Goal: Task Accomplishment & Management: Manage account settings

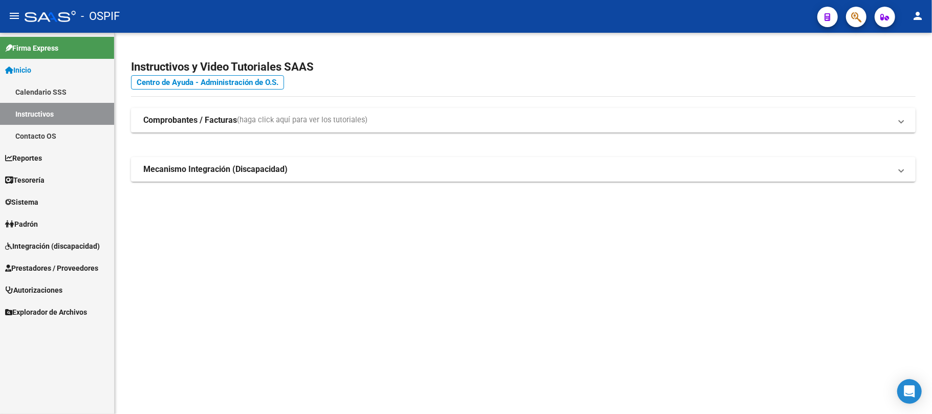
click at [42, 268] on span "Prestadores / Proveedores" at bounding box center [51, 268] width 93 height 11
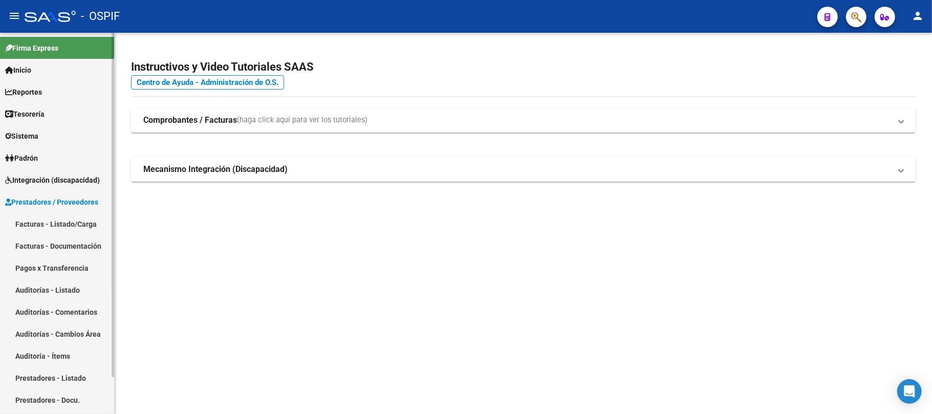
click at [78, 222] on link "Facturas - Listado/Carga" at bounding box center [57, 224] width 114 height 22
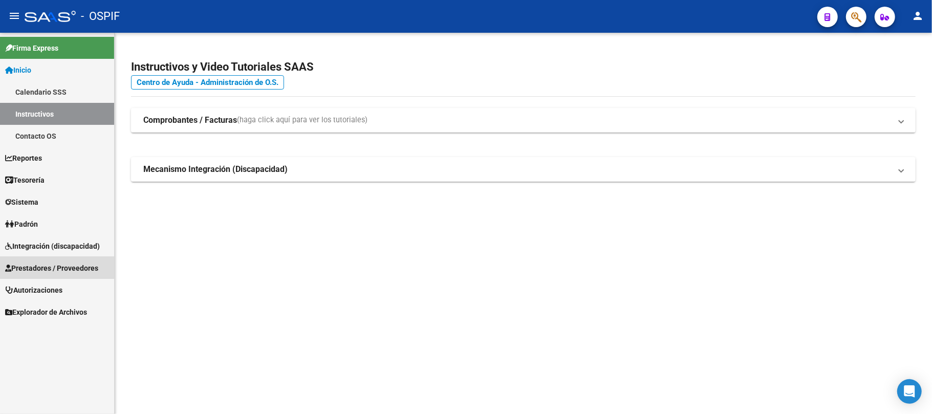
click at [50, 261] on link "Prestadores / Proveedores" at bounding box center [57, 268] width 114 height 22
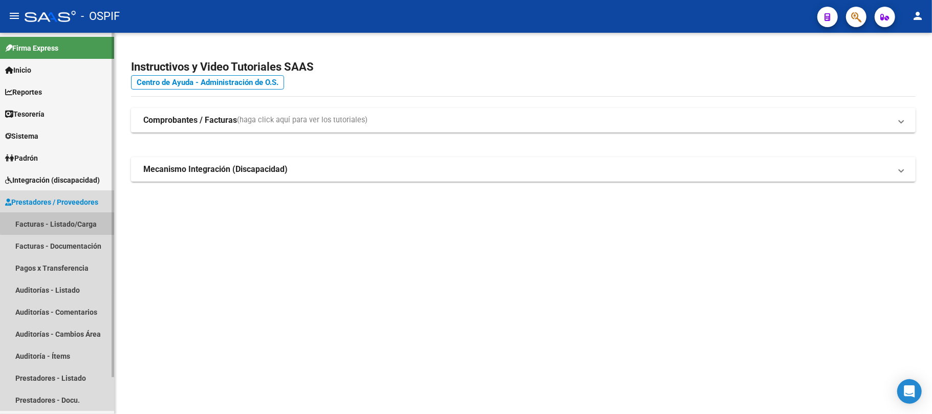
click at [66, 220] on link "Facturas - Listado/Carga" at bounding box center [57, 224] width 114 height 22
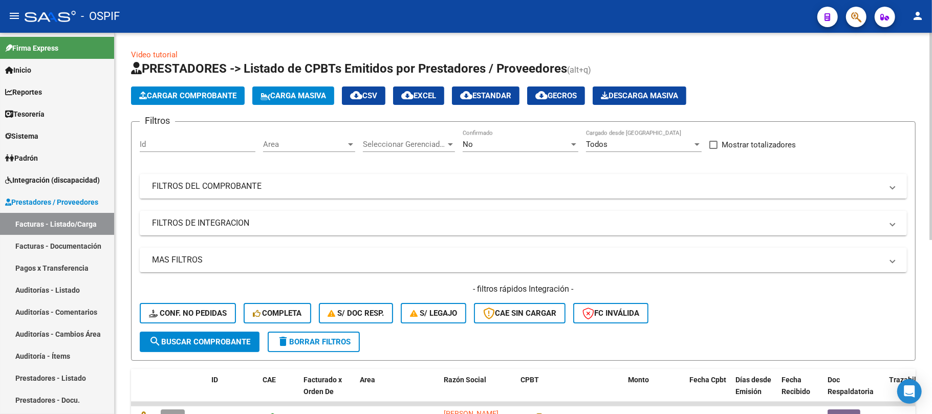
click at [336, 187] on mat-panel-title "FILTROS DEL COMPROBANTE" at bounding box center [517, 186] width 730 height 11
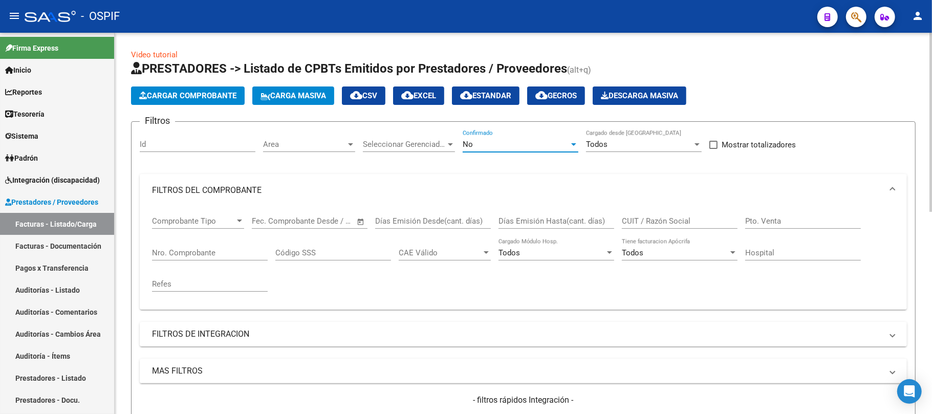
click at [488, 146] on div "No" at bounding box center [516, 144] width 106 height 9
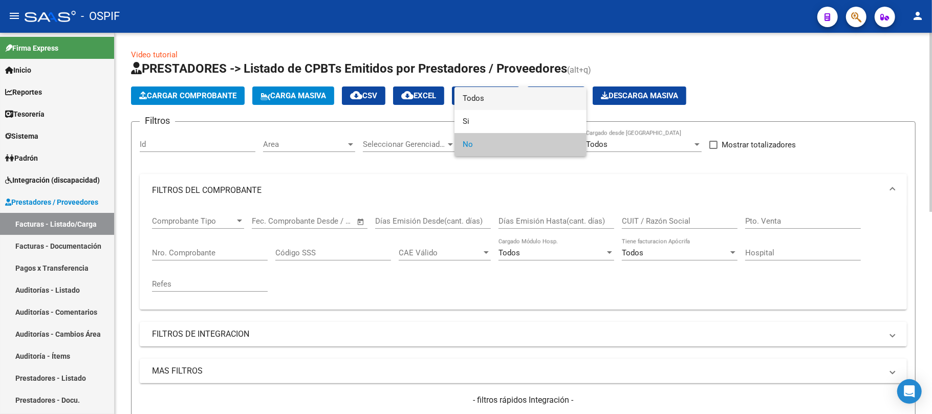
click at [479, 103] on span "Todos" at bounding box center [521, 98] width 116 height 23
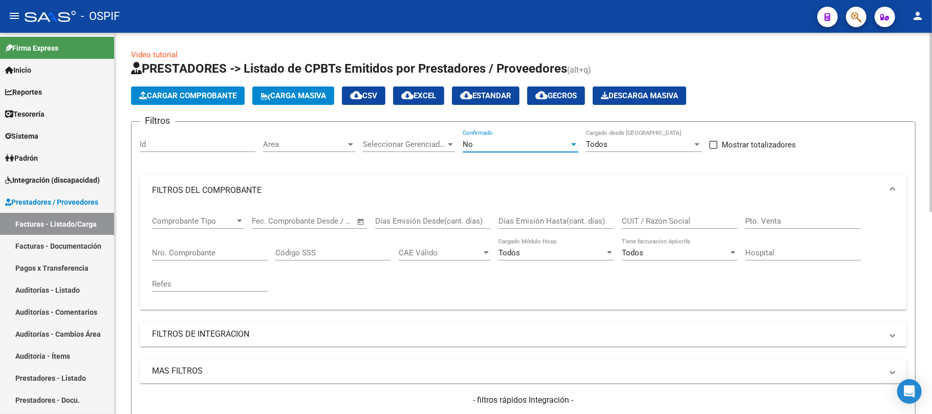
click at [209, 251] on input "Nro. Comprobante" at bounding box center [210, 252] width 116 height 9
paste input "26207"
click at [222, 257] on input "26207" at bounding box center [210, 252] width 116 height 9
click at [221, 257] on input "26207" at bounding box center [210, 252] width 116 height 9
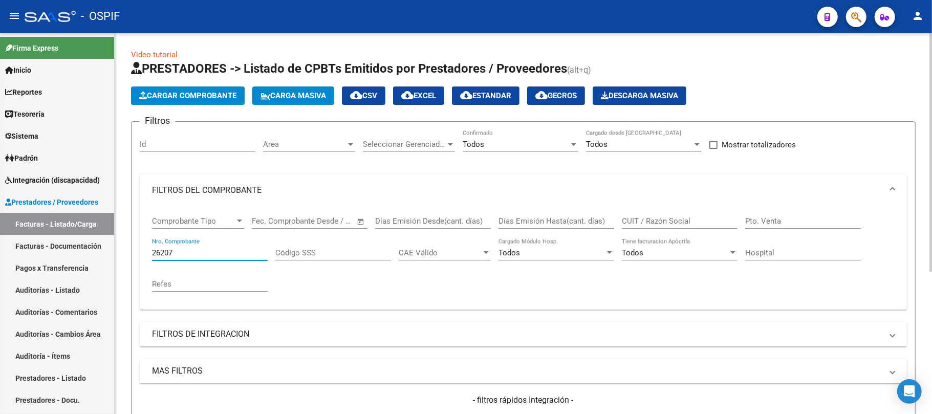
paste input "1385"
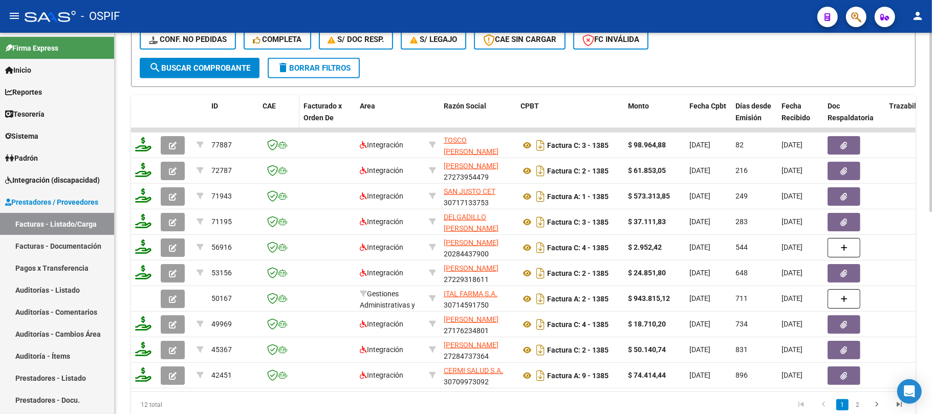
scroll to position [90, 0]
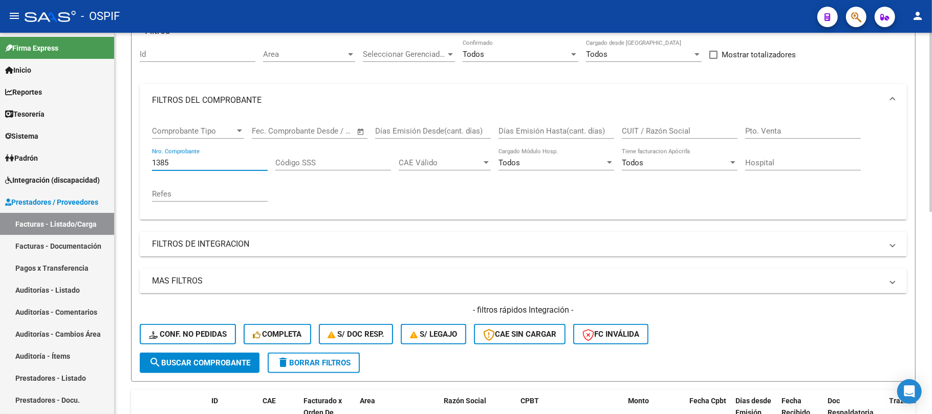
drag, startPoint x: 195, startPoint y: 163, endPoint x: 202, endPoint y: 175, distance: 13.8
click at [74, 172] on mat-sidenav-container "Firma Express Inicio Calendario SSS Instructivos Contacto OS Reportes Egresos D…" at bounding box center [466, 223] width 932 height 381
paste input "990"
type input "990"
click at [698, 134] on input "CUIT / Razón Social" at bounding box center [680, 130] width 116 height 9
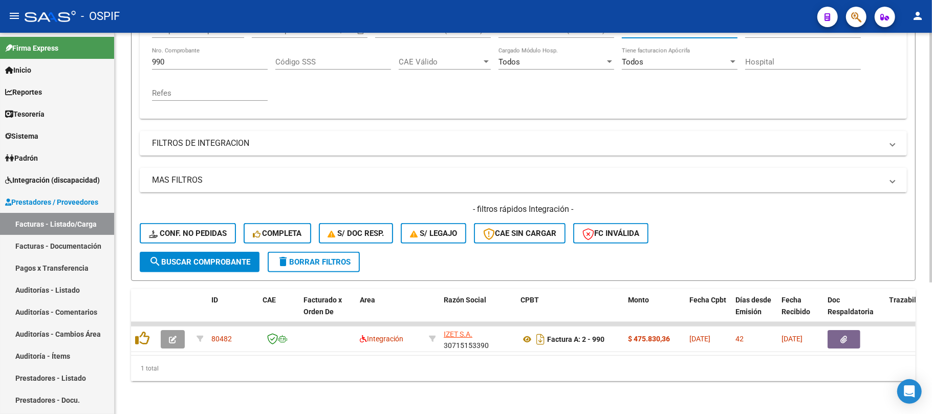
scroll to position [201, 0]
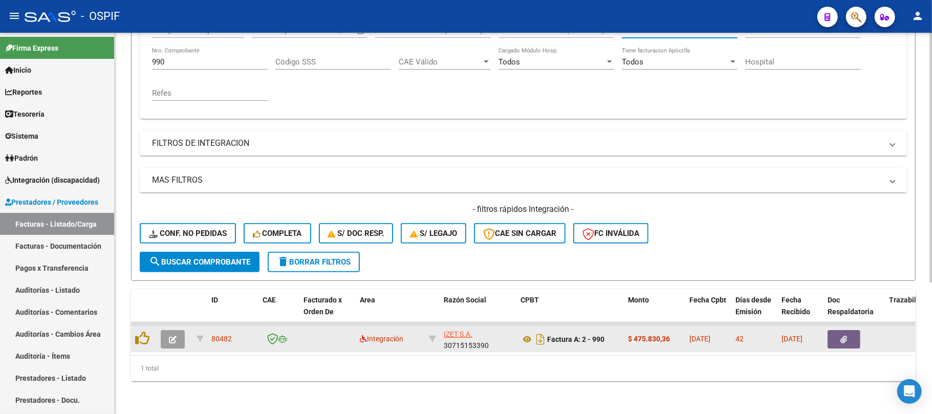
type input "IZET"
click at [175, 336] on icon "button" at bounding box center [173, 340] width 8 height 8
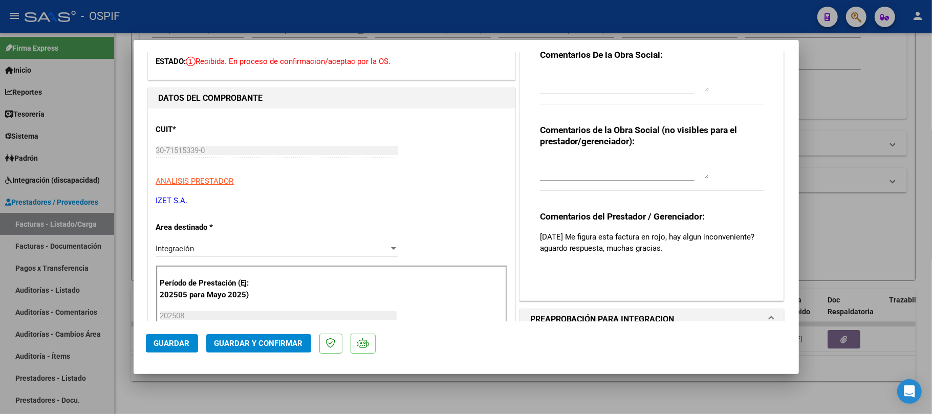
scroll to position [68, 0]
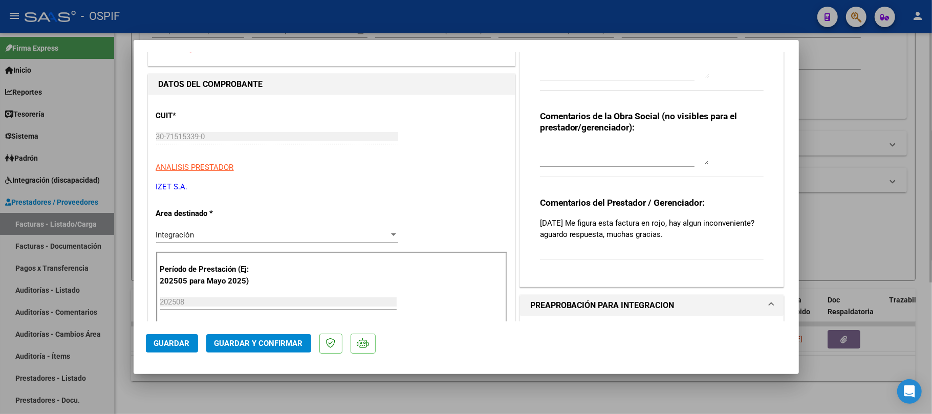
click at [637, 385] on div at bounding box center [466, 207] width 932 height 414
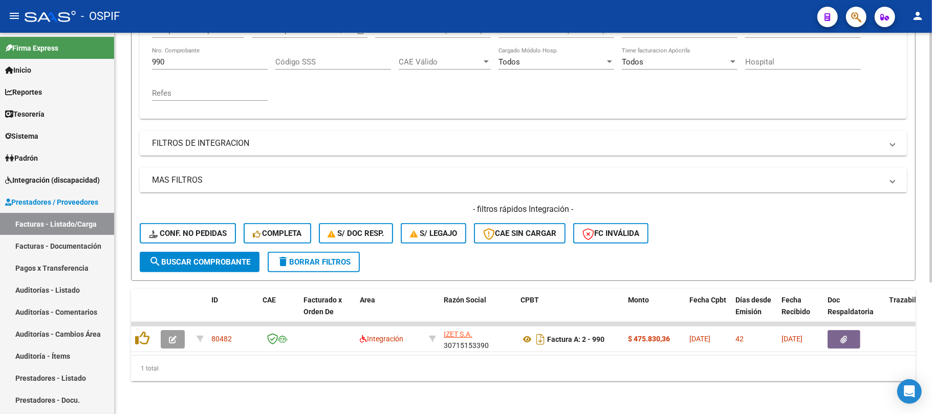
click at [406, 375] on div "1 total" at bounding box center [523, 369] width 785 height 26
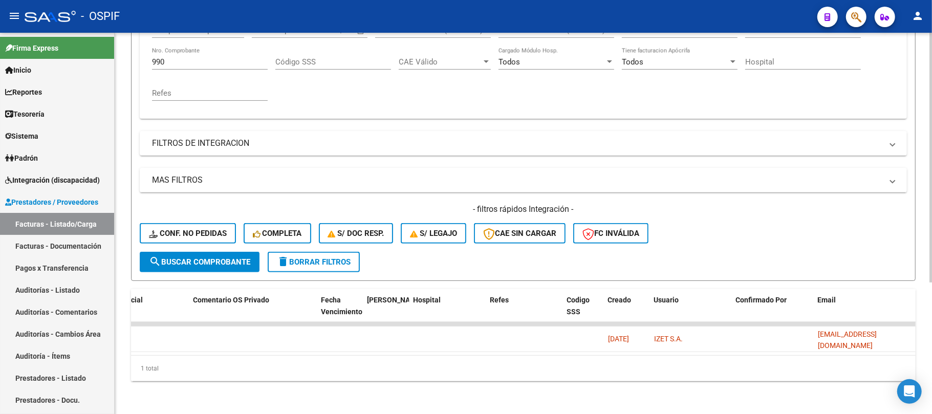
scroll to position [0, 0]
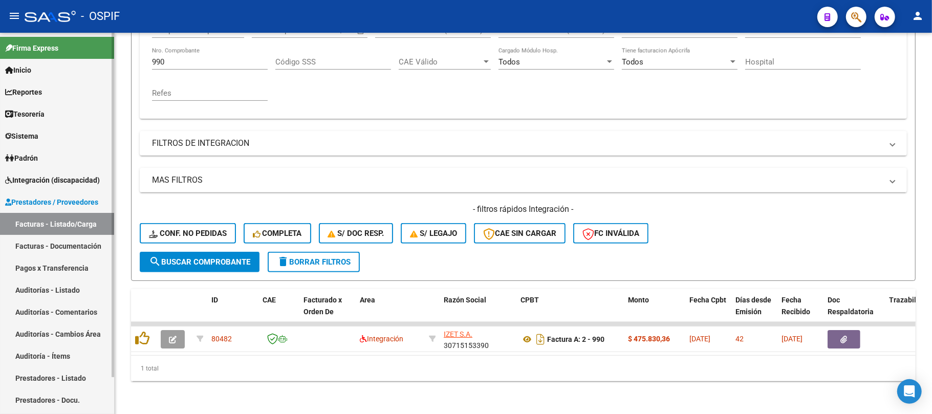
click at [73, 164] on link "Padrón" at bounding box center [57, 158] width 114 height 22
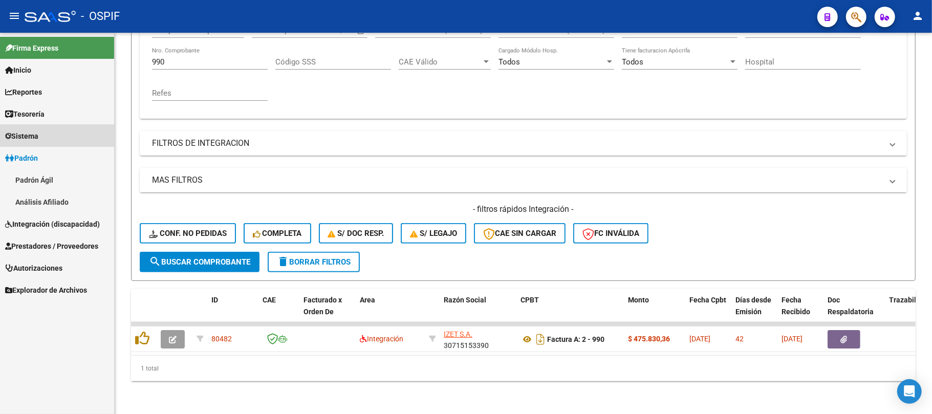
click at [66, 132] on link "Sistema" at bounding box center [57, 136] width 114 height 22
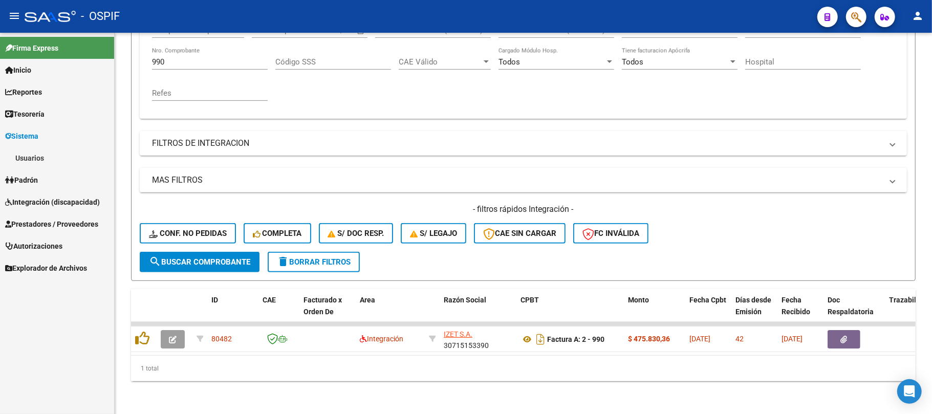
click at [50, 162] on link "Usuarios" at bounding box center [57, 158] width 114 height 22
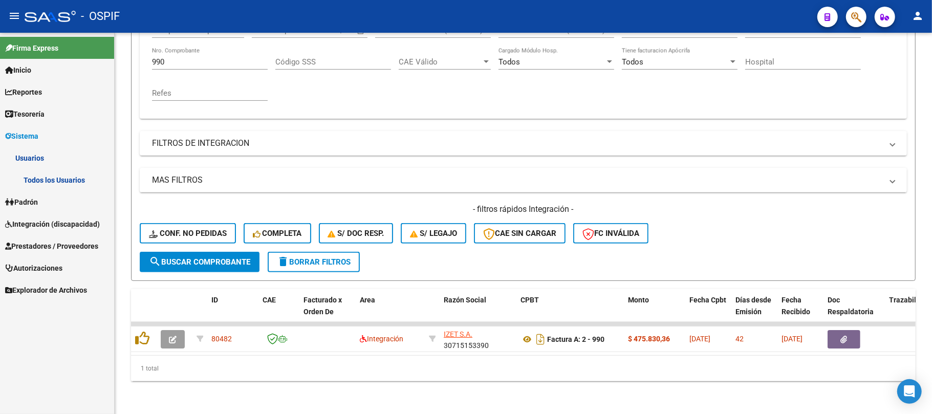
click at [50, 177] on link "Todos los Usuarios" at bounding box center [57, 180] width 114 height 22
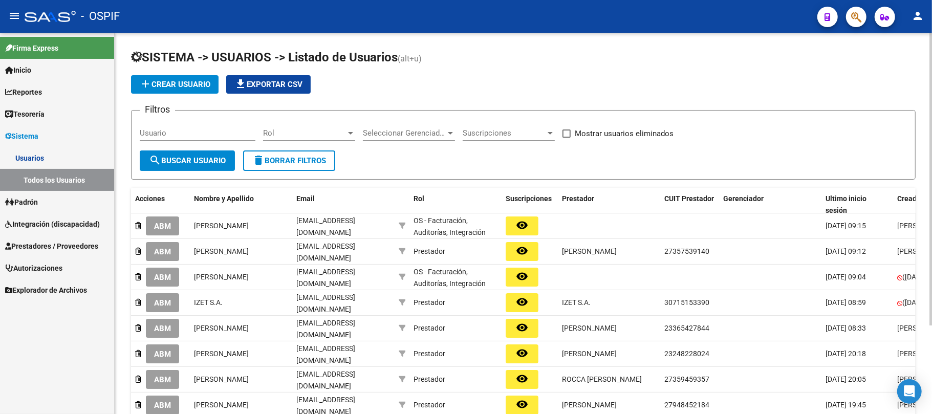
click at [189, 133] on input "Usuario" at bounding box center [198, 132] width 116 height 9
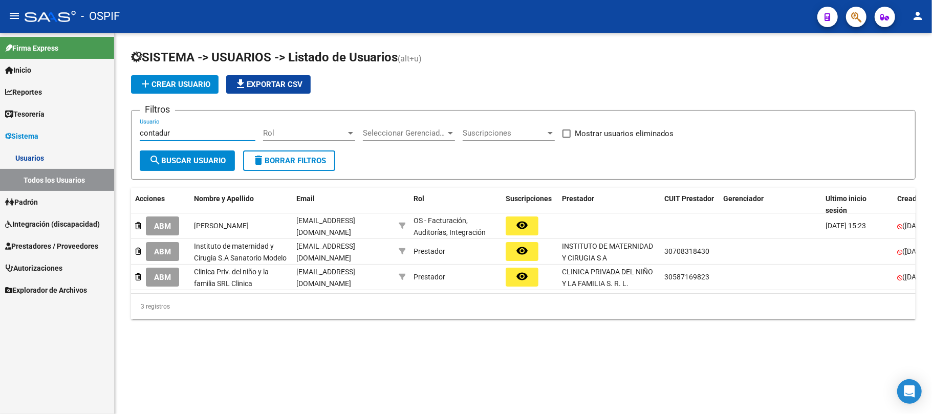
type input "contadur"
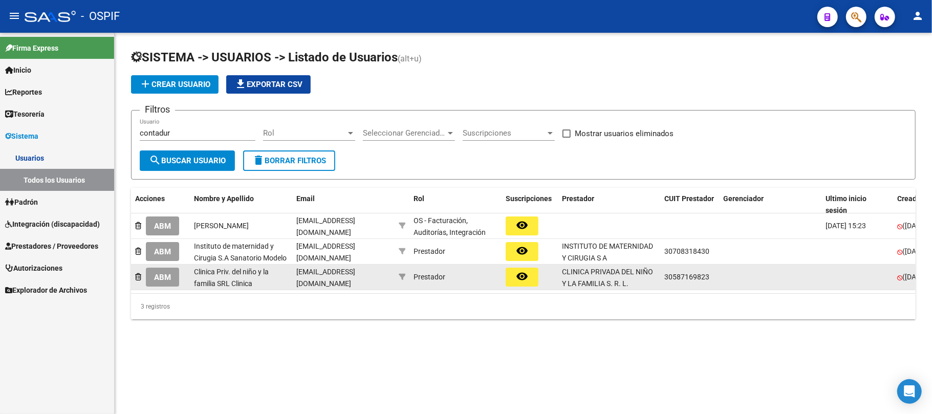
drag, startPoint x: 498, startPoint y: 304, endPoint x: 828, endPoint y: 291, distance: 330.9
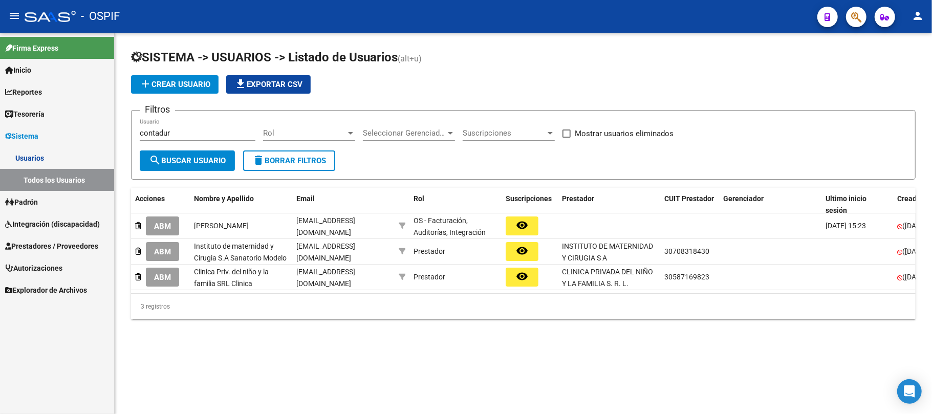
click at [889, 273] on div "Acciones Nombre y Apellido Email Rol Suscripciones Prestador CUIT Prestador Ger…" at bounding box center [523, 254] width 785 height 132
click at [463, 363] on mat-sidenav-content "SISTEMA -> USUARIOS -> Listado de Usuarios (alt+u) add Crear Usuario file_downl…" at bounding box center [524, 223] width 818 height 381
click at [244, 319] on div "3 registros" at bounding box center [523, 307] width 785 height 26
click at [69, 247] on span "Prestadores / Proveedores" at bounding box center [51, 246] width 93 height 11
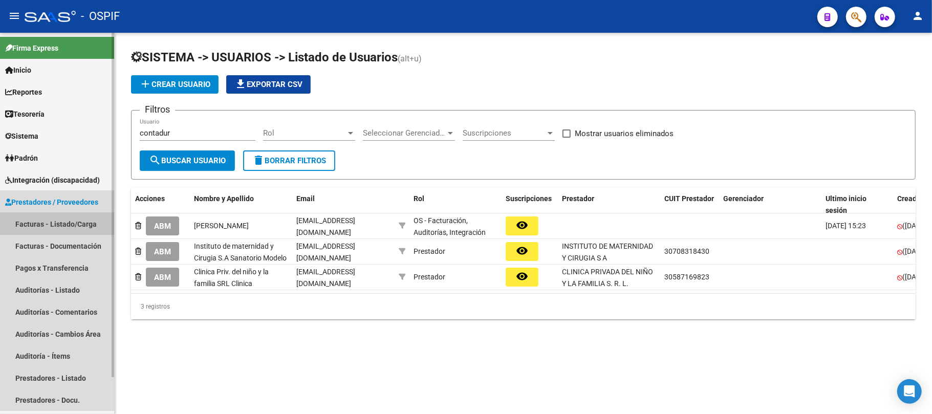
click at [51, 223] on link "Facturas - Listado/Carga" at bounding box center [57, 224] width 114 height 22
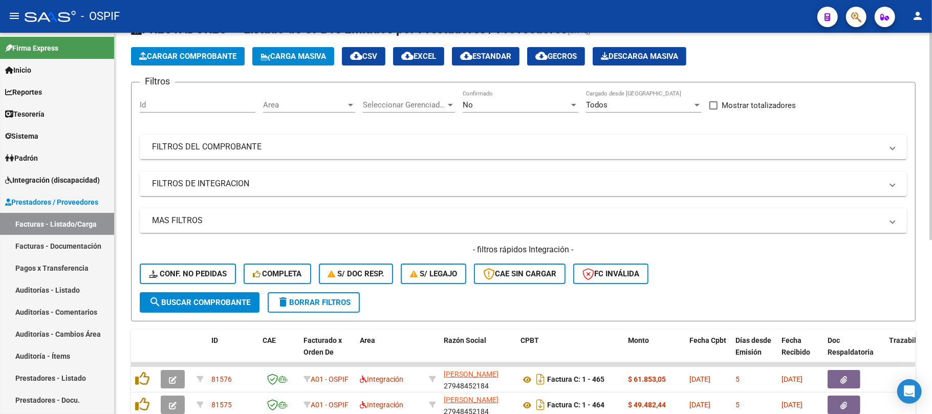
scroll to position [68, 0]
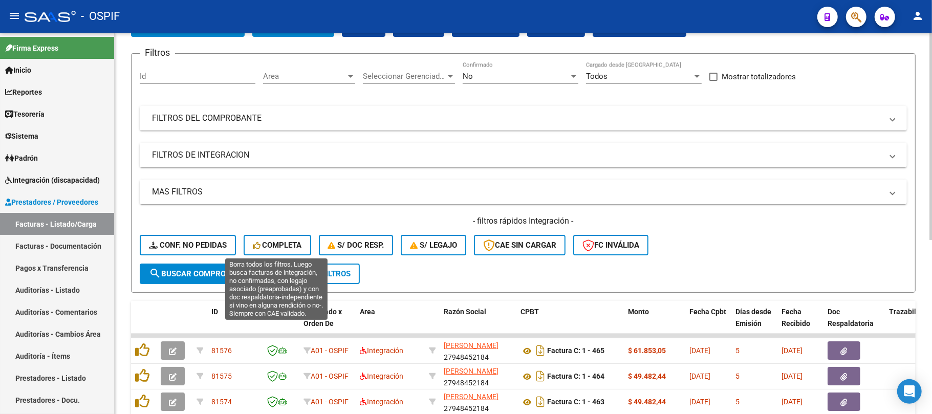
click at [292, 275] on span "delete Borrar Filtros" at bounding box center [314, 273] width 74 height 9
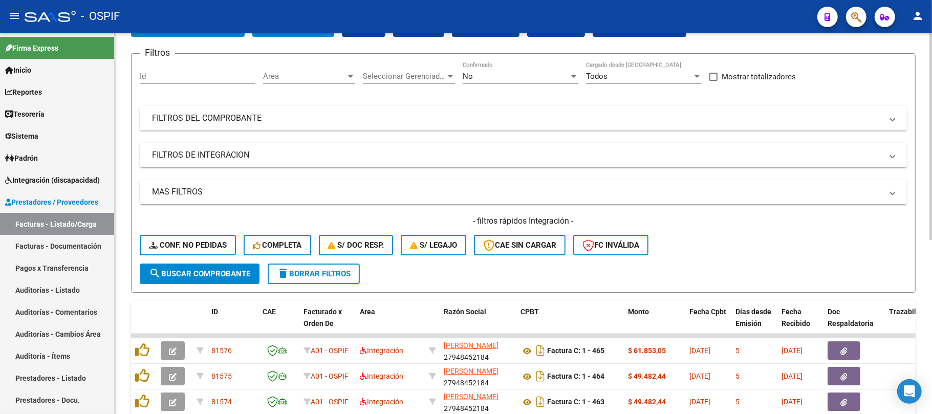
scroll to position [0, 0]
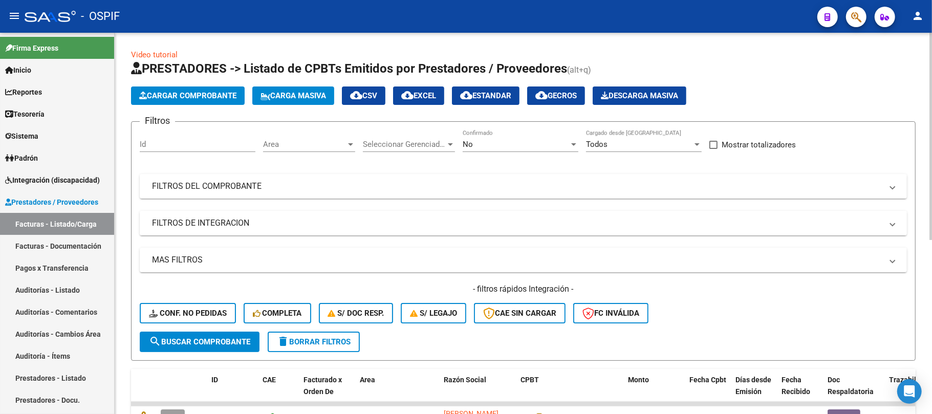
click at [234, 220] on mat-panel-title "FILTROS DE INTEGRACION" at bounding box center [517, 223] width 730 height 11
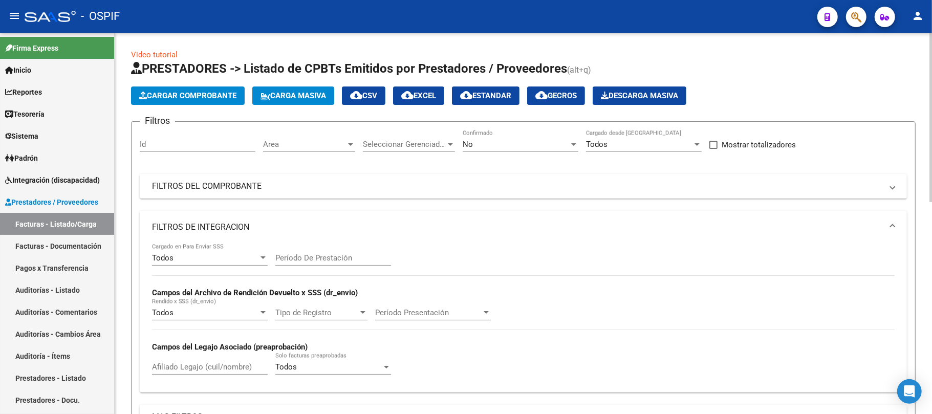
click at [314, 246] on div "Período De Prestación" at bounding box center [333, 255] width 116 height 22
click at [312, 256] on input "Período De Prestación" at bounding box center [333, 257] width 116 height 9
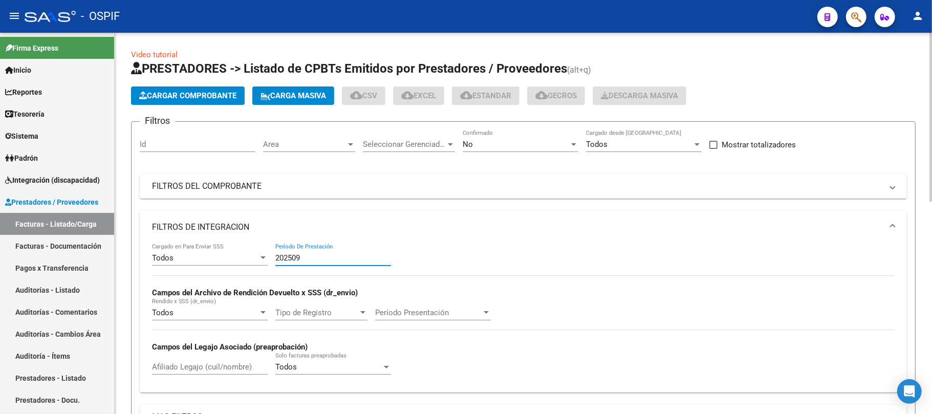
type input "202509"
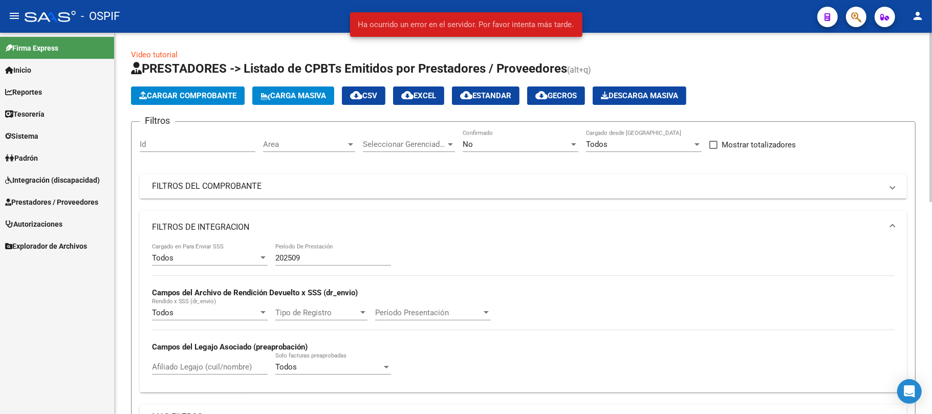
click at [320, 222] on mat-panel-title "FILTROS DE INTEGRACION" at bounding box center [517, 227] width 730 height 11
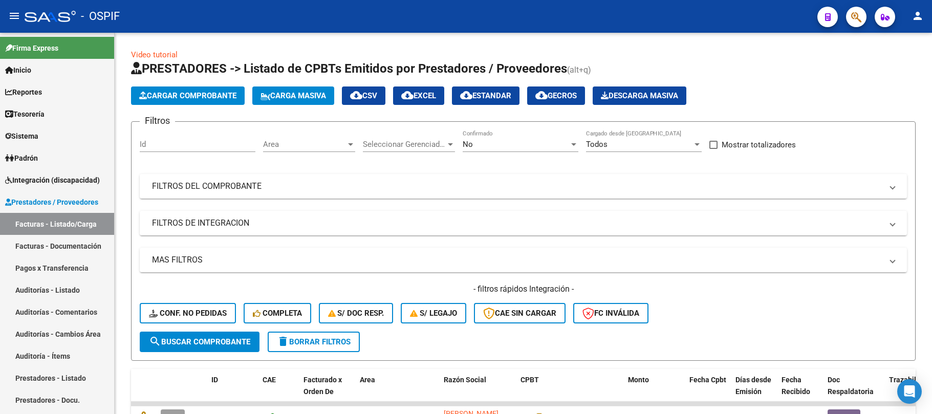
click at [921, 19] on mat-icon "person" at bounding box center [918, 16] width 12 height 12
click at [922, 73] on button "exit_to_app Salir" at bounding box center [897, 67] width 62 height 25
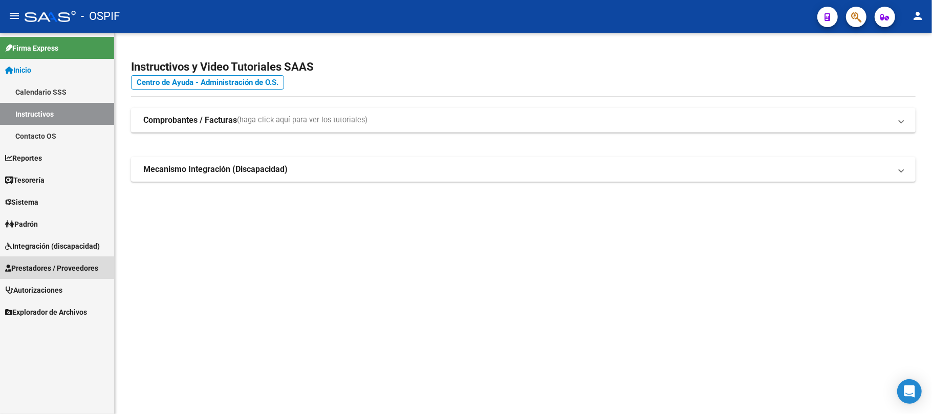
click at [37, 266] on span "Prestadores / Proveedores" at bounding box center [51, 268] width 93 height 11
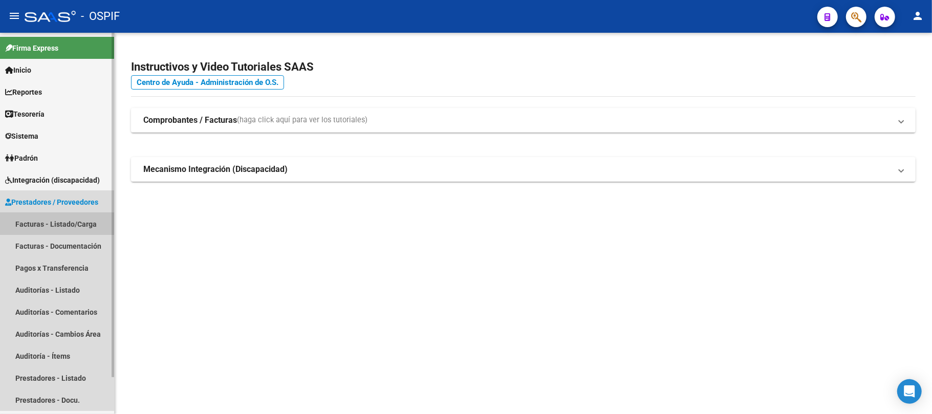
click at [41, 222] on link "Facturas - Listado/Carga" at bounding box center [57, 224] width 114 height 22
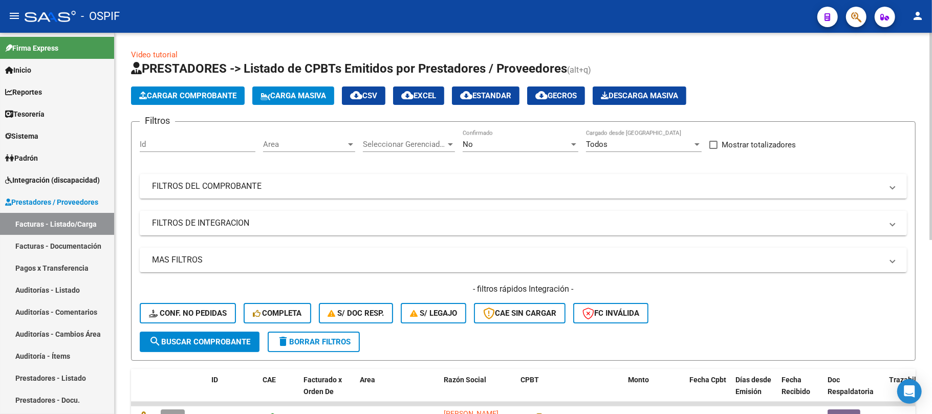
click at [213, 227] on mat-panel-title "FILTROS DE INTEGRACION" at bounding box center [517, 223] width 730 height 11
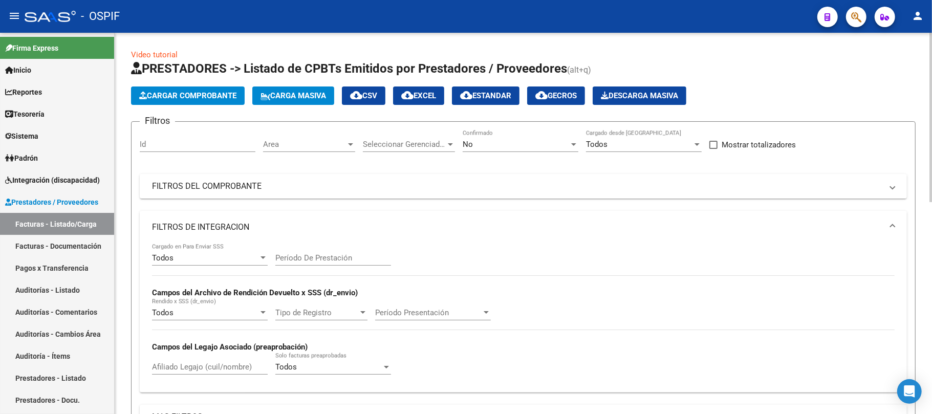
click at [330, 265] on div "Período De Prestación" at bounding box center [333, 255] width 116 height 22
type input "202509"
click at [349, 230] on mat-panel-title "FILTROS DE INTEGRACION" at bounding box center [517, 227] width 730 height 11
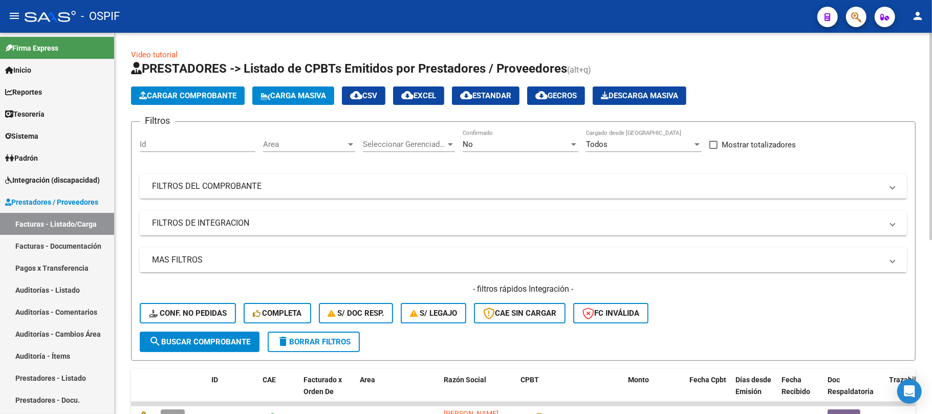
click at [209, 255] on mat-panel-title "MAS FILTROS" at bounding box center [517, 259] width 730 height 11
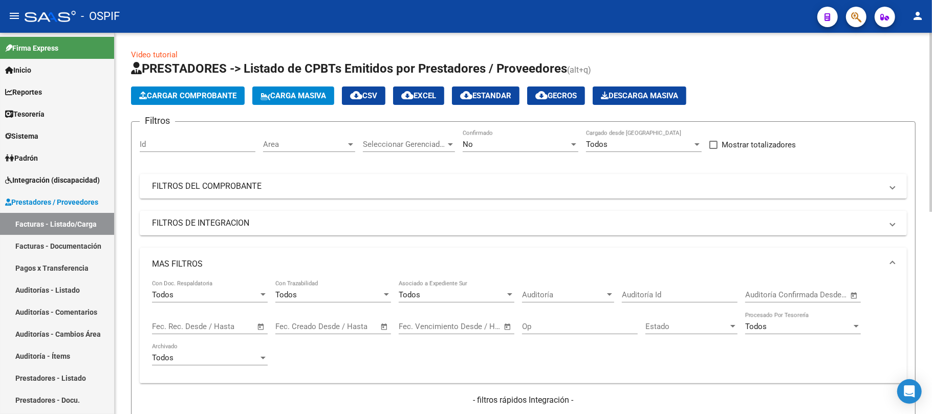
click at [196, 324] on span "–" at bounding box center [198, 326] width 5 height 9
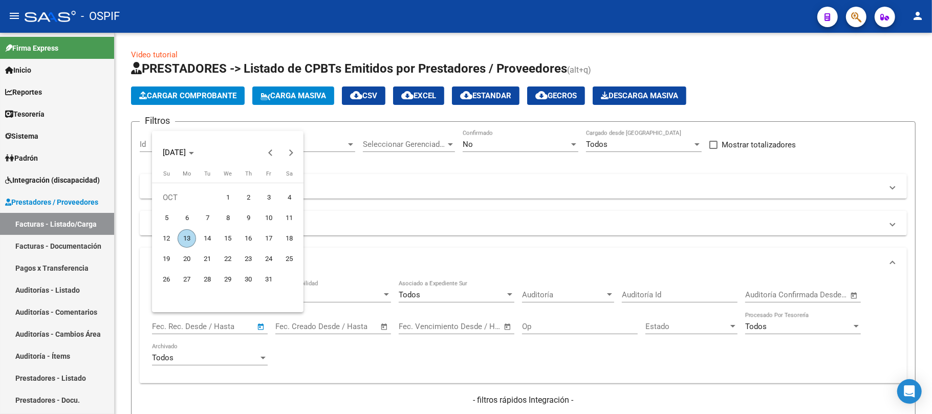
click at [168, 215] on span "5" at bounding box center [166, 218] width 18 height 18
type input "05/10/2025"
click at [186, 218] on span "6" at bounding box center [187, 218] width 18 height 18
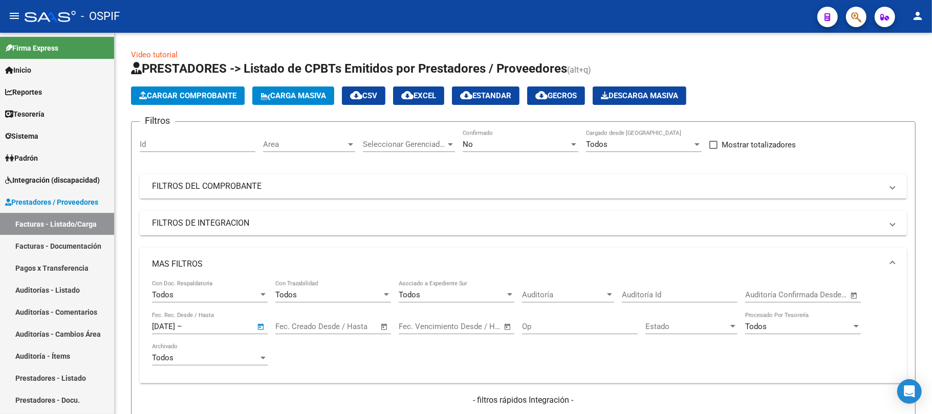
type input "06/10/2025"
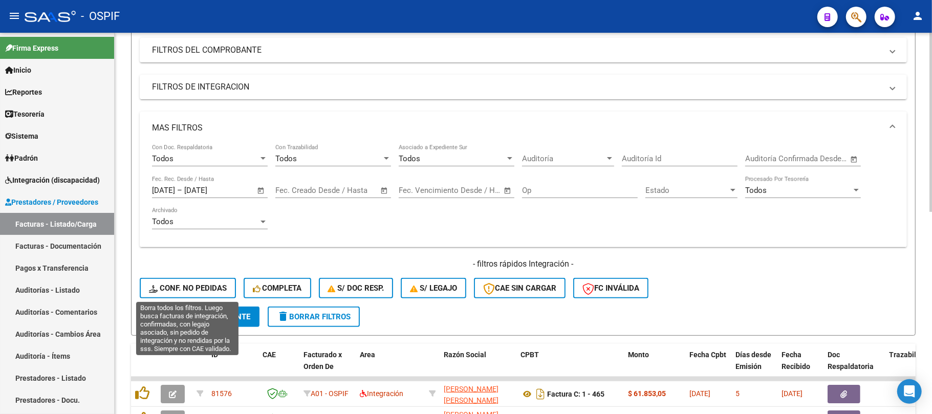
click at [197, 308] on button "search Buscar Comprobante" at bounding box center [200, 317] width 120 height 20
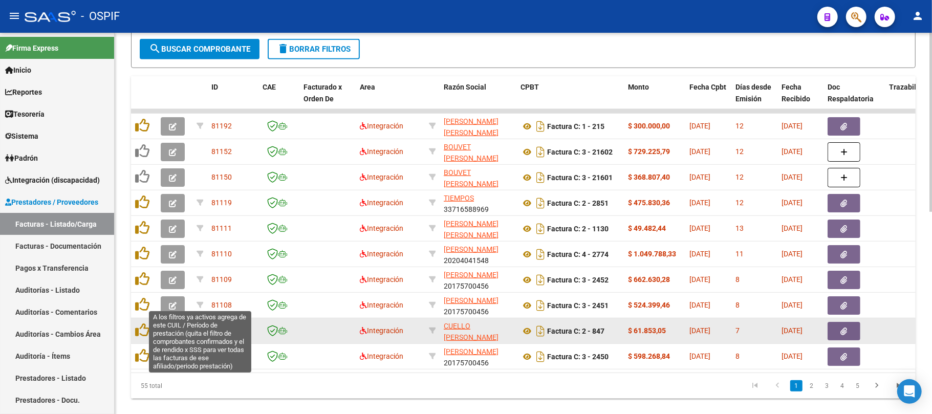
scroll to position [431, 0]
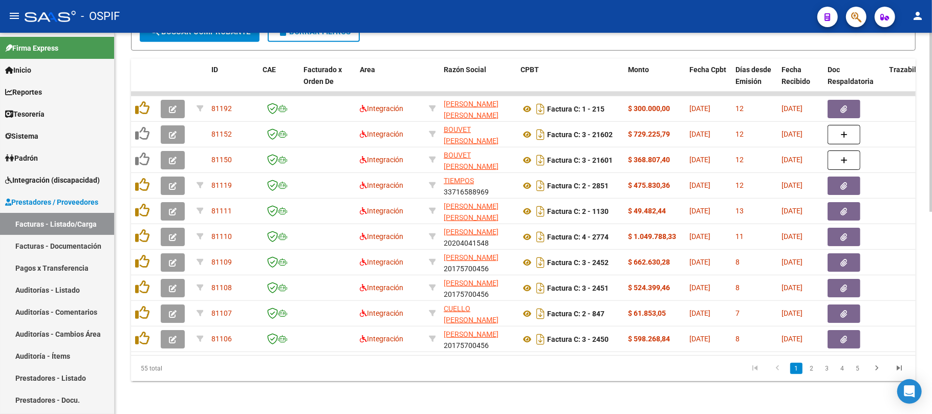
click at [145, 394] on div "Video tutorial PRESTADORES -> Listado de CPBTs Emitidos por Prestadores / Prove…" at bounding box center [524, 12] width 818 height 803
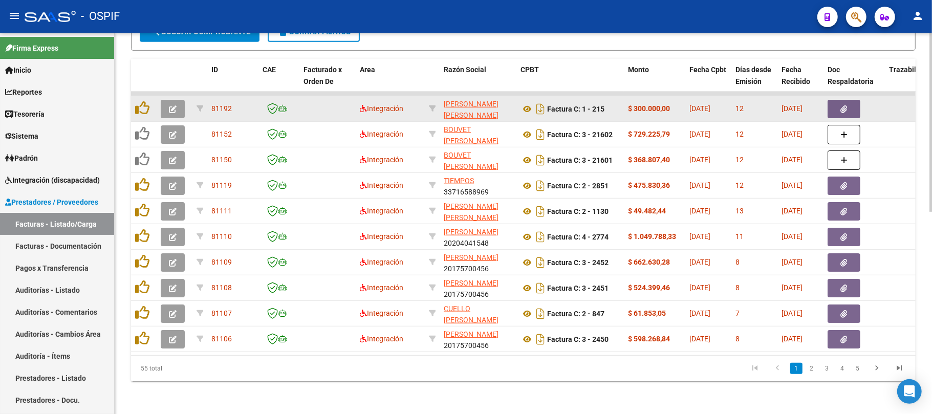
click at [173, 100] on button "button" at bounding box center [173, 109] width 24 height 18
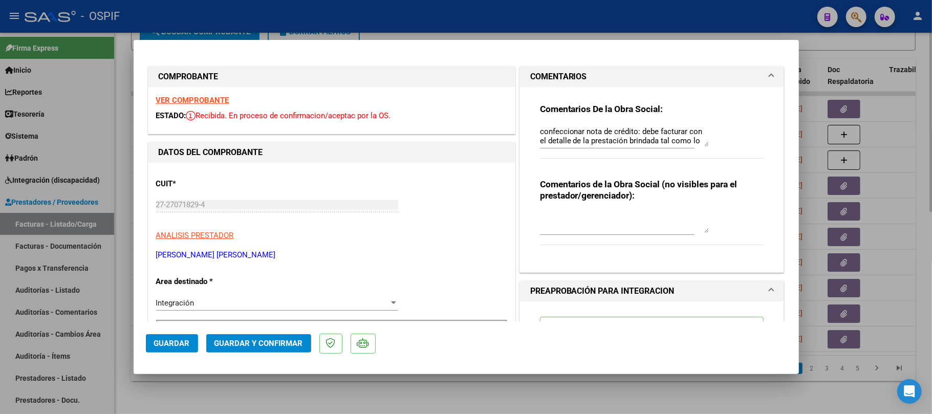
drag, startPoint x: 525, startPoint y: 385, endPoint x: 271, endPoint y: 386, distance: 254.4
click at [525, 385] on div at bounding box center [466, 207] width 932 height 414
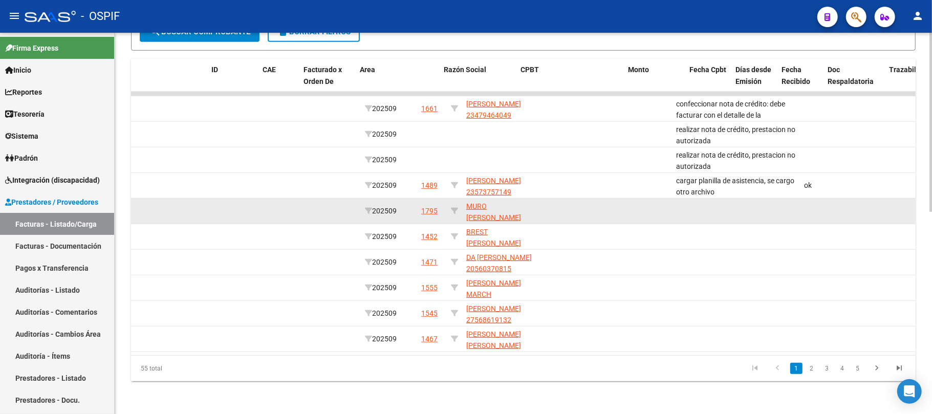
scroll to position [0, 0]
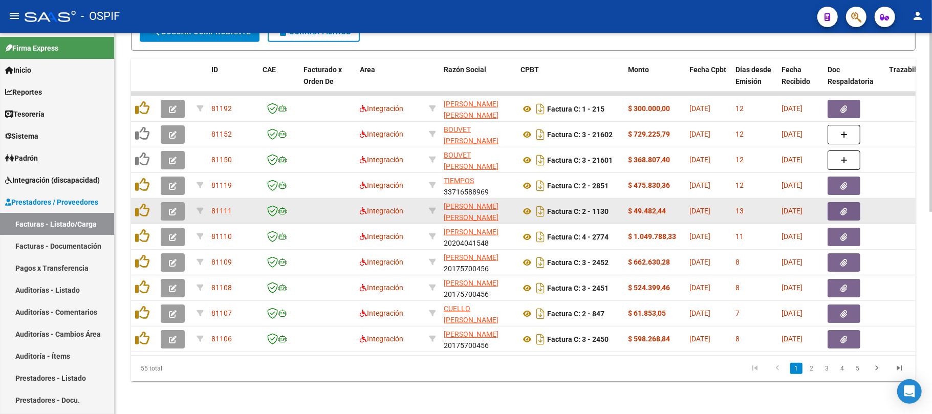
click at [177, 202] on button "button" at bounding box center [173, 211] width 24 height 18
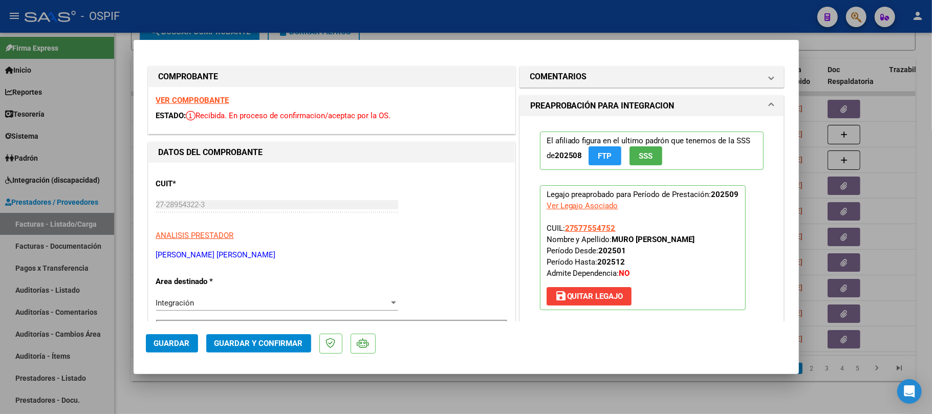
scroll to position [136, 0]
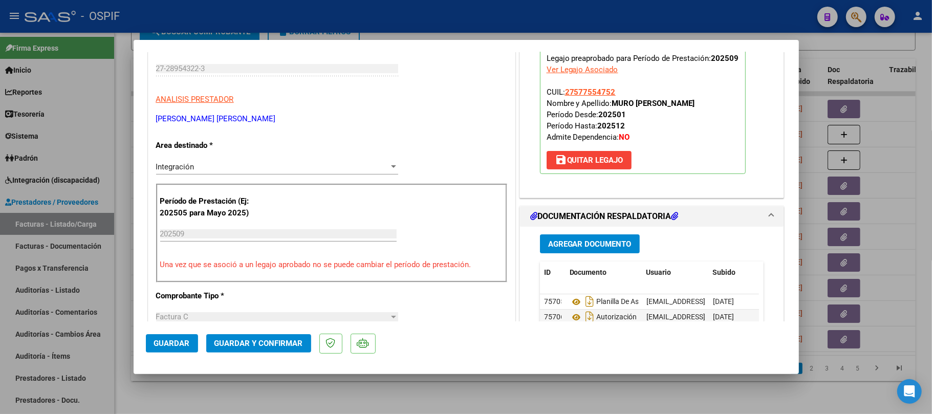
click at [296, 338] on button "Guardar y Confirmar" at bounding box center [258, 343] width 105 height 18
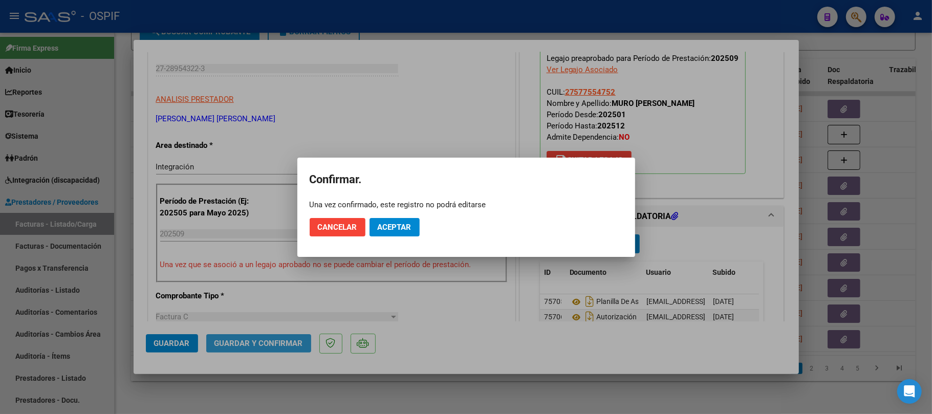
drag, startPoint x: 296, startPoint y: 338, endPoint x: 265, endPoint y: 347, distance: 32.4
click at [265, 347] on div at bounding box center [466, 207] width 932 height 414
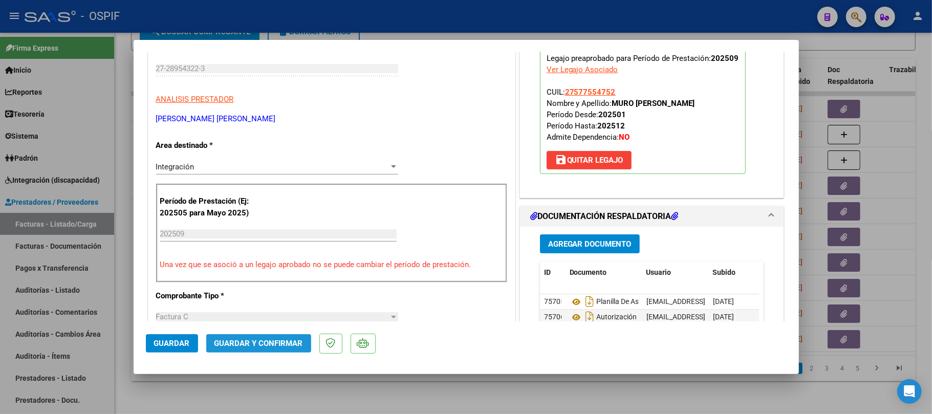
click at [299, 339] on span "Guardar y Confirmar" at bounding box center [258, 343] width 89 height 9
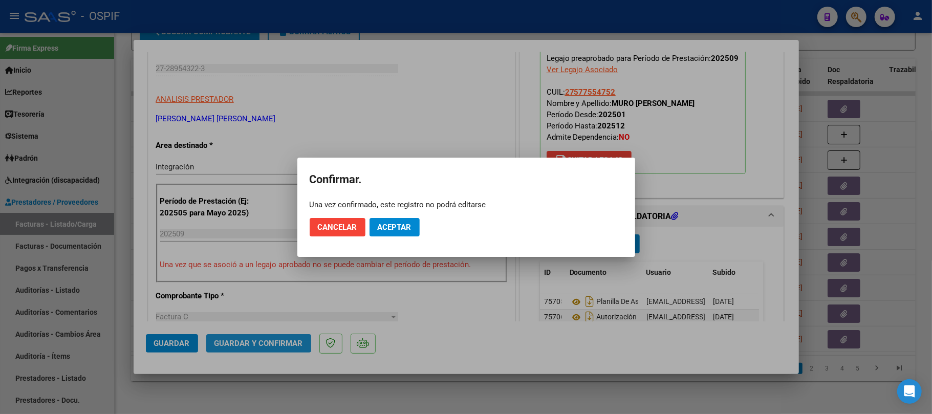
click at [388, 215] on mat-dialog-actions "Cancelar Aceptar" at bounding box center [466, 227] width 313 height 35
click at [401, 236] on mat-dialog-actions "Cancelar Aceptar" at bounding box center [466, 227] width 313 height 35
click at [404, 233] on button "Aceptar" at bounding box center [395, 227] width 50 height 18
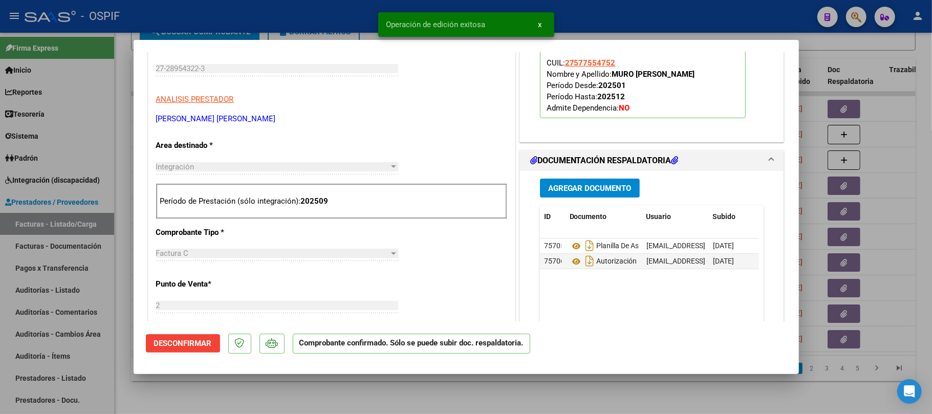
click at [564, 385] on div at bounding box center [466, 207] width 932 height 414
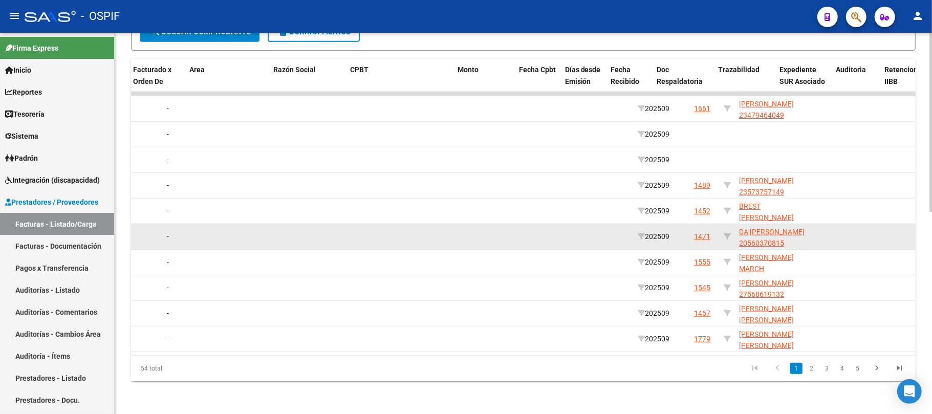
scroll to position [0, 0]
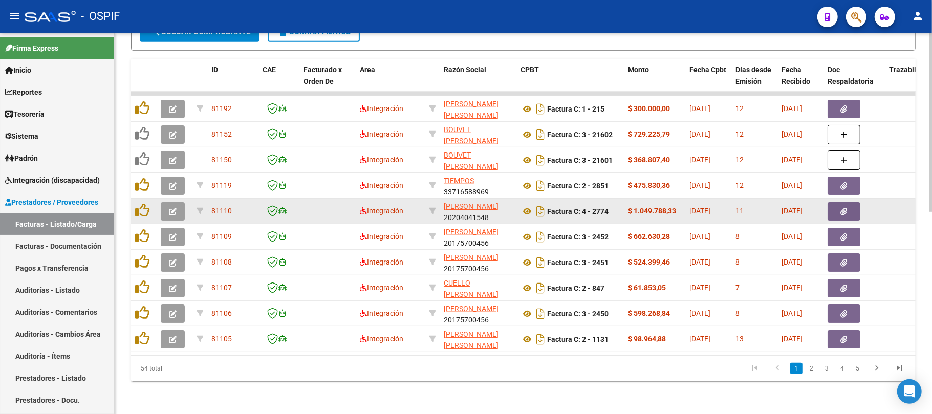
click at [178, 203] on button "button" at bounding box center [173, 211] width 24 height 18
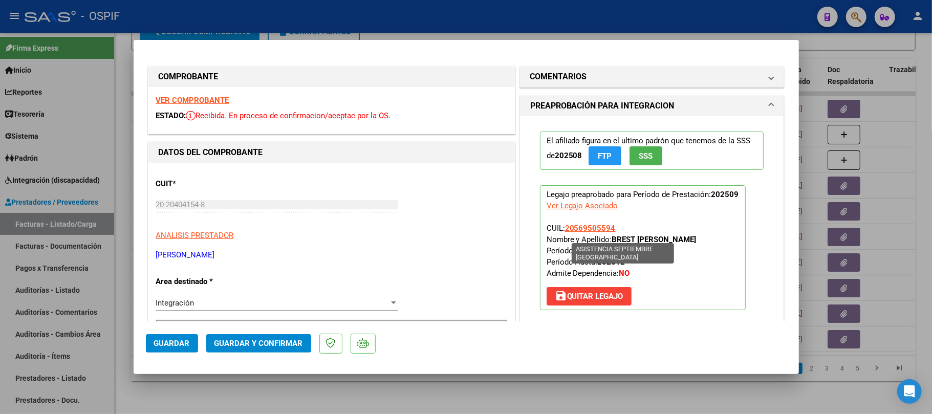
scroll to position [205, 0]
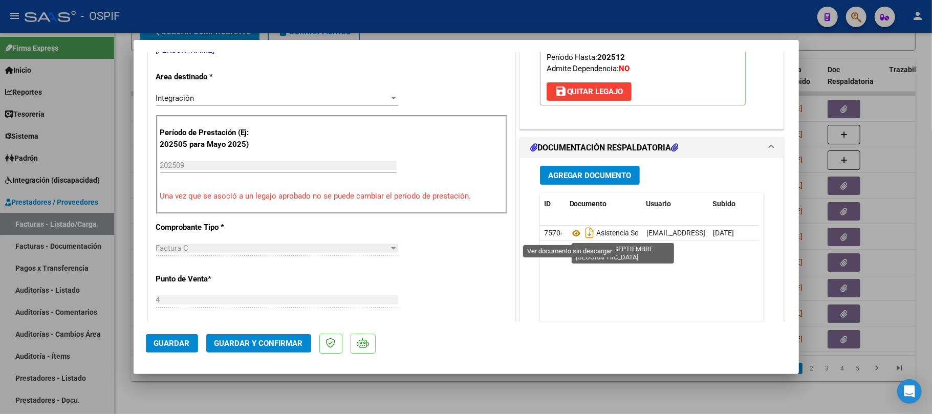
drag, startPoint x: 571, startPoint y: 229, endPoint x: 490, endPoint y: 248, distance: 83.6
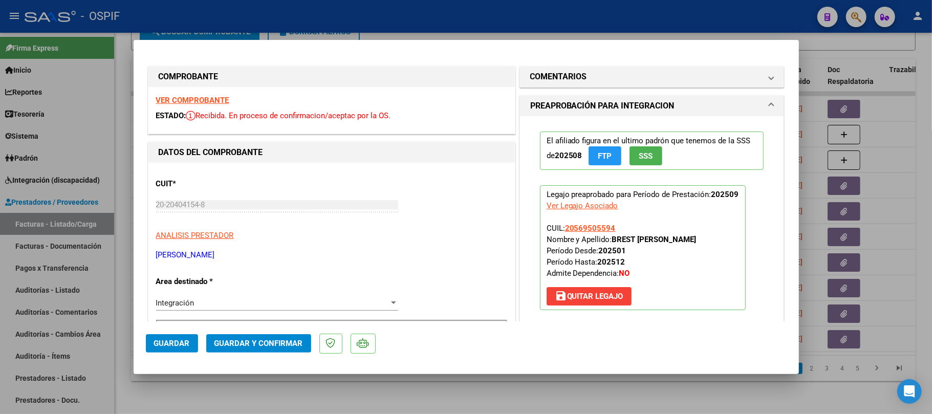
click at [284, 347] on span "Guardar y Confirmar" at bounding box center [258, 343] width 89 height 9
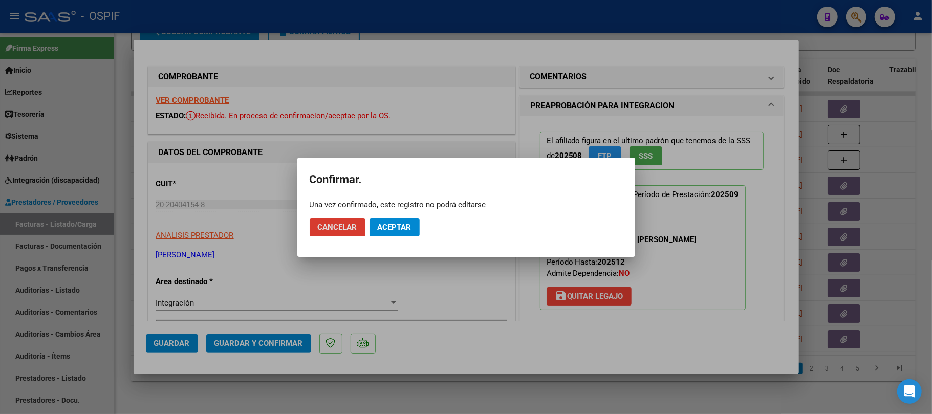
click at [394, 219] on button "Aceptar" at bounding box center [395, 227] width 50 height 18
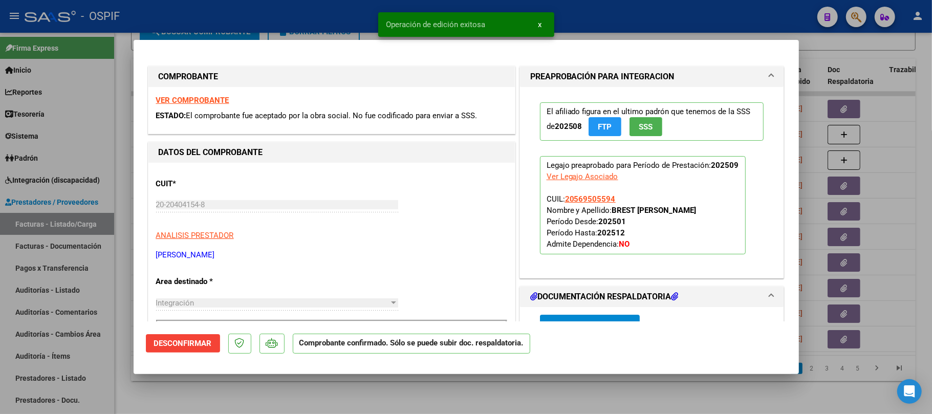
click at [347, 394] on div at bounding box center [466, 207] width 932 height 414
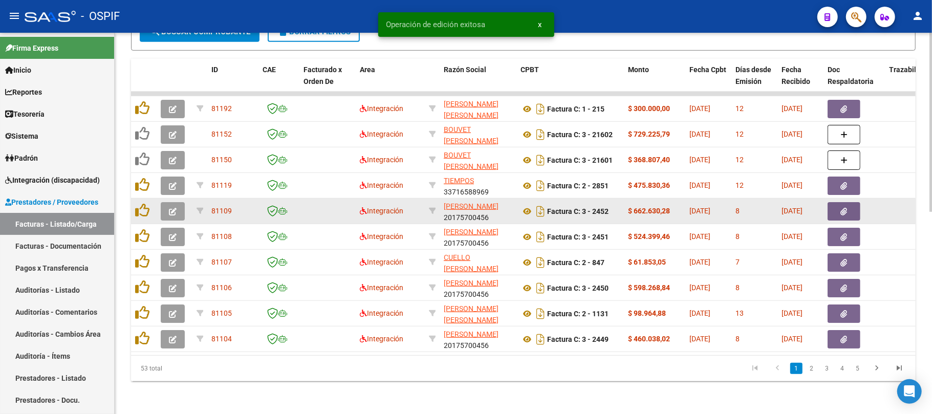
click at [167, 202] on button "button" at bounding box center [173, 211] width 24 height 18
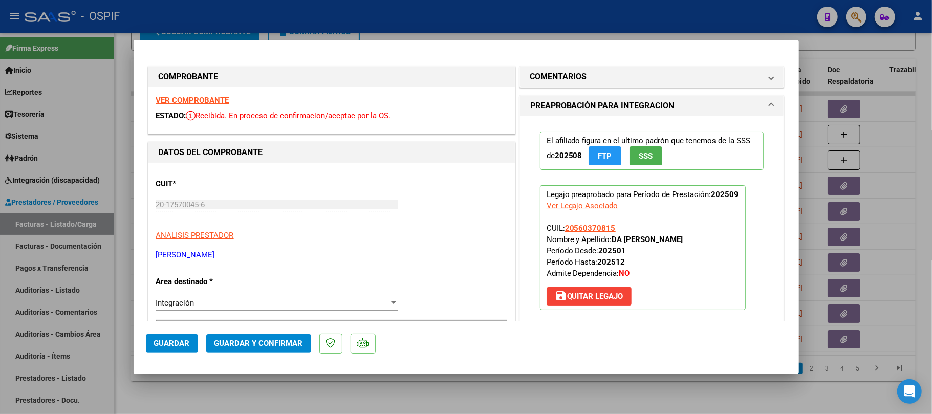
click at [278, 340] on span "Guardar y Confirmar" at bounding box center [258, 343] width 89 height 9
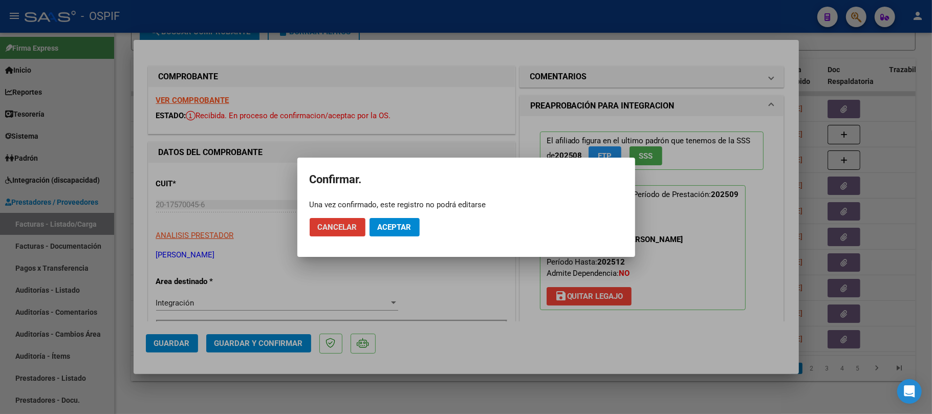
click at [399, 223] on span "Aceptar" at bounding box center [395, 227] width 34 height 9
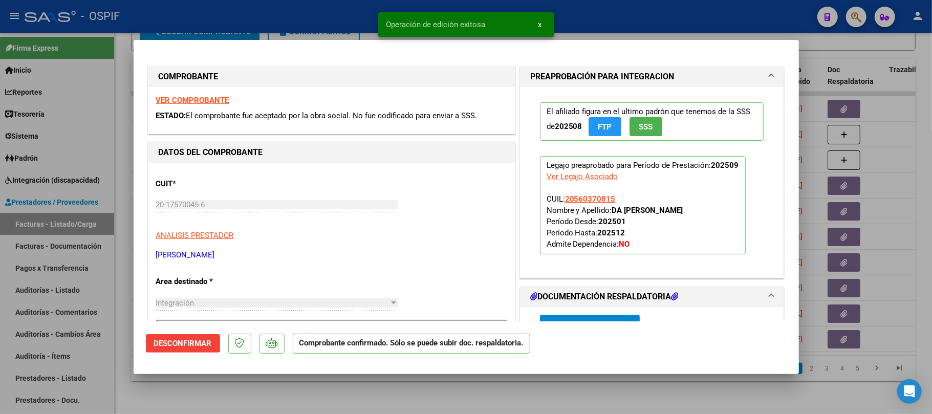
click at [328, 388] on div at bounding box center [466, 207] width 932 height 414
type input "$ 0,00"
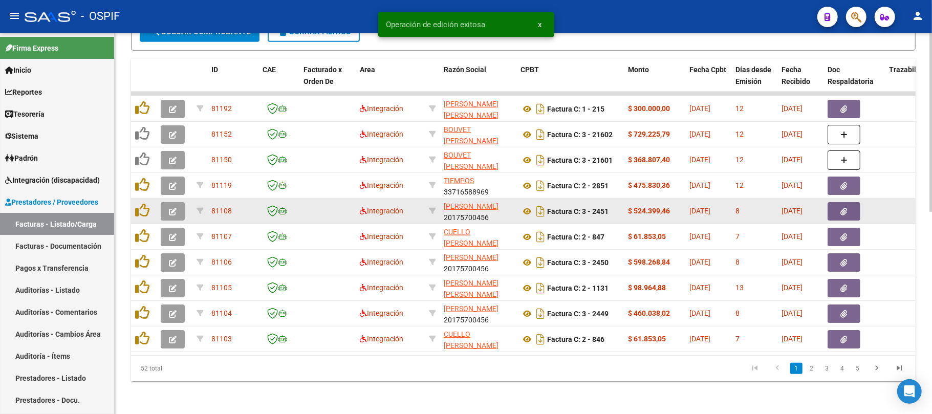
click at [169, 208] on icon "button" at bounding box center [173, 212] width 8 height 8
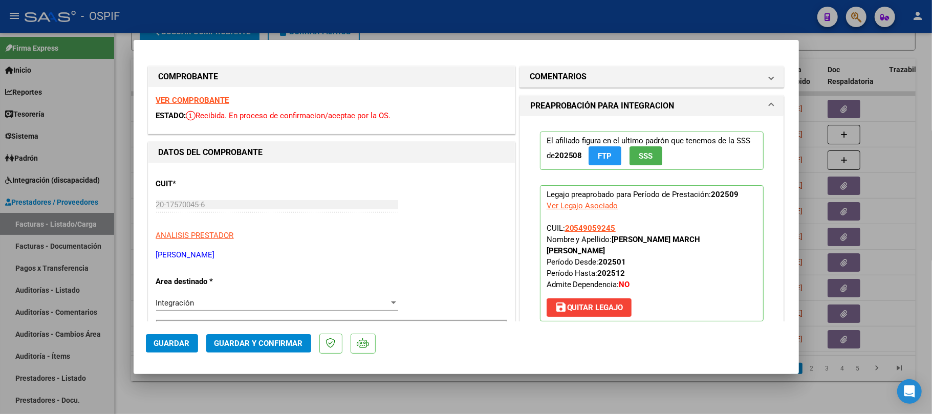
click at [259, 347] on span "Guardar y Confirmar" at bounding box center [258, 343] width 89 height 9
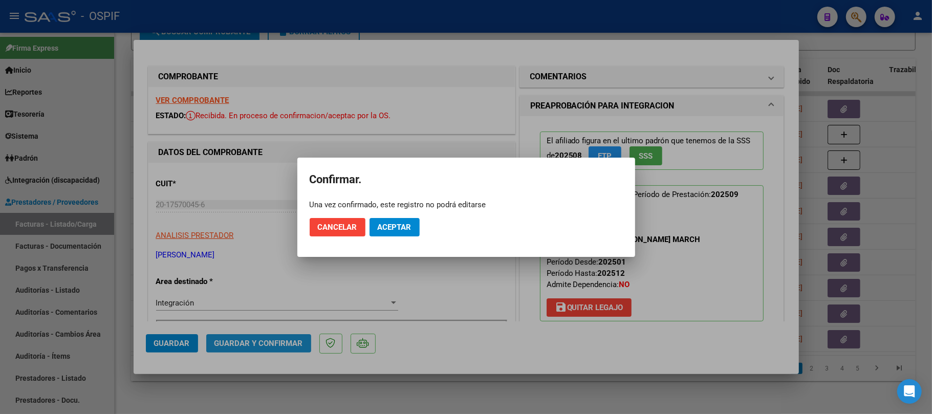
click at [392, 235] on button "Aceptar" at bounding box center [395, 227] width 50 height 18
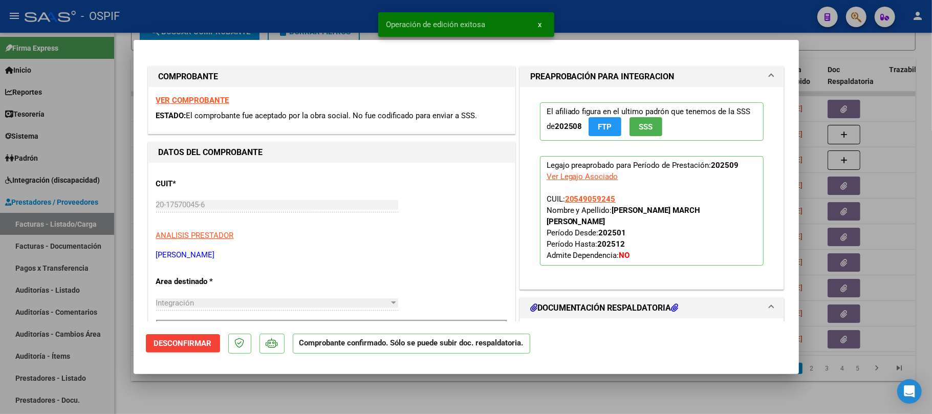
click at [246, 388] on div at bounding box center [466, 207] width 932 height 414
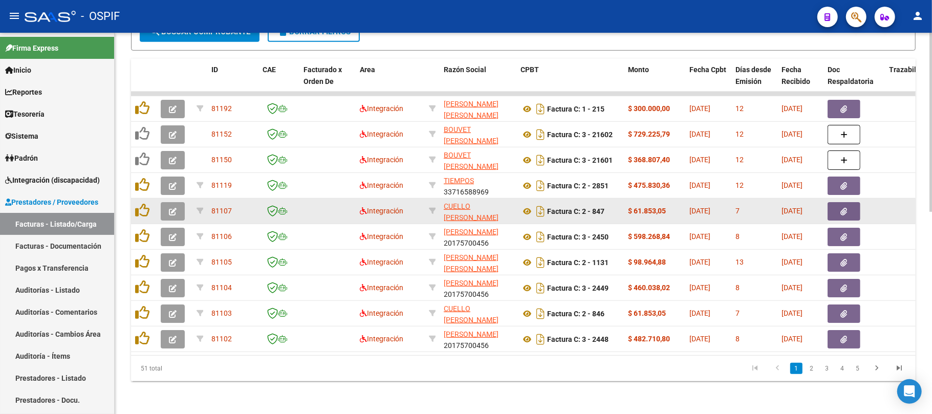
click at [183, 205] on button "button" at bounding box center [173, 211] width 24 height 18
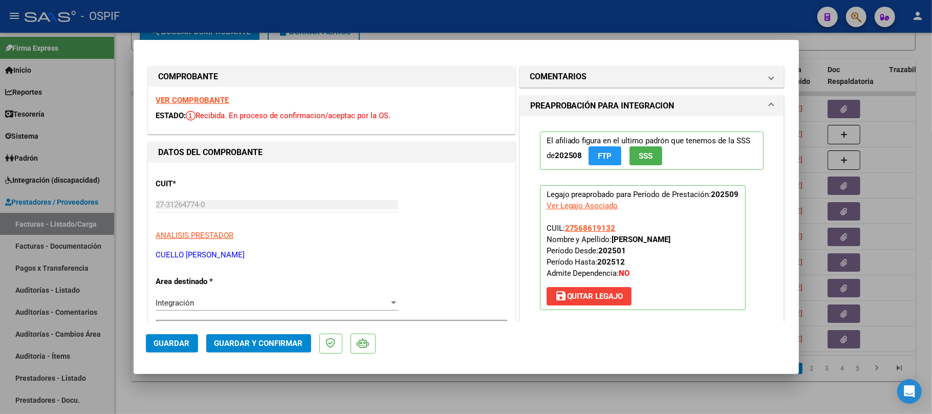
click at [261, 346] on span "Guardar y Confirmar" at bounding box center [258, 343] width 89 height 9
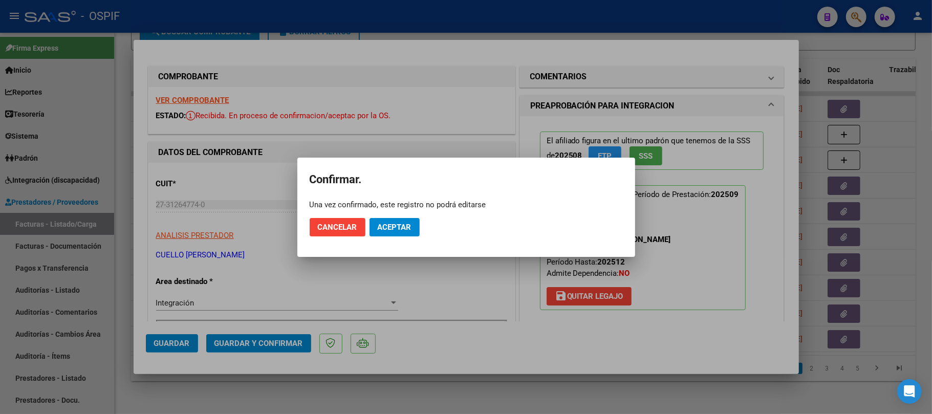
click at [398, 226] on span "Aceptar" at bounding box center [395, 227] width 34 height 9
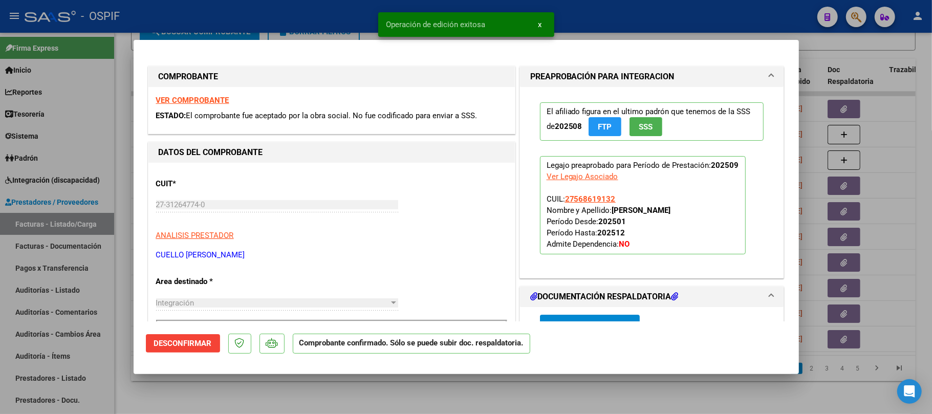
click at [281, 384] on div at bounding box center [466, 207] width 932 height 414
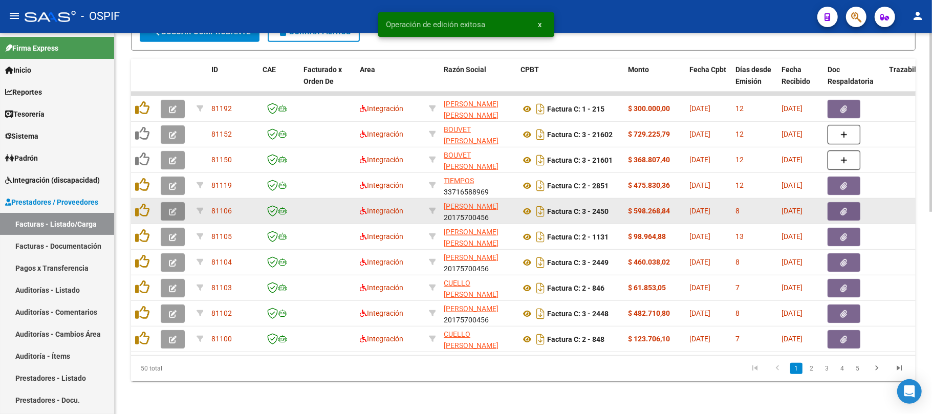
click at [170, 208] on icon "button" at bounding box center [173, 212] width 8 height 8
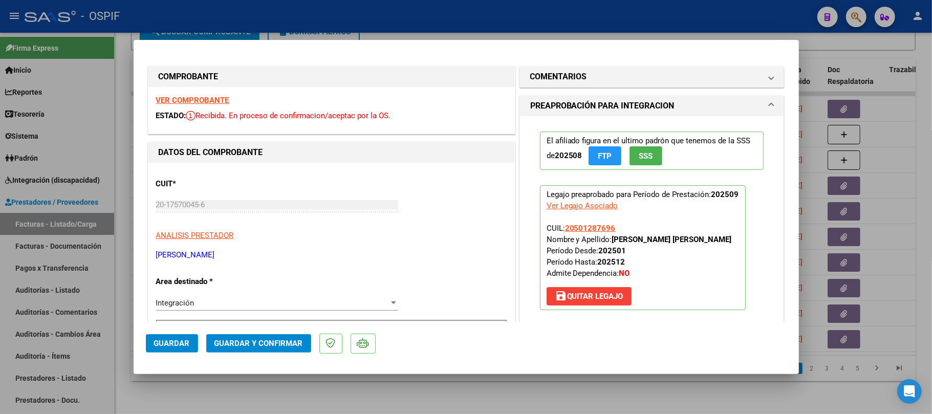
click at [271, 356] on mat-dialog-actions "Guardar Guardar y Confirmar" at bounding box center [466, 341] width 641 height 40
click at [272, 352] on button "Guardar y Confirmar" at bounding box center [258, 343] width 105 height 18
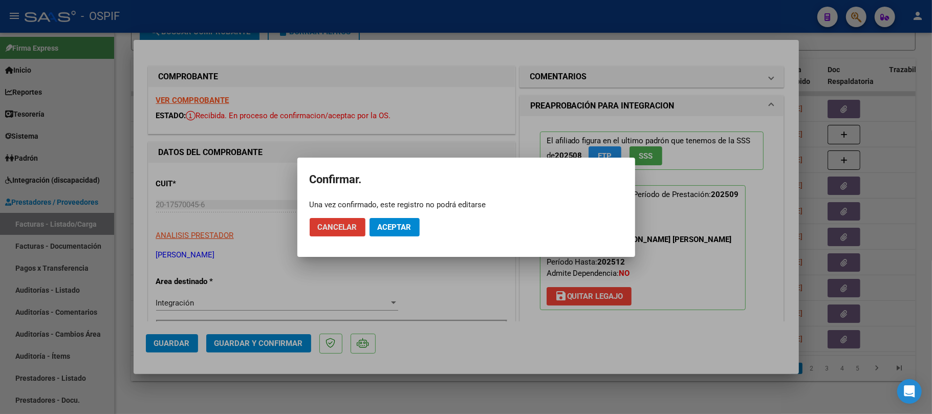
click at [389, 238] on mat-dialog-actions "Cancelar Aceptar" at bounding box center [466, 227] width 313 height 35
click at [392, 238] on mat-dialog-actions "Cancelar Aceptar" at bounding box center [466, 227] width 313 height 35
click at [398, 230] on span "Aceptar" at bounding box center [395, 227] width 34 height 9
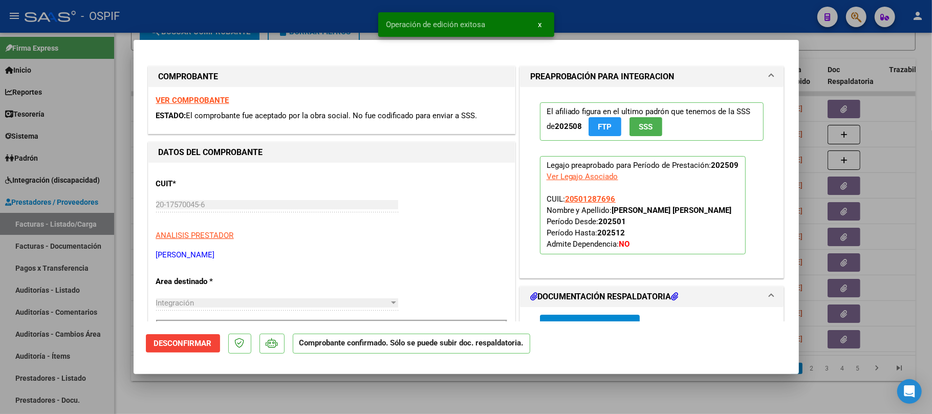
click at [306, 388] on div at bounding box center [466, 207] width 932 height 414
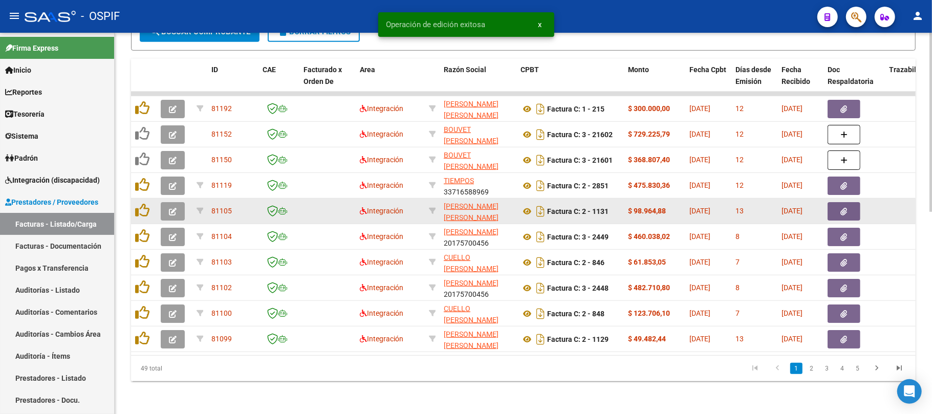
click at [172, 208] on icon "button" at bounding box center [173, 212] width 8 height 8
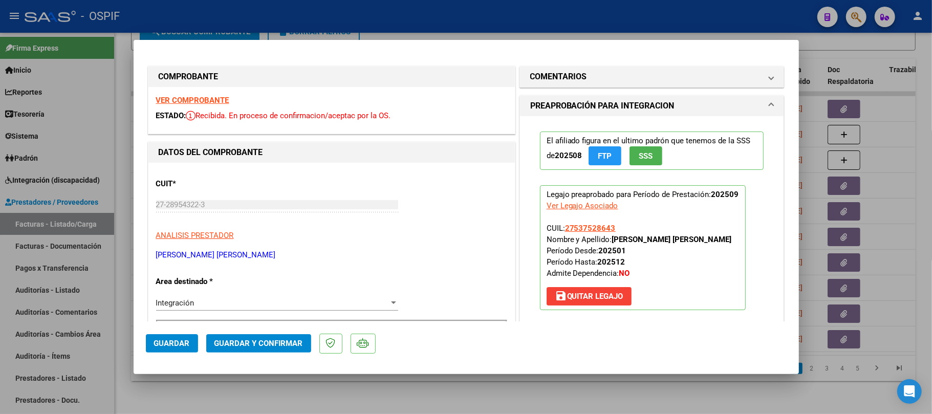
click at [265, 345] on span "Guardar y Confirmar" at bounding box center [258, 343] width 89 height 9
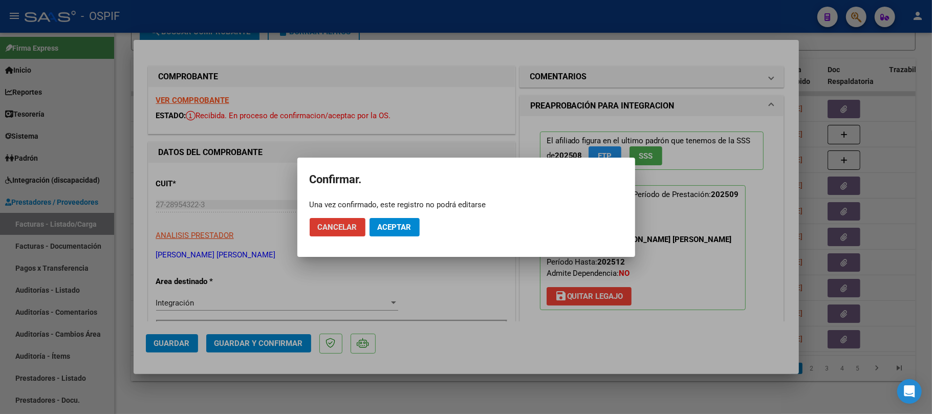
click at [400, 230] on span "Aceptar" at bounding box center [395, 227] width 34 height 9
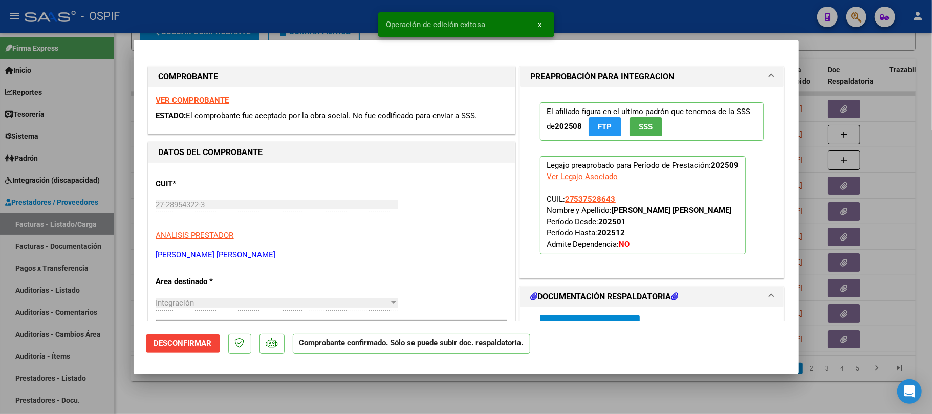
click at [222, 385] on div at bounding box center [466, 207] width 932 height 414
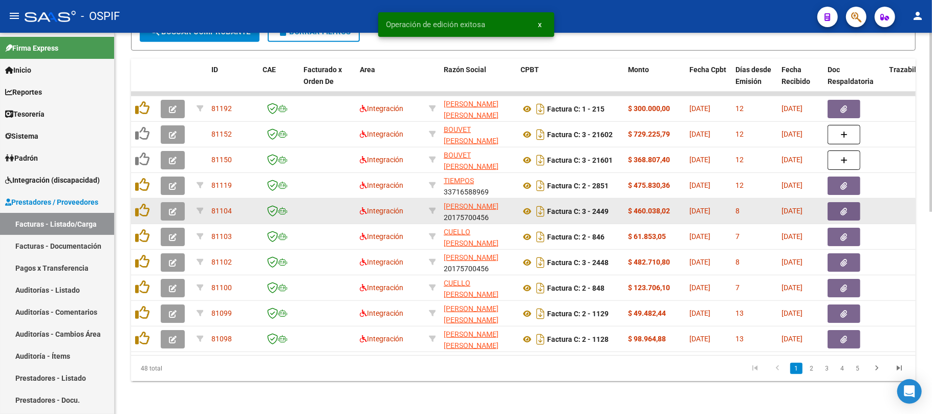
click at [171, 208] on icon "button" at bounding box center [173, 212] width 8 height 8
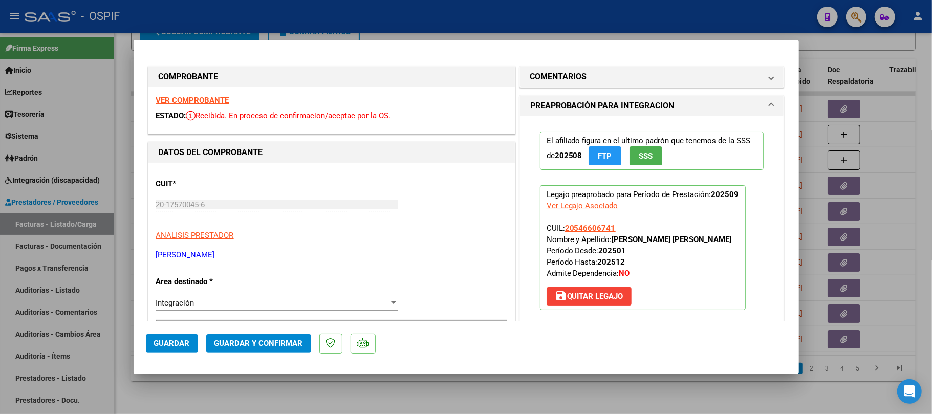
click at [271, 343] on span "Guardar y Confirmar" at bounding box center [258, 343] width 89 height 9
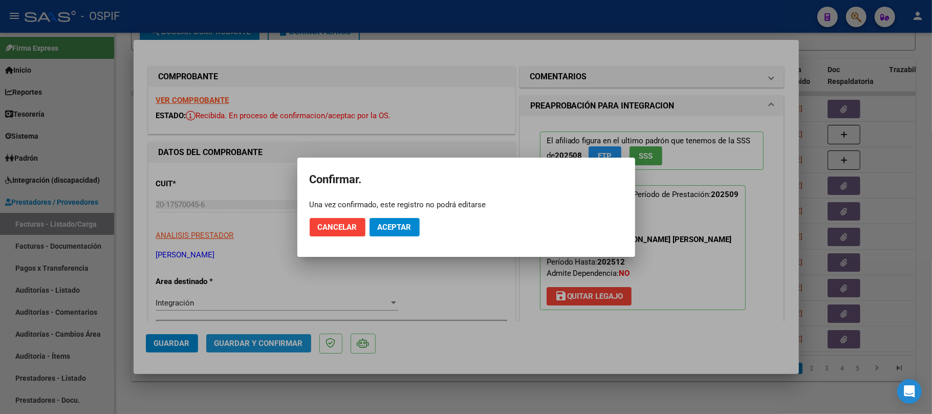
click at [412, 232] on button "Aceptar" at bounding box center [395, 227] width 50 height 18
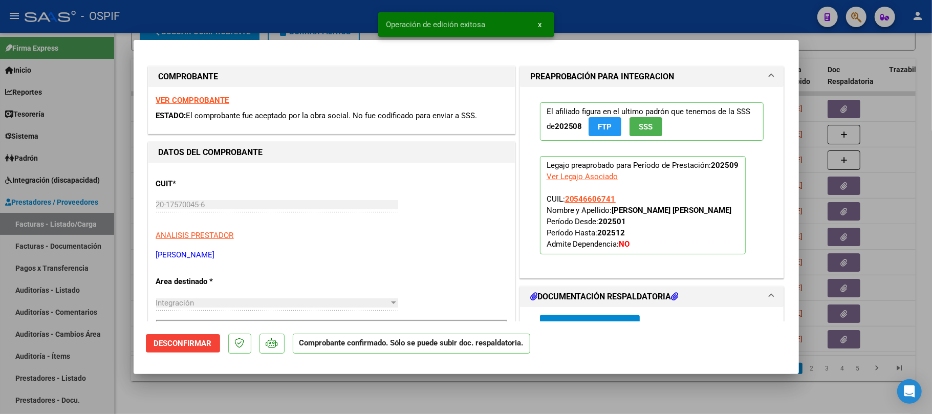
click at [288, 390] on div at bounding box center [466, 207] width 932 height 414
type input "$ 0,00"
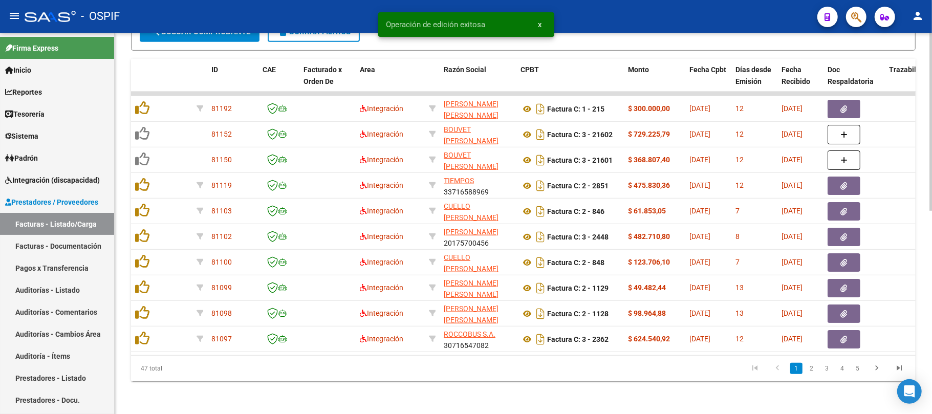
click at [220, 367] on div "47 total" at bounding box center [208, 369] width 155 height 26
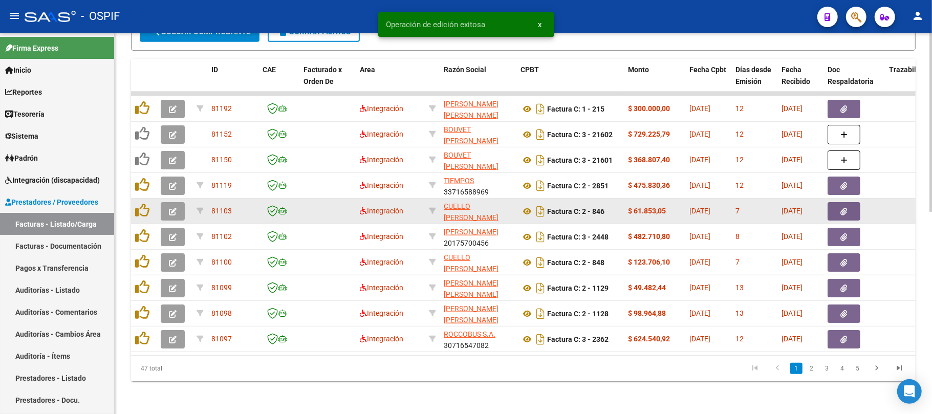
click at [173, 208] on icon "button" at bounding box center [173, 212] width 8 height 8
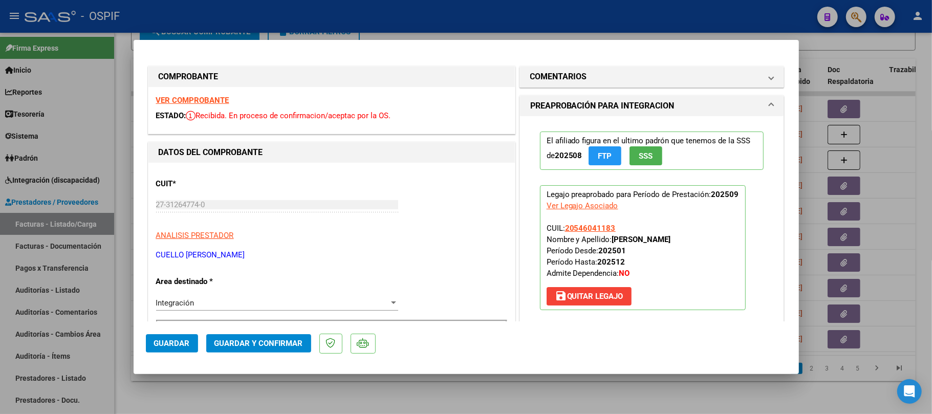
click at [265, 345] on span "Guardar y Confirmar" at bounding box center [258, 343] width 89 height 9
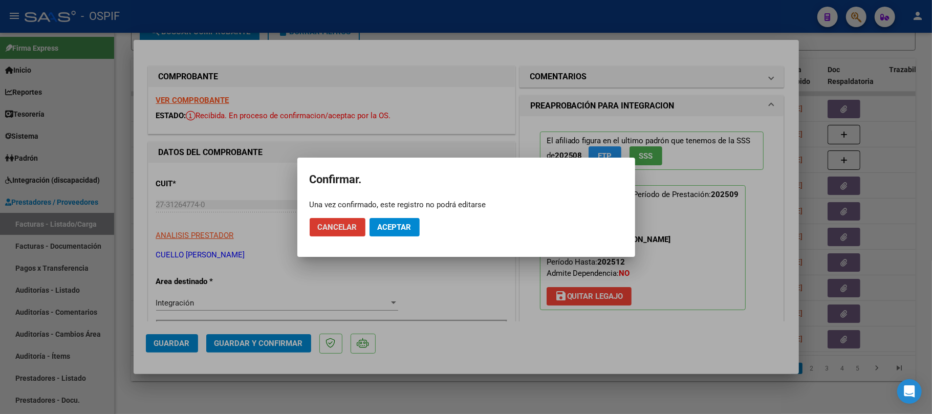
click at [412, 230] on span "Aceptar" at bounding box center [395, 227] width 34 height 9
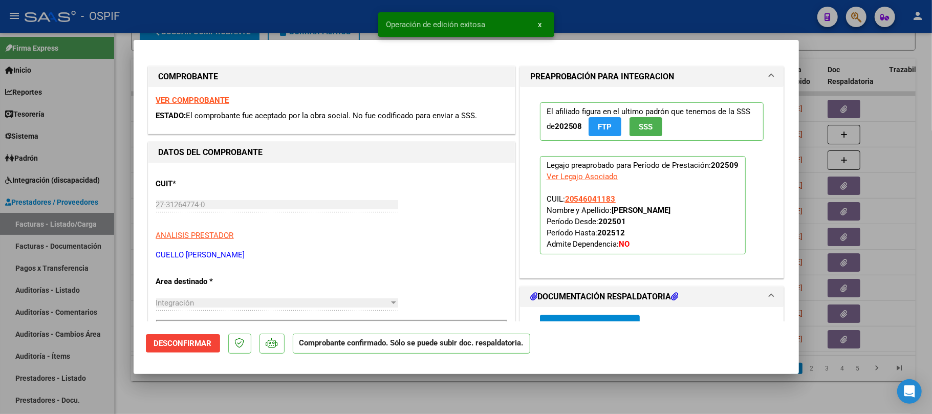
click at [370, 396] on div at bounding box center [466, 207] width 932 height 414
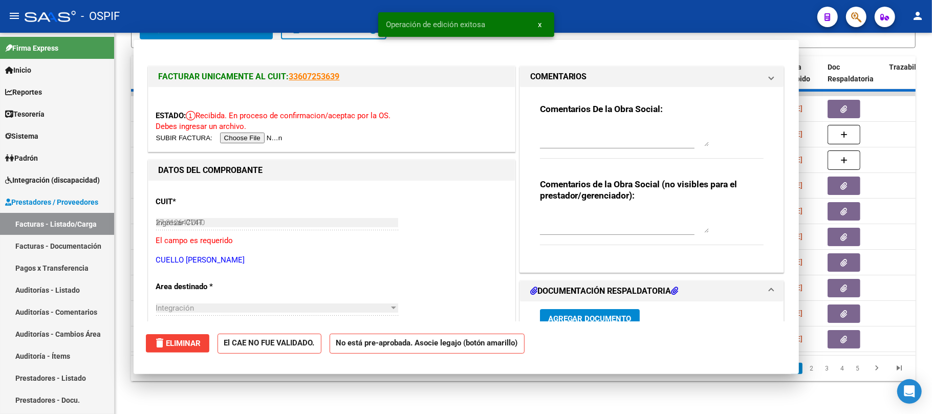
type input "$ 0,00"
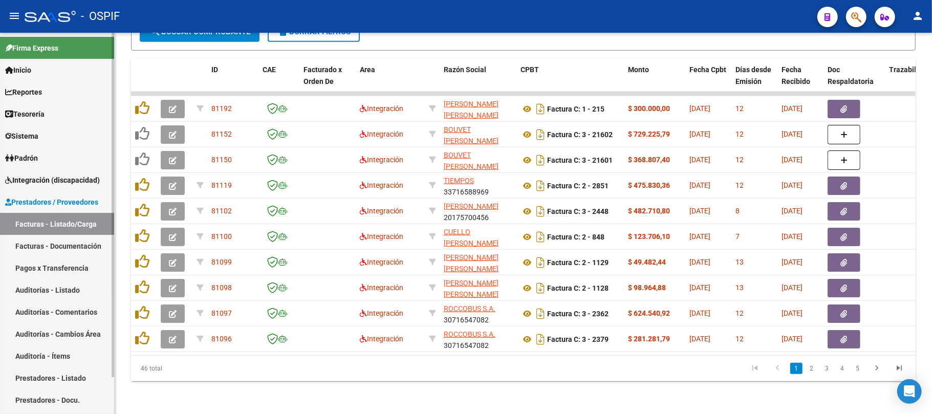
click at [28, 170] on link "Integración (discapacidad)" at bounding box center [57, 180] width 114 height 22
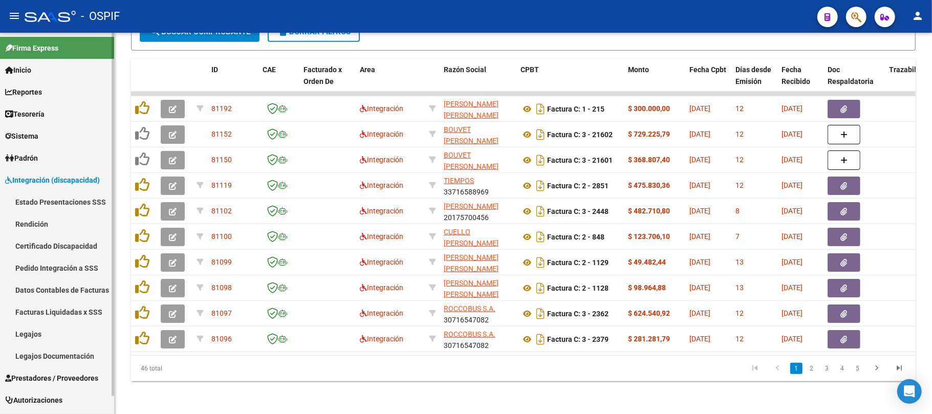
click at [51, 235] on link "Certificado Discapacidad" at bounding box center [57, 246] width 114 height 22
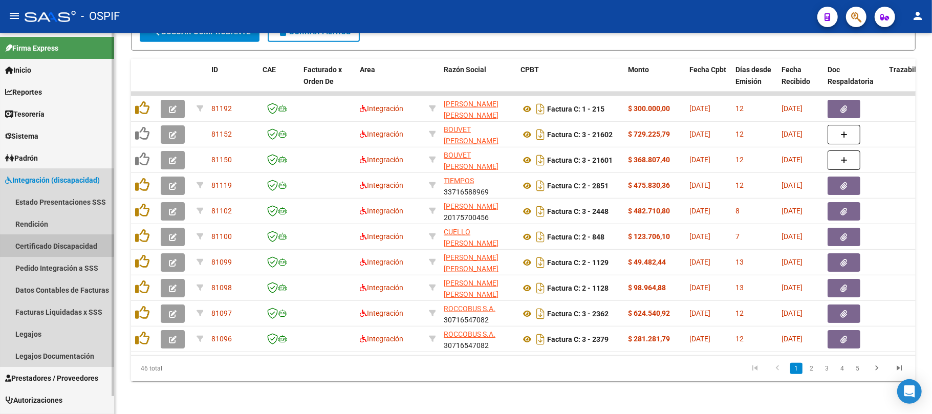
click at [56, 232] on link "Rendición" at bounding box center [57, 224] width 114 height 22
click at [74, 235] on link "Certificado Discapacidad" at bounding box center [57, 246] width 114 height 22
click at [78, 231] on link "Rendición" at bounding box center [57, 224] width 114 height 22
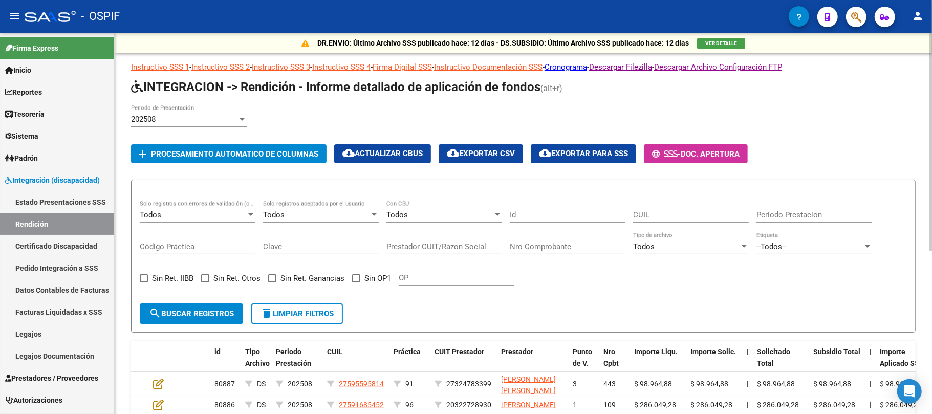
click at [200, 123] on div "202508" at bounding box center [184, 119] width 106 height 9
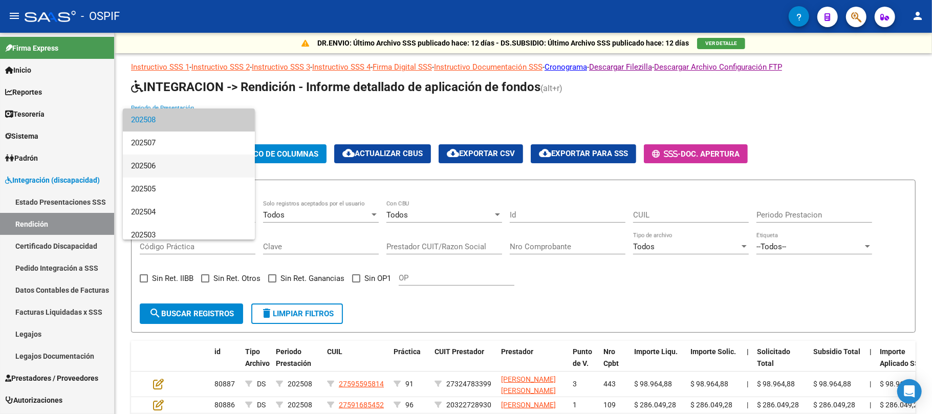
click at [185, 164] on span "202506" at bounding box center [189, 166] width 116 height 23
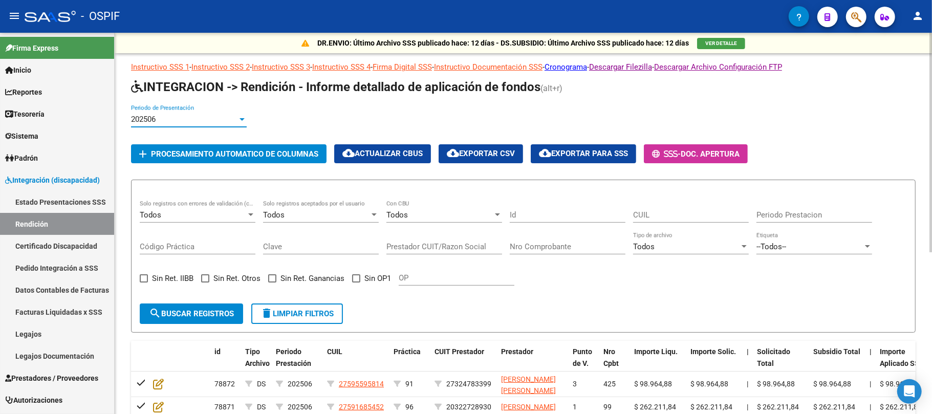
click at [179, 318] on span "search Buscar registros" at bounding box center [191, 313] width 85 height 9
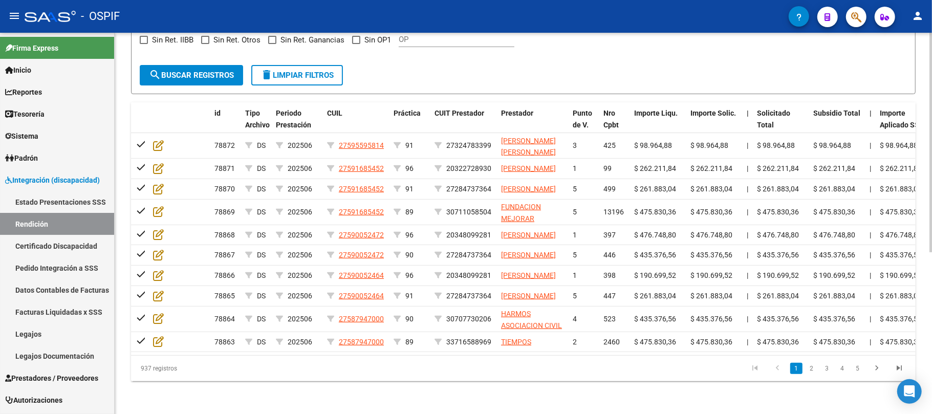
scroll to position [8, 0]
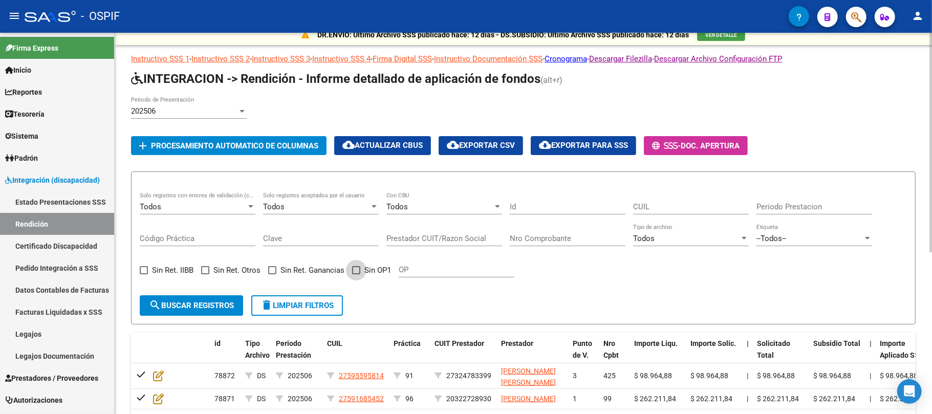
click at [379, 264] on mat-checkbox "Sin OP1" at bounding box center [371, 270] width 39 height 12
click at [201, 310] on button "search Buscar registros" at bounding box center [191, 305] width 103 height 20
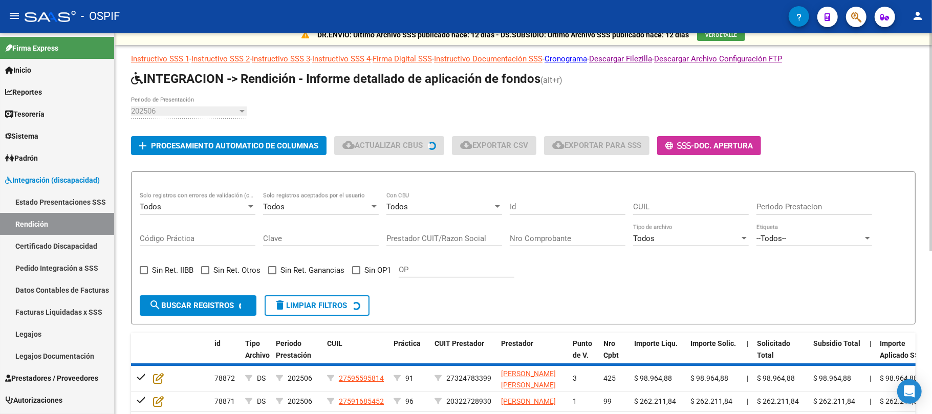
click at [367, 271] on span "Sin OP1" at bounding box center [377, 270] width 27 height 12
click at [356, 274] on input "Sin OP1" at bounding box center [356, 274] width 1 height 1
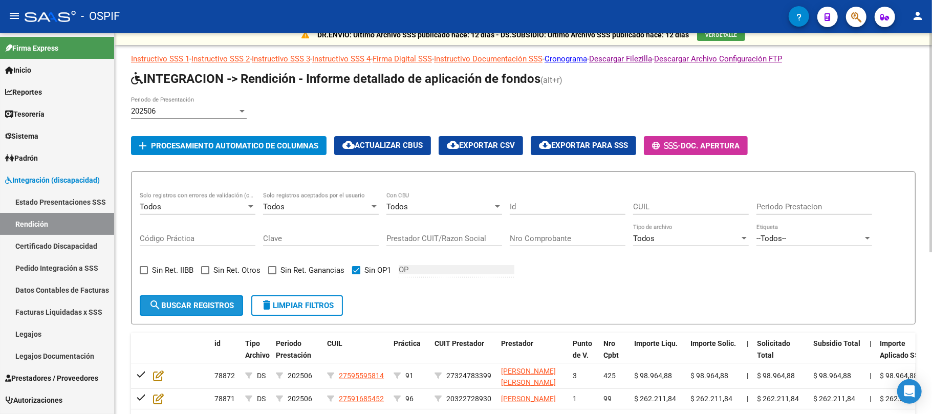
click at [222, 304] on span "search Buscar registros" at bounding box center [191, 305] width 85 height 9
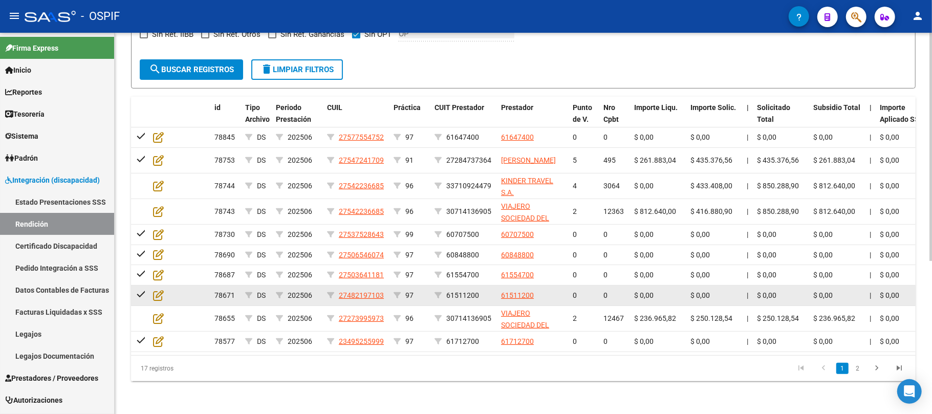
scroll to position [255, 0]
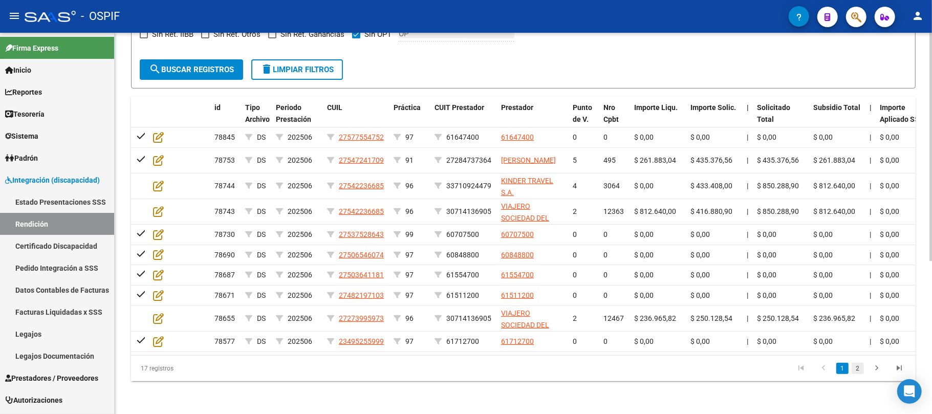
click at [856, 371] on link "2" at bounding box center [858, 368] width 12 height 11
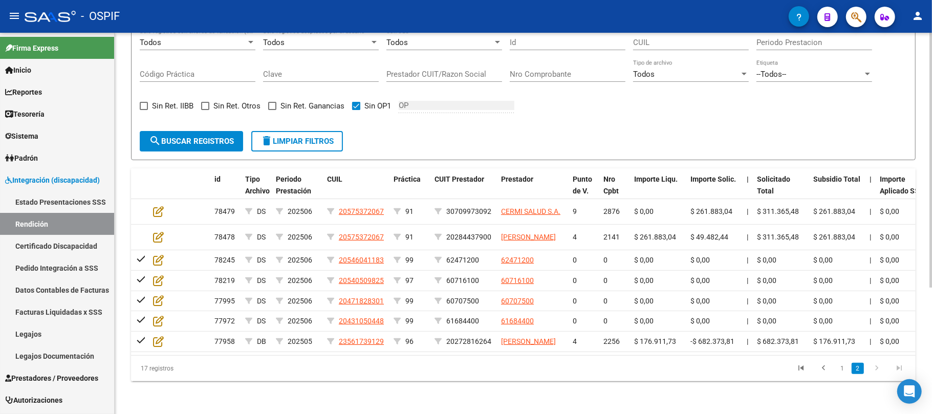
scroll to position [189, 0]
click at [245, 340] on datatable-body-cell "DB" at bounding box center [256, 342] width 31 height 20
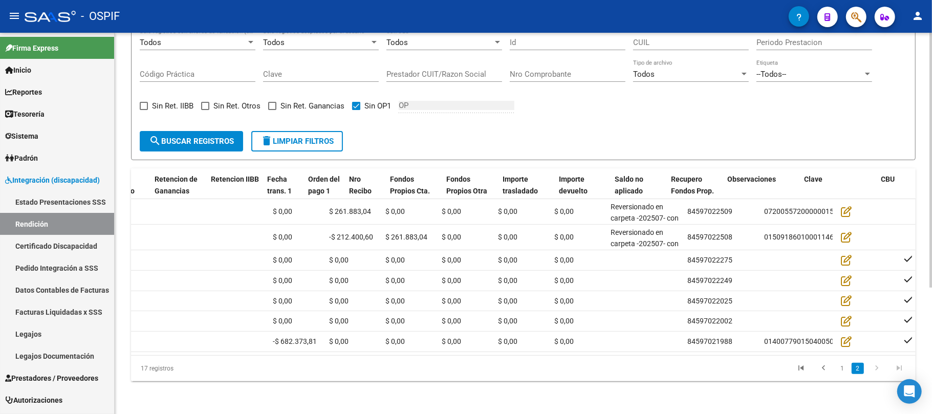
scroll to position [0, 0]
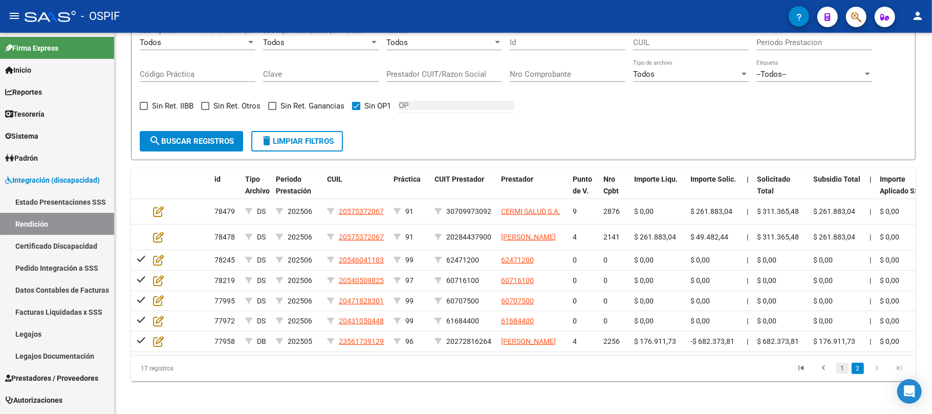
click at [841, 369] on link "1" at bounding box center [842, 368] width 12 height 11
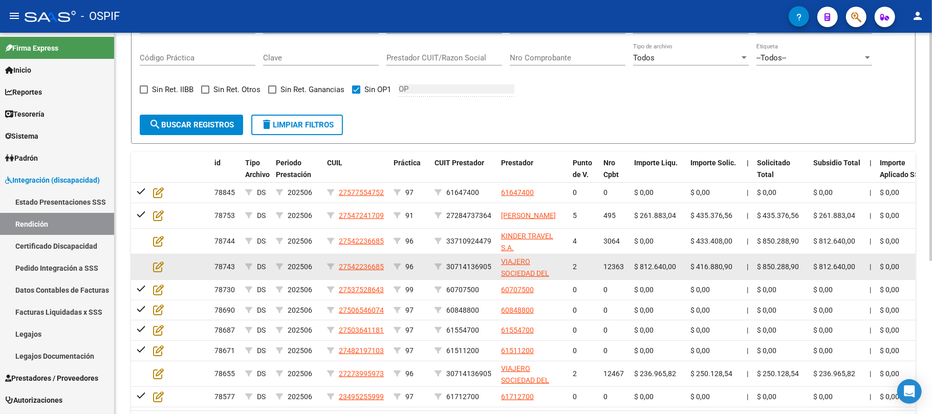
scroll to position [255, 0]
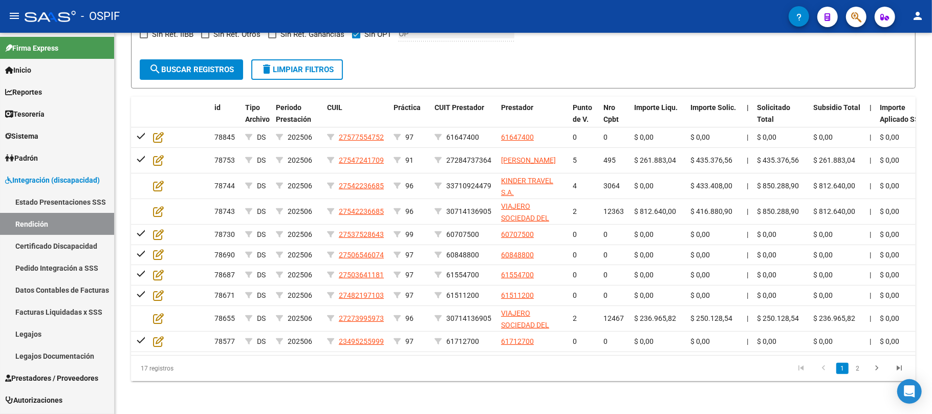
click at [858, 375] on li "2" at bounding box center [857, 368] width 15 height 17
click at [861, 373] on link "2" at bounding box center [858, 368] width 12 height 11
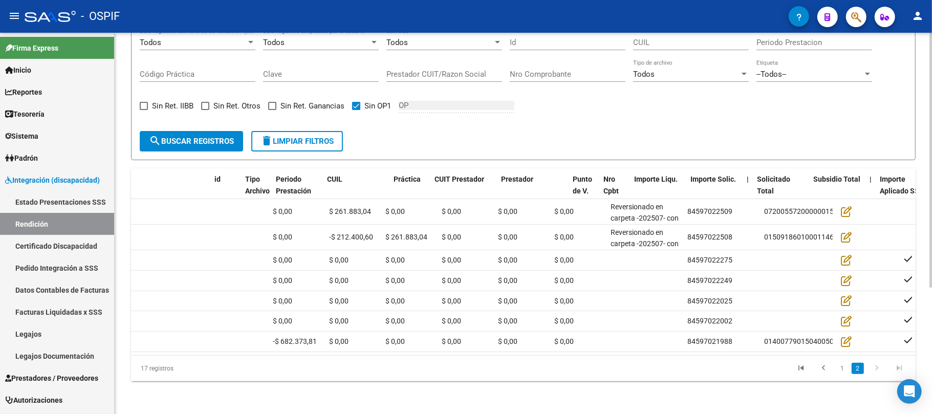
scroll to position [0, 0]
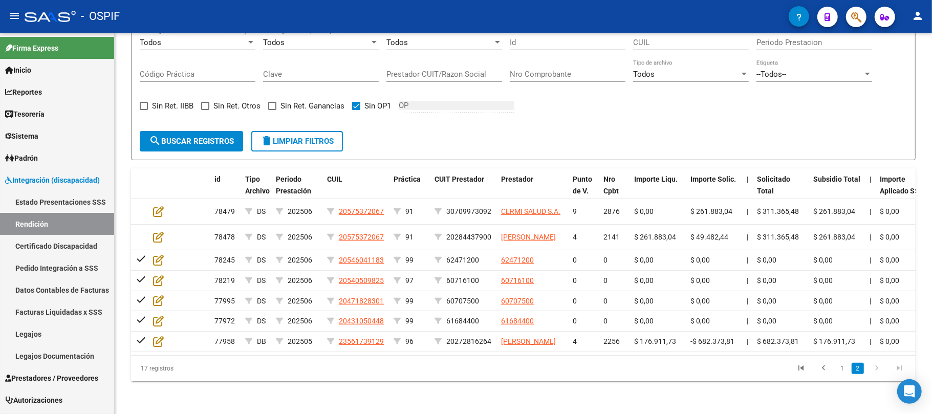
click at [835, 367] on li "1" at bounding box center [842, 368] width 15 height 17
click at [846, 371] on link "1" at bounding box center [842, 368] width 12 height 11
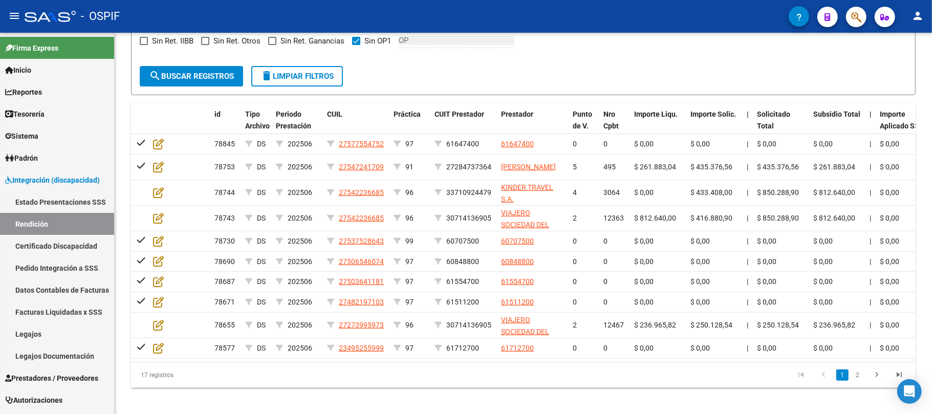
scroll to position [255, 0]
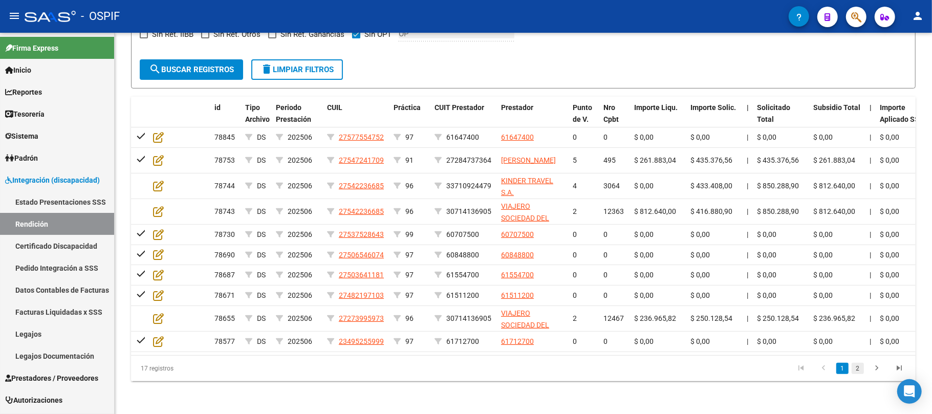
click at [856, 369] on link "2" at bounding box center [858, 368] width 12 height 11
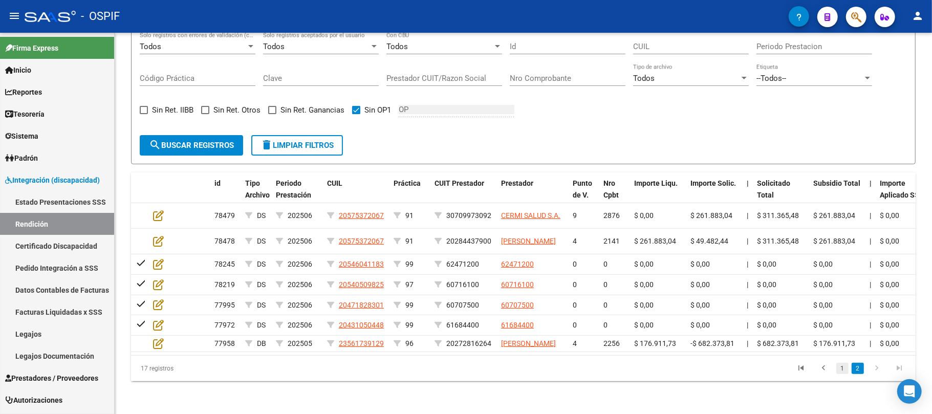
scroll to position [189, 0]
click at [185, 138] on form "Todos Solo registros con errores de validación (control 623 instructivo de rend…" at bounding box center [523, 87] width 785 height 153
click at [185, 135] on button "search Buscar registros" at bounding box center [191, 145] width 103 height 20
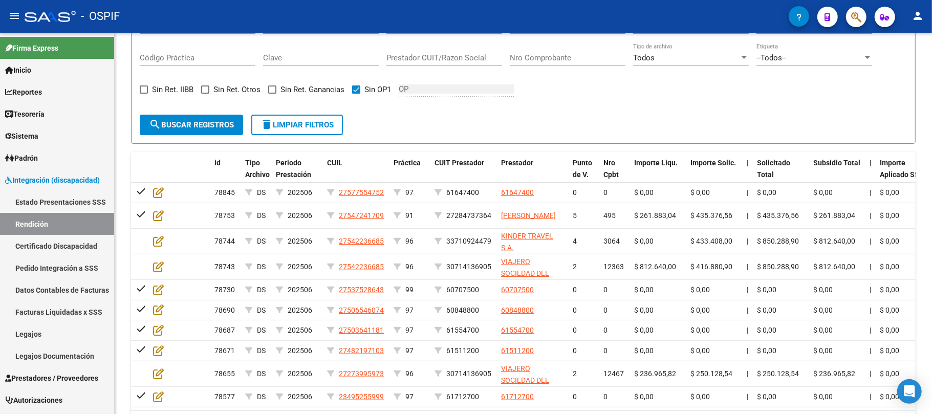
scroll to position [255, 0]
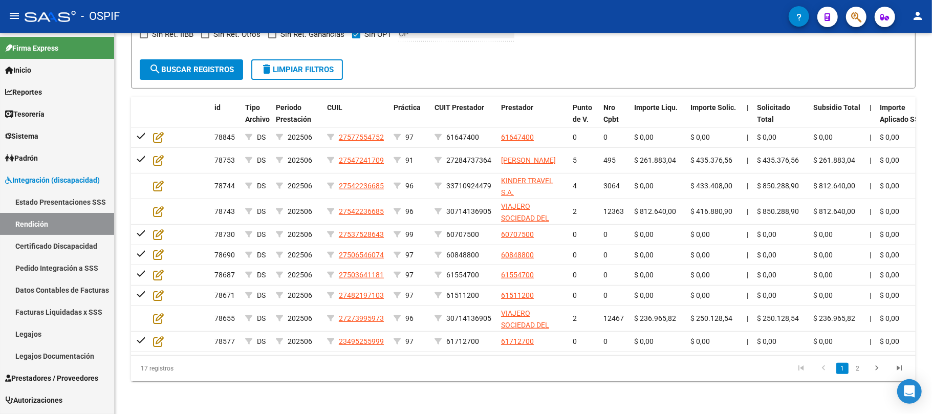
click at [867, 369] on link "go to next page" at bounding box center [876, 368] width 19 height 11
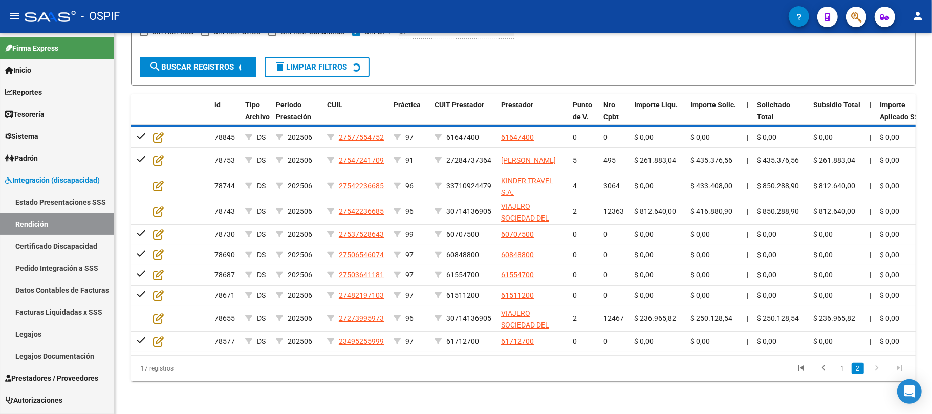
click at [864, 370] on div "17 registros 1 2" at bounding box center [523, 369] width 785 height 26
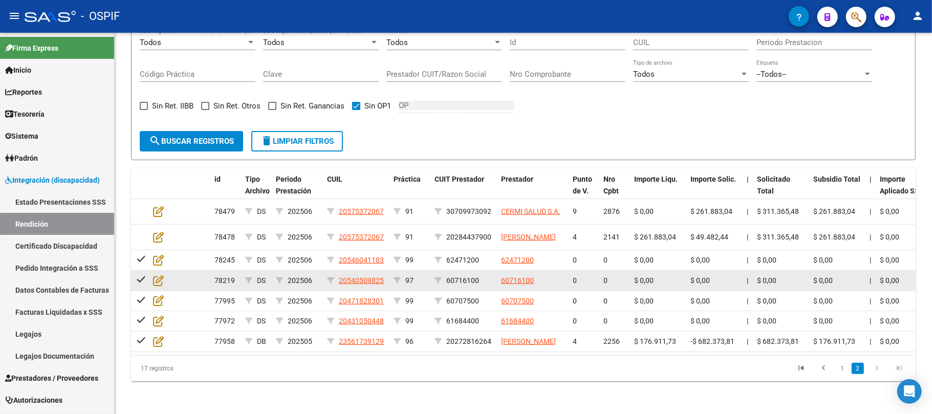
scroll to position [189, 0]
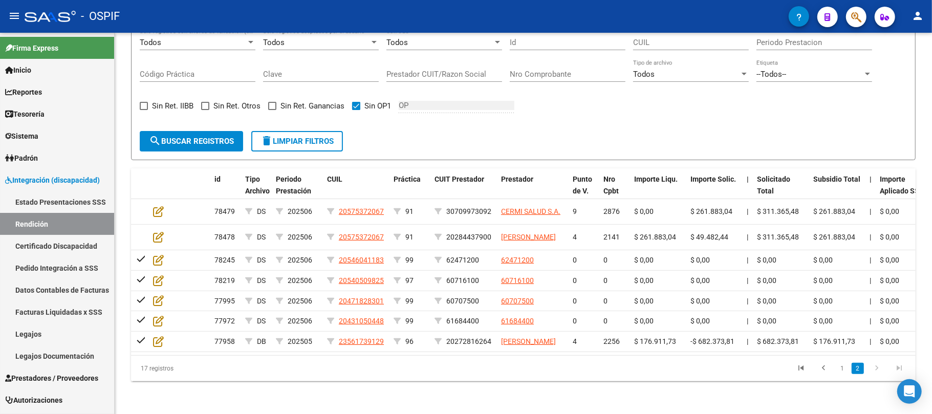
click at [316, 138] on form "Todos Solo registros con errores de validación (control 623 instructivo de rend…" at bounding box center [523, 83] width 785 height 153
click at [318, 133] on button "delete Limpiar filtros" at bounding box center [297, 141] width 92 height 20
checkbox input "false"
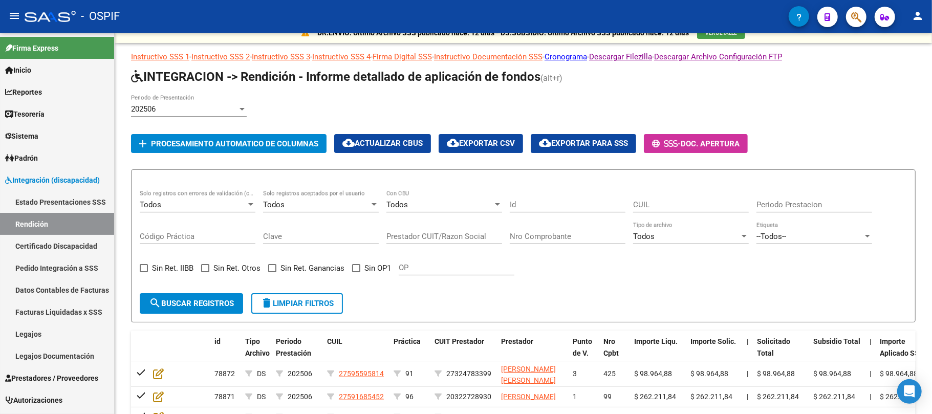
scroll to position [0, 0]
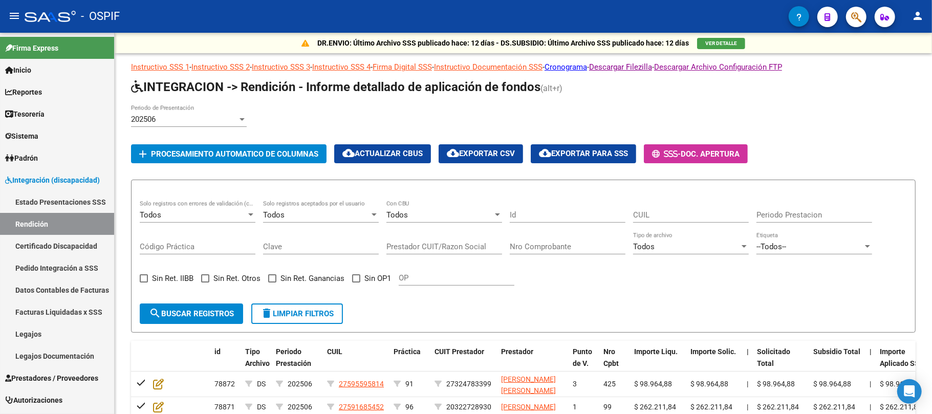
click at [214, 314] on span "search Buscar registros" at bounding box center [191, 313] width 85 height 9
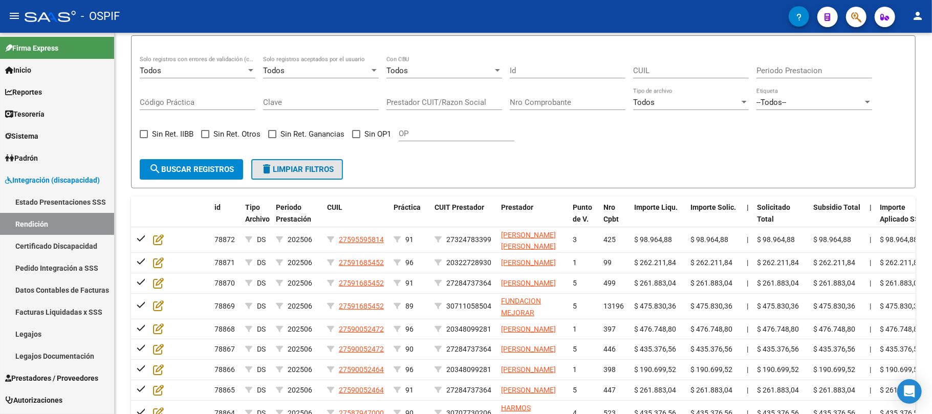
click at [283, 173] on span "delete Limpiar filtros" at bounding box center [297, 169] width 73 height 9
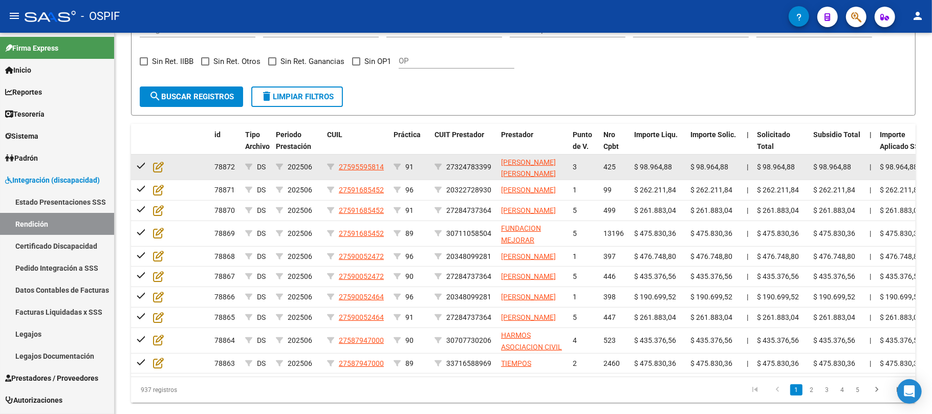
scroll to position [76, 0]
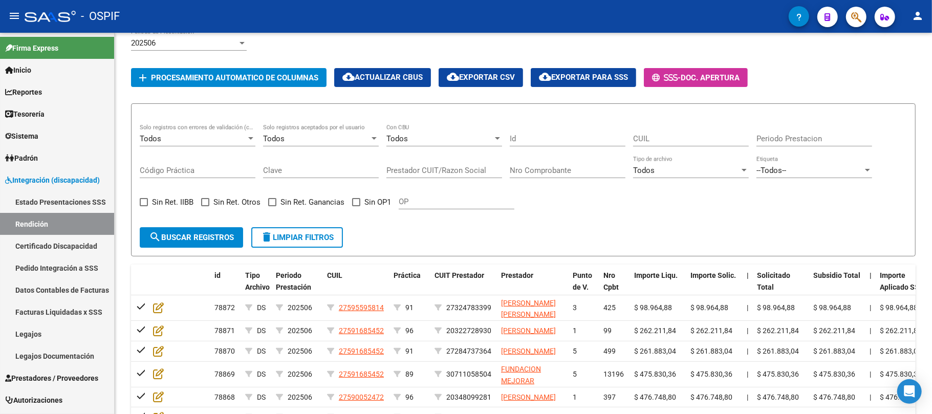
click at [379, 236] on form "Todos Solo registros con errores de validación (control 623 instructivo de rend…" at bounding box center [523, 179] width 785 height 153
click at [303, 230] on button "delete Limpiar filtros" at bounding box center [297, 237] width 92 height 20
click at [296, 132] on div "Todos Solo registros aceptados por el usuario" at bounding box center [321, 135] width 116 height 22
click at [509, 238] on div at bounding box center [466, 207] width 932 height 414
click at [56, 383] on link "Prestadores / Proveedores" at bounding box center [57, 378] width 114 height 22
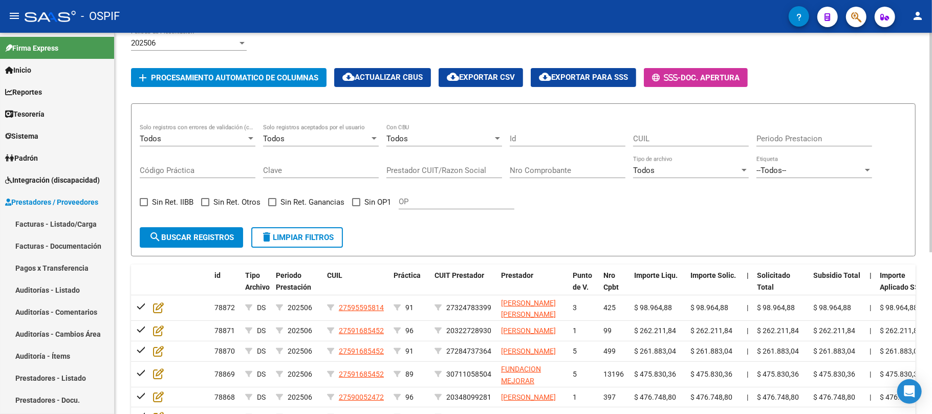
click at [55, 225] on link "Facturas - Listado/Carga" at bounding box center [57, 224] width 114 height 22
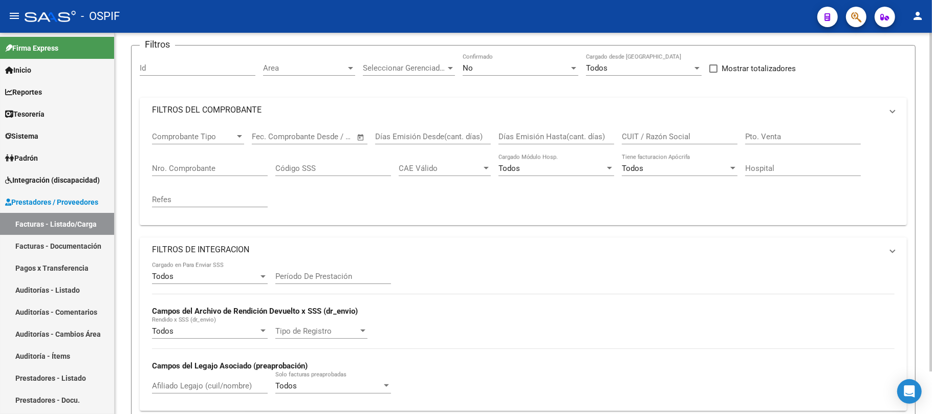
scroll to position [76, 0]
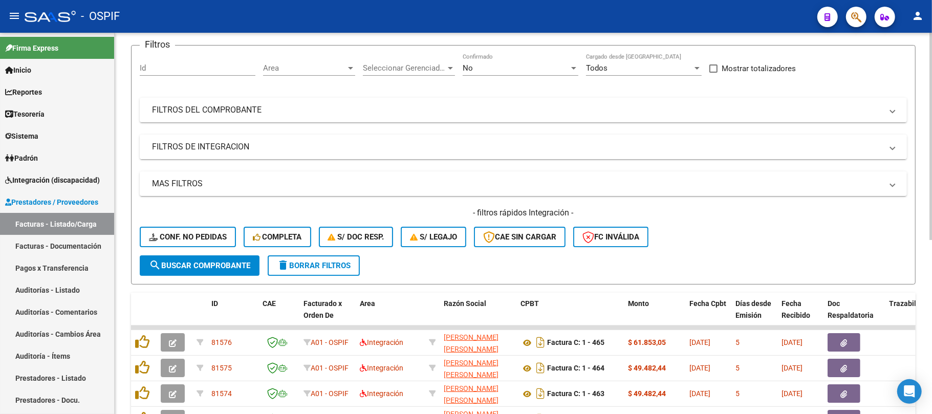
click at [271, 152] on mat-panel-title "FILTROS DE INTEGRACION" at bounding box center [517, 146] width 730 height 11
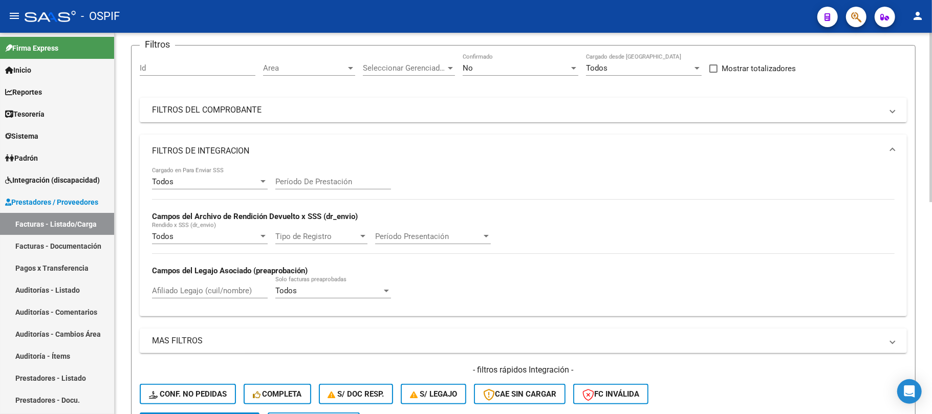
click at [336, 189] on div "Período De Prestación" at bounding box center [333, 178] width 116 height 22
click at [345, 185] on input "Período De Prestación" at bounding box center [333, 181] width 116 height 9
type input "202509"
click at [338, 136] on mat-expansion-panel-header "FILTROS DE INTEGRACION" at bounding box center [523, 151] width 767 height 33
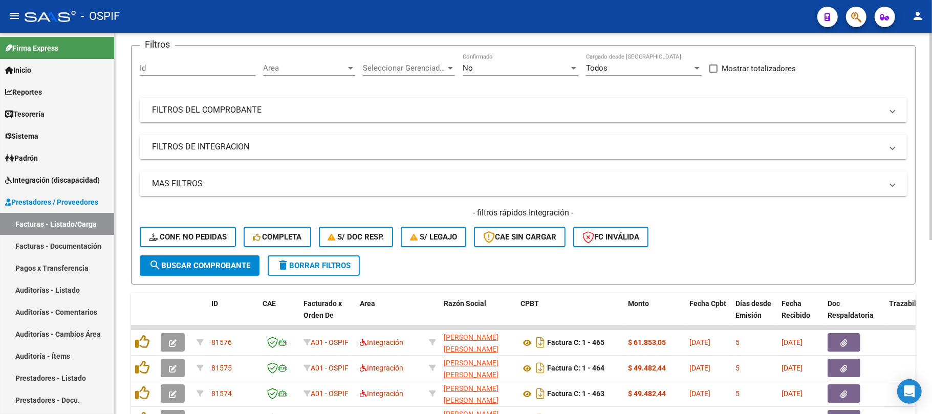
click at [264, 183] on mat-panel-title "MAS FILTROS" at bounding box center [517, 183] width 730 height 11
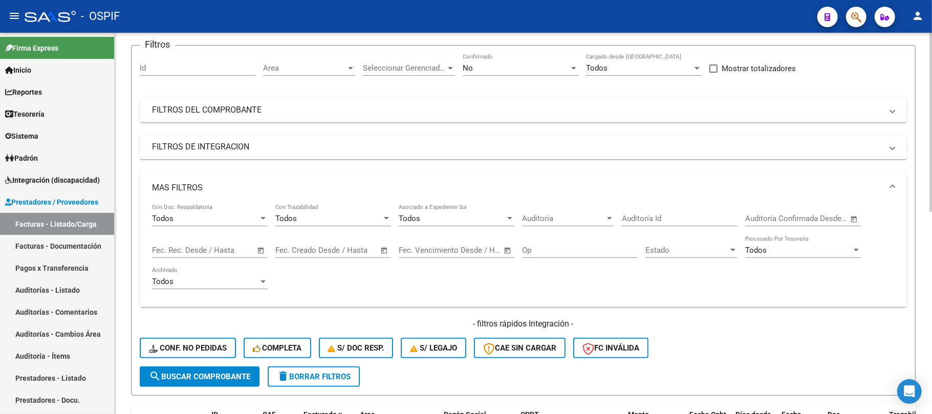
click at [205, 253] on input "text" at bounding box center [228, 250] width 50 height 9
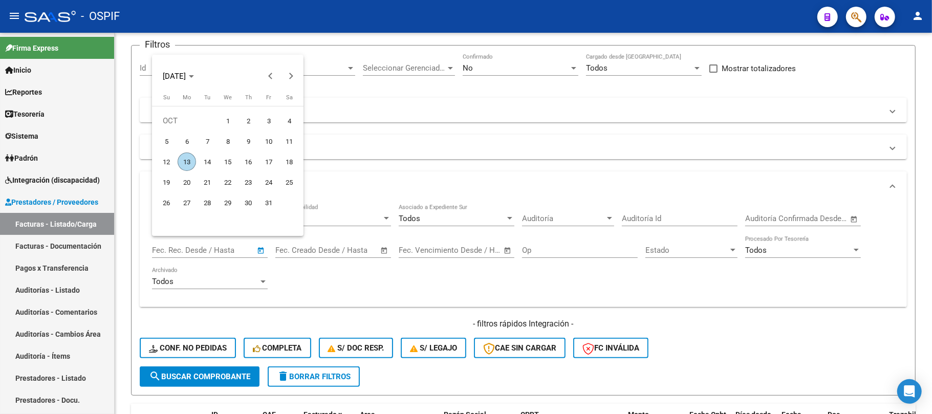
click at [164, 141] on span "5" at bounding box center [166, 141] width 18 height 18
type input "05/10/2025"
click at [182, 141] on span "6" at bounding box center [187, 141] width 18 height 18
type input "06/10/2025"
click at [205, 381] on button "search Buscar Comprobante" at bounding box center [200, 377] width 120 height 20
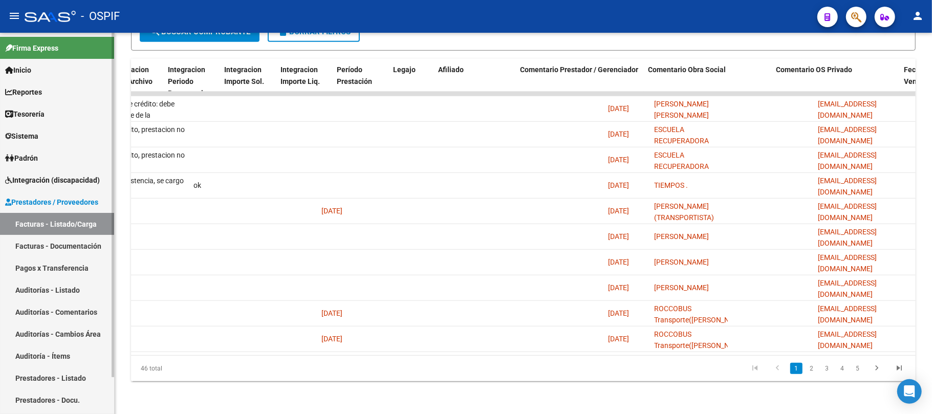
scroll to position [0, 0]
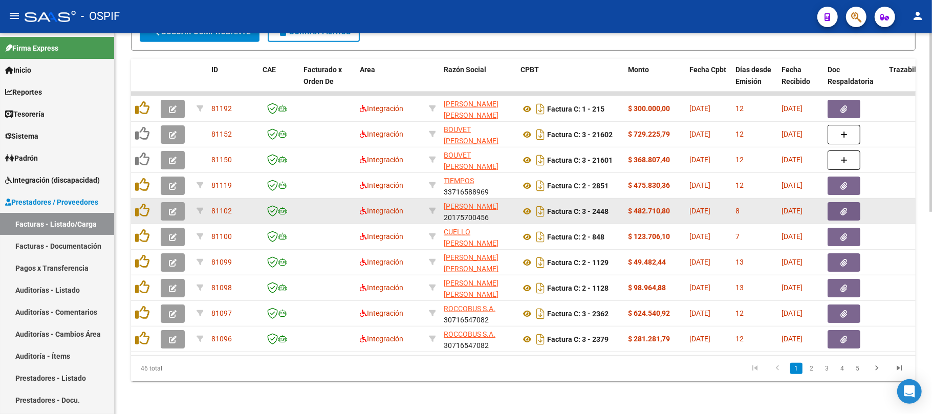
click at [170, 208] on icon "button" at bounding box center [173, 212] width 8 height 8
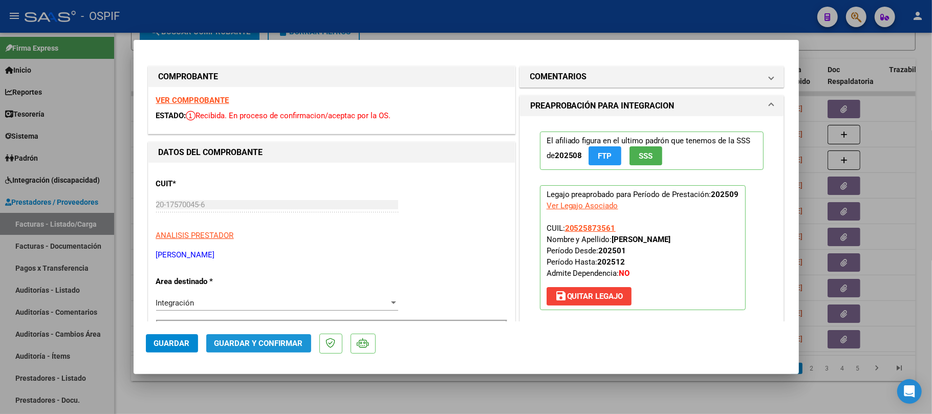
click at [267, 336] on button "Guardar y Confirmar" at bounding box center [258, 343] width 105 height 18
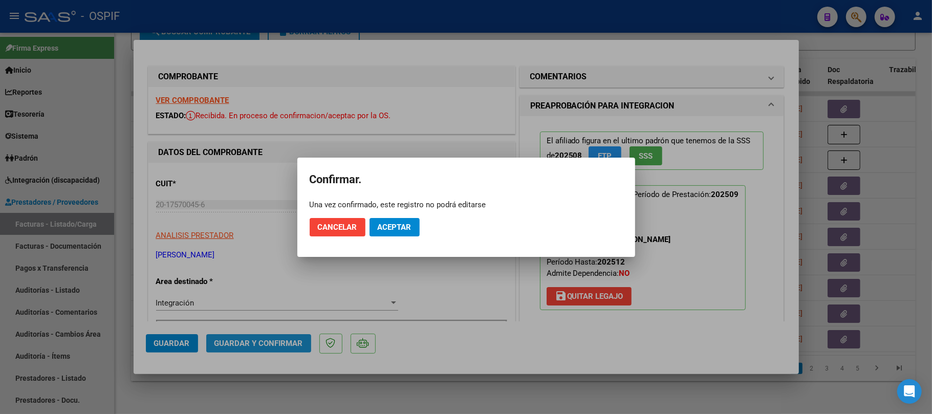
click at [400, 229] on span "Aceptar" at bounding box center [395, 227] width 34 height 9
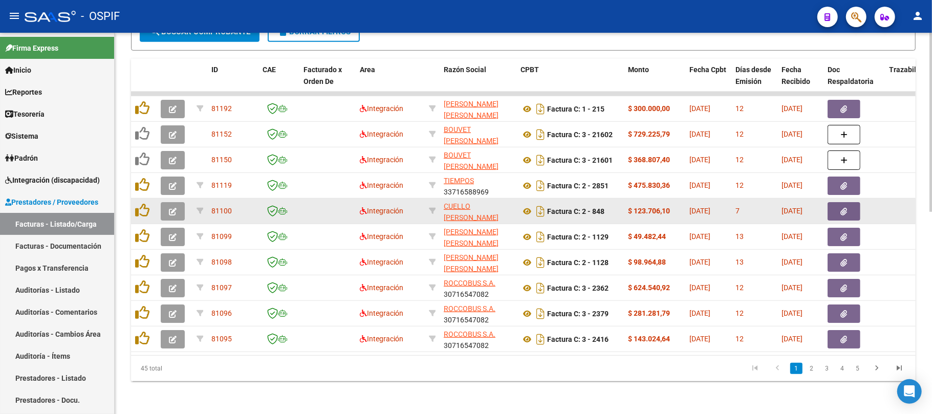
click at [178, 205] on button "button" at bounding box center [173, 211] width 24 height 18
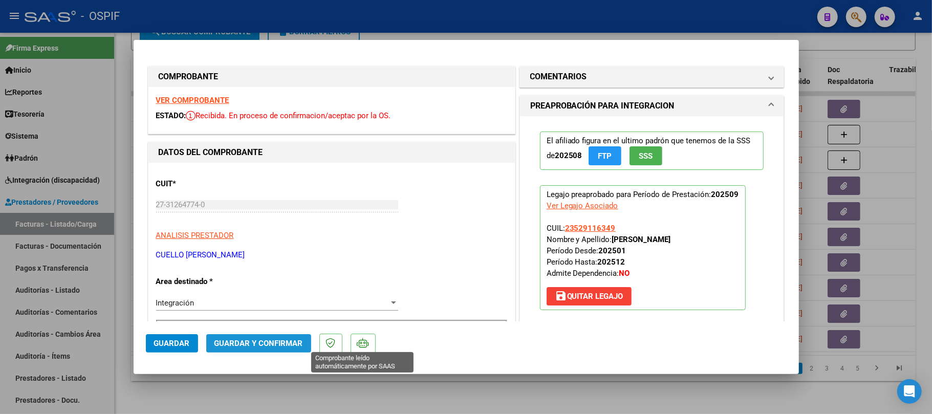
click at [287, 350] on button "Guardar y Confirmar" at bounding box center [258, 343] width 105 height 18
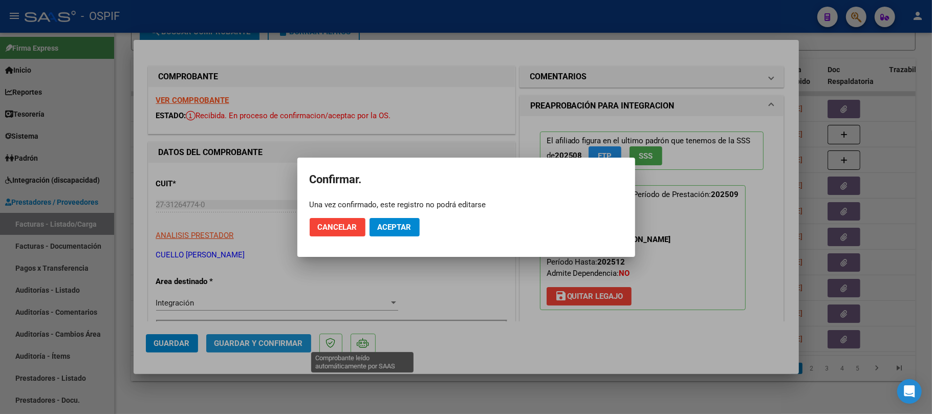
click at [396, 229] on span "Aceptar" at bounding box center [395, 227] width 34 height 9
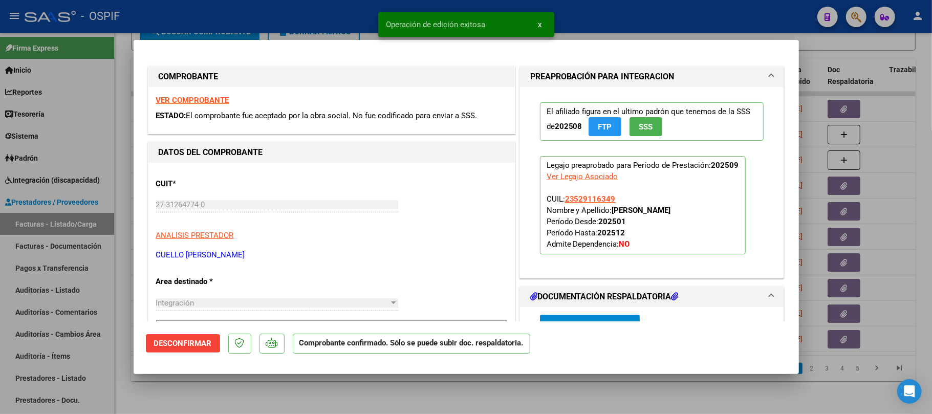
click at [175, 392] on div at bounding box center [466, 207] width 932 height 414
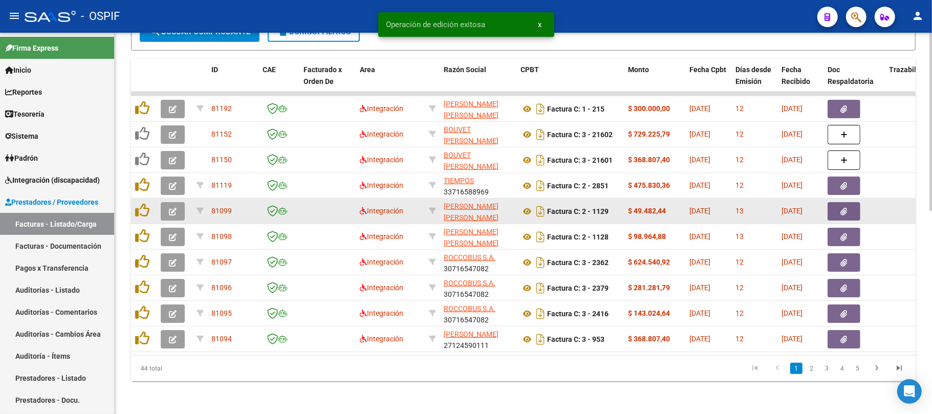
click at [173, 208] on button "button" at bounding box center [173, 211] width 24 height 18
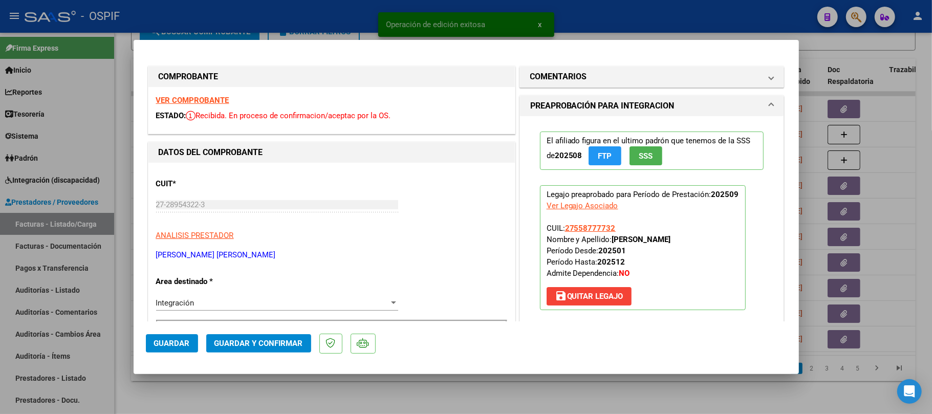
scroll to position [273, 0]
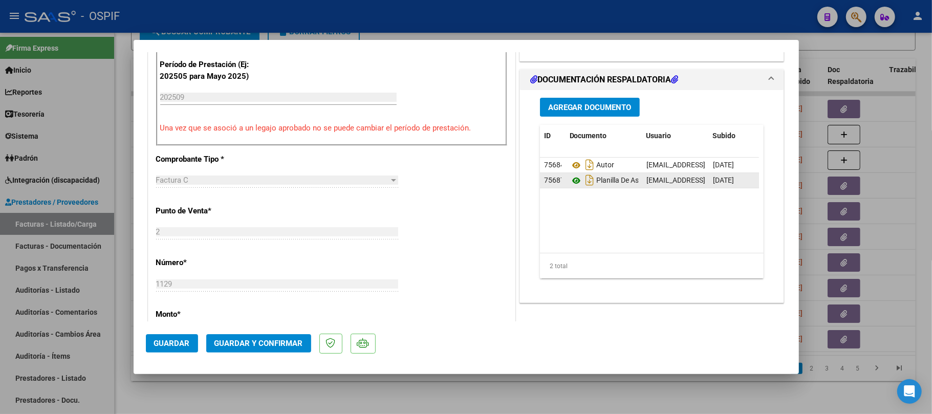
drag, startPoint x: 567, startPoint y: 175, endPoint x: 566, endPoint y: 185, distance: 10.4
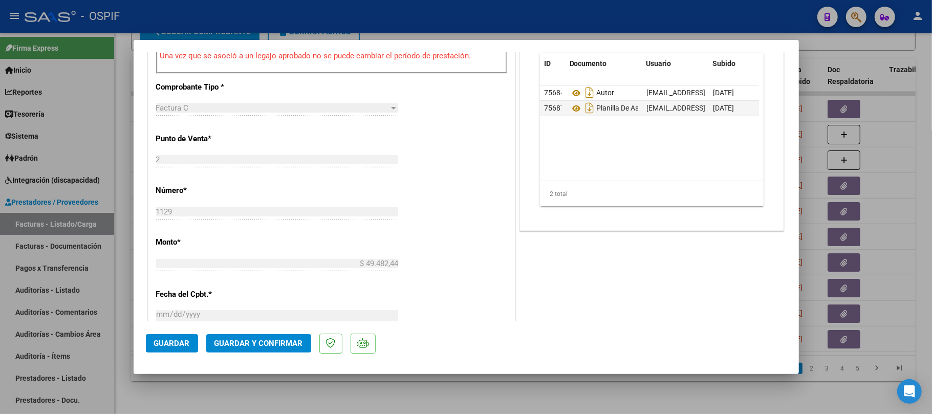
scroll to position [0, 0]
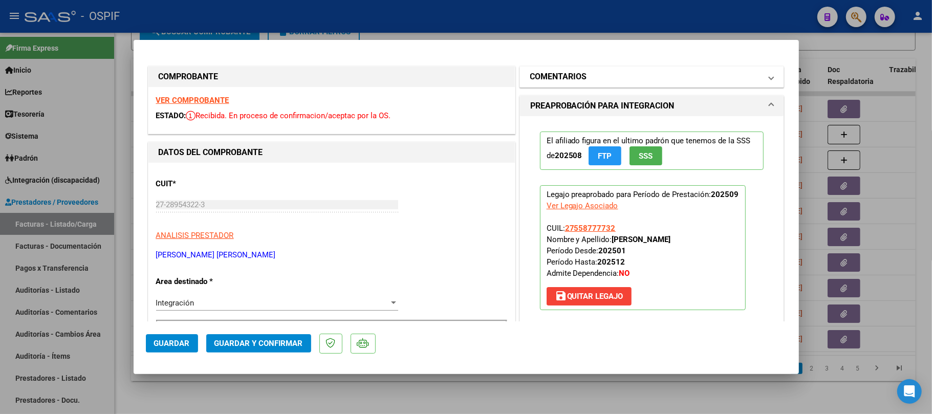
click at [590, 71] on mat-panel-title "COMENTARIOS" at bounding box center [645, 77] width 231 height 12
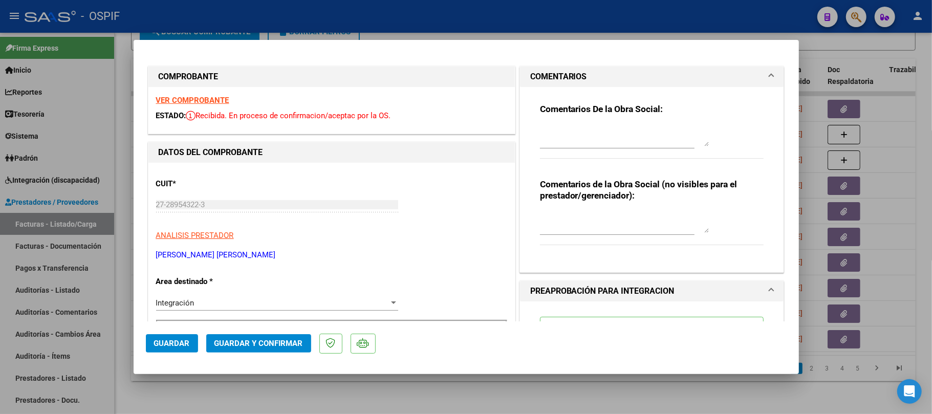
click at [625, 150] on div at bounding box center [617, 141] width 155 height 34
click at [623, 141] on textarea at bounding box center [624, 136] width 169 height 20
type textarea "cargar planilla de asistencia, se cargo por error otro archivo"
type textarea "ok"
click at [177, 340] on span "Guardar" at bounding box center [172, 343] width 36 height 9
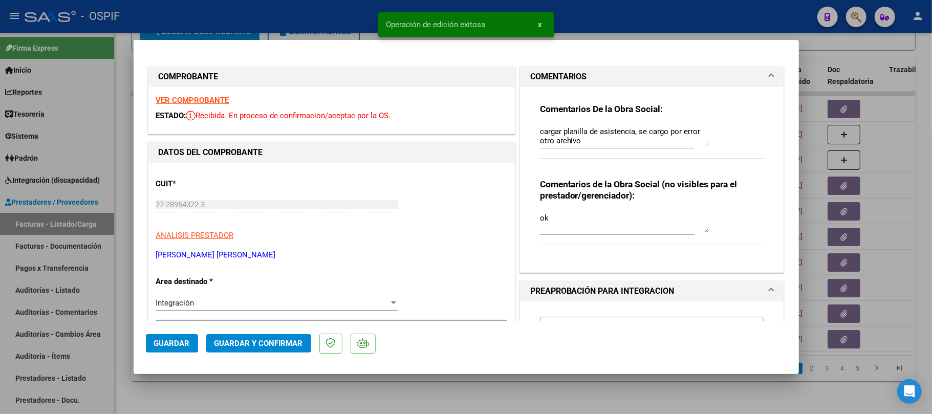
click at [174, 343] on span "Guardar" at bounding box center [172, 343] width 36 height 9
click at [245, 397] on div at bounding box center [466, 207] width 932 height 414
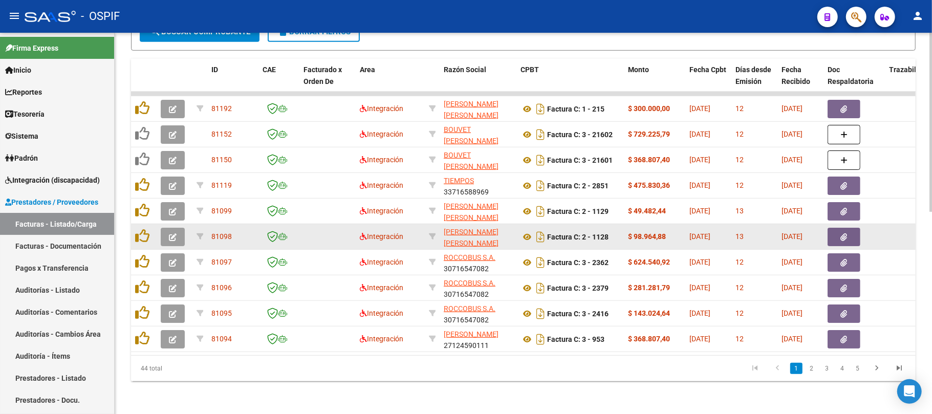
click at [178, 228] on button "button" at bounding box center [173, 237] width 24 height 18
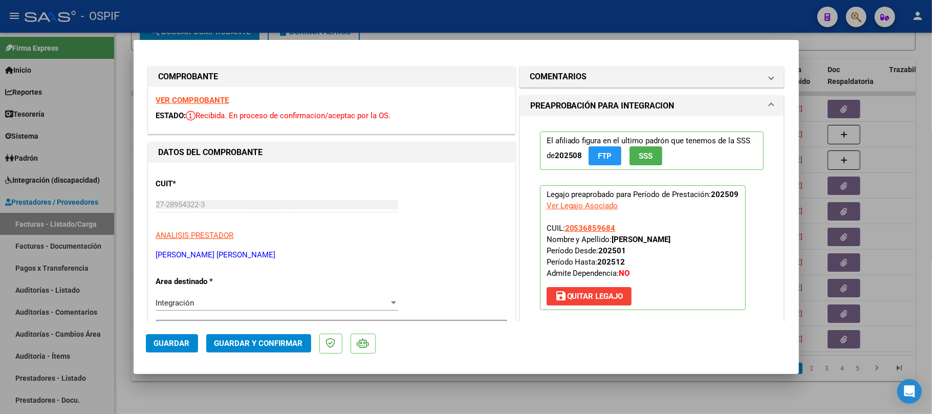
click at [305, 333] on mat-dialog-actions "Guardar Guardar y Confirmar" at bounding box center [466, 341] width 641 height 40
click at [305, 336] on button "Guardar y Confirmar" at bounding box center [258, 343] width 105 height 18
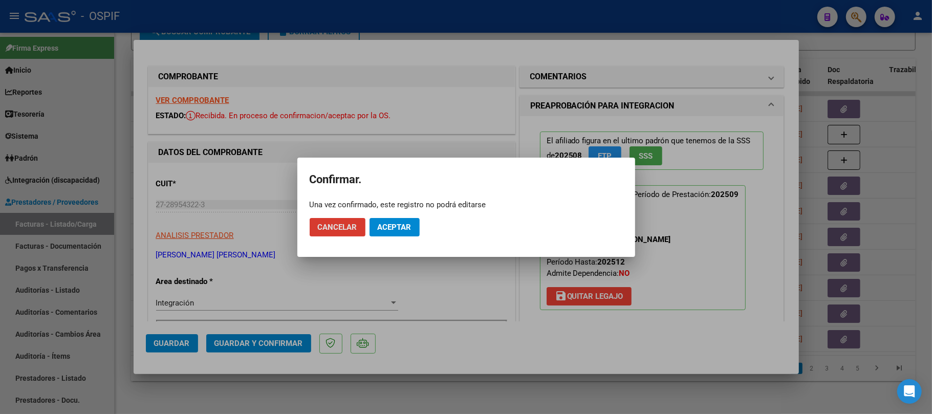
click at [388, 229] on span "Aceptar" at bounding box center [395, 227] width 34 height 9
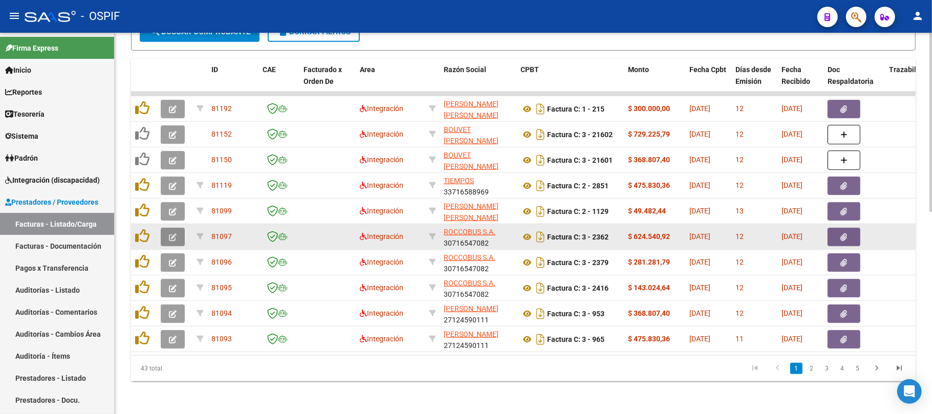
click at [166, 228] on button "button" at bounding box center [173, 237] width 24 height 18
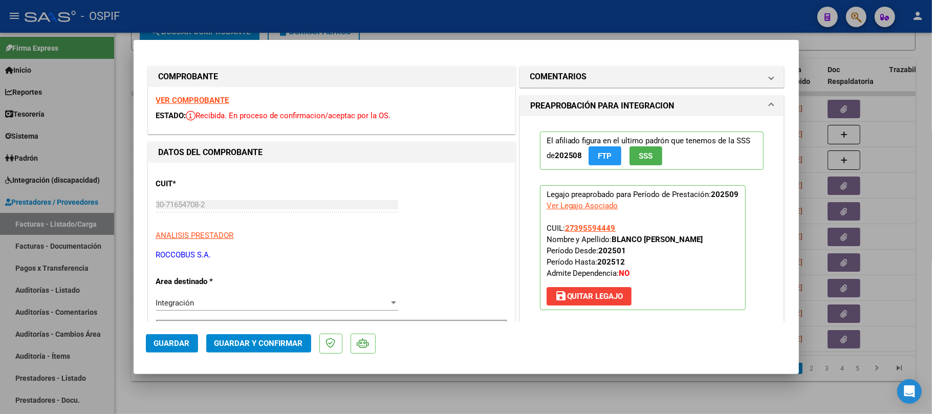
click at [281, 341] on span "Guardar y Confirmar" at bounding box center [258, 343] width 89 height 9
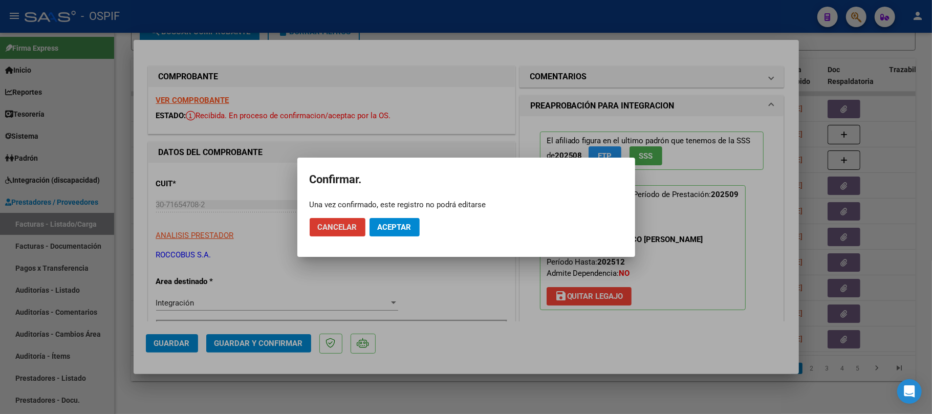
click at [393, 226] on span "Aceptar" at bounding box center [395, 227] width 34 height 9
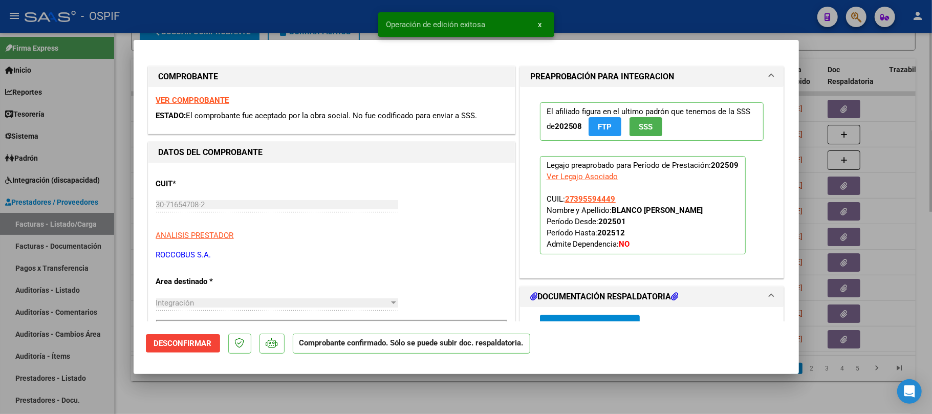
drag, startPoint x: 371, startPoint y: 412, endPoint x: 382, endPoint y: 405, distance: 12.4
click at [372, 412] on div at bounding box center [466, 207] width 932 height 414
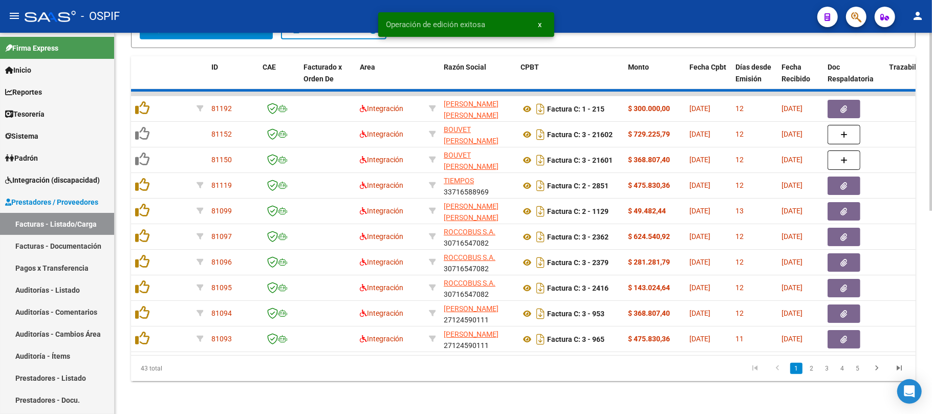
drag, startPoint x: 382, startPoint y: 405, endPoint x: 388, endPoint y: 396, distance: 11.1
click at [382, 404] on div "Video tutorial PRESTADORES -> Listado de CPBTs Emitidos por Prestadores / Prove…" at bounding box center [524, 11] width 818 height 805
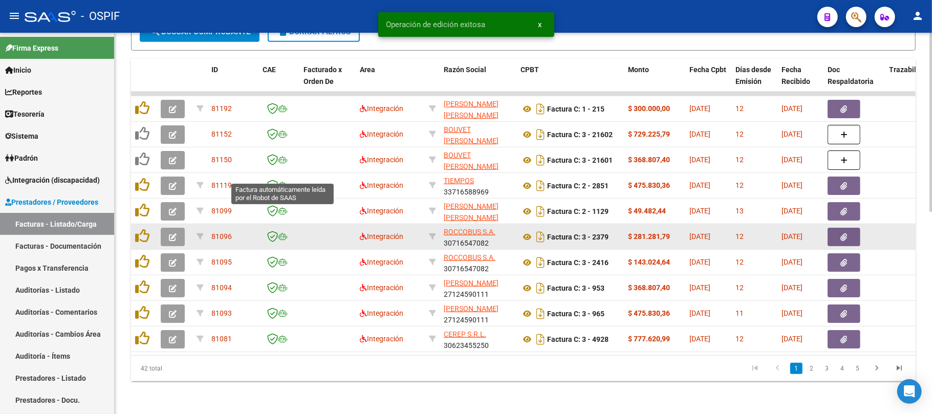
click at [175, 233] on icon "button" at bounding box center [173, 237] width 8 height 8
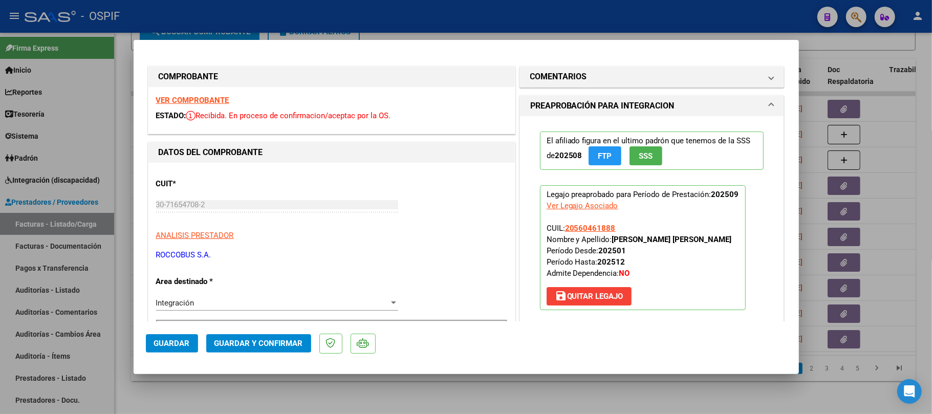
click at [246, 347] on span "Guardar y Confirmar" at bounding box center [258, 343] width 89 height 9
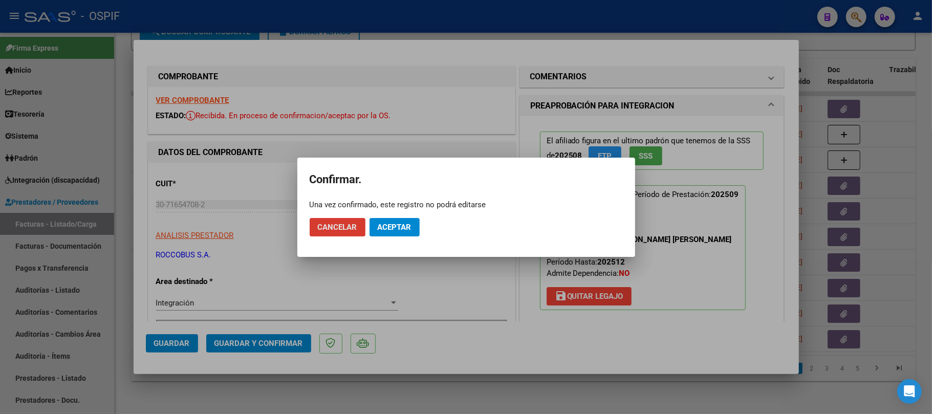
click at [394, 234] on button "Aceptar" at bounding box center [395, 227] width 50 height 18
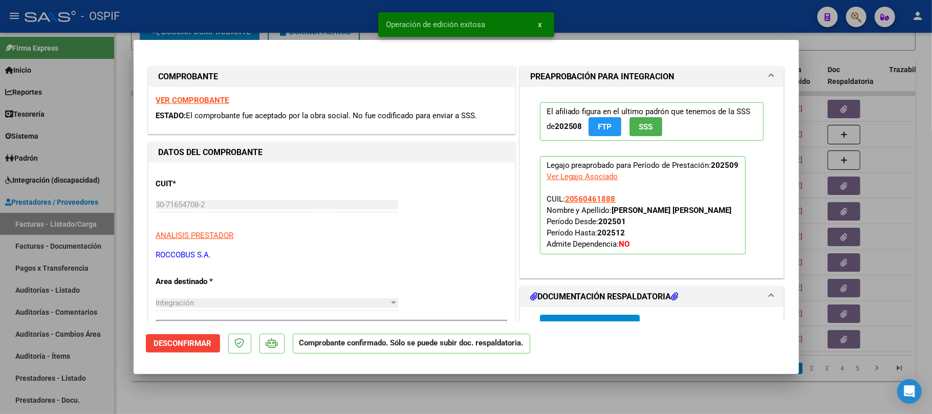
click at [295, 381] on div at bounding box center [466, 207] width 932 height 414
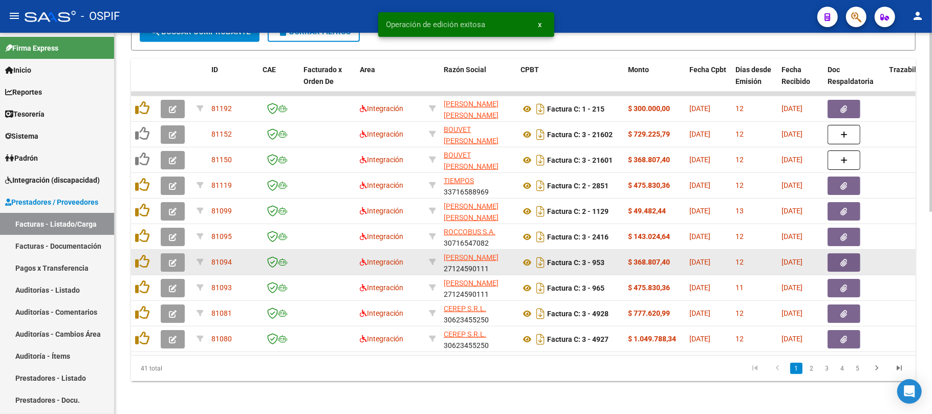
click at [169, 259] on icon "button" at bounding box center [173, 263] width 8 height 8
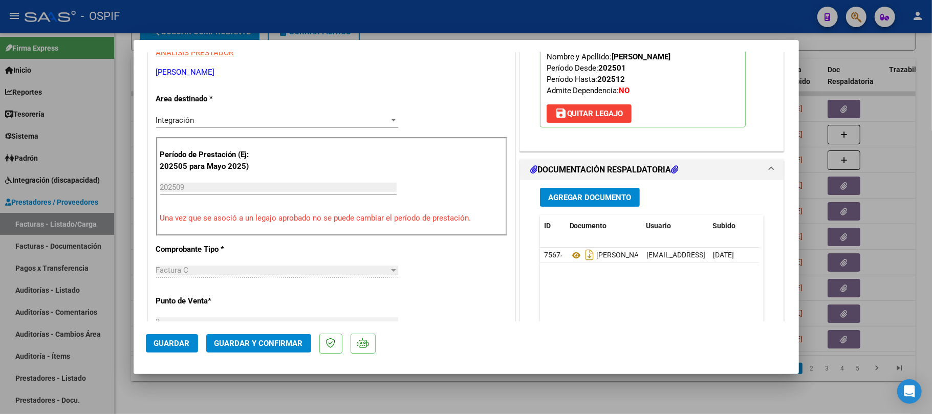
scroll to position [3, 0]
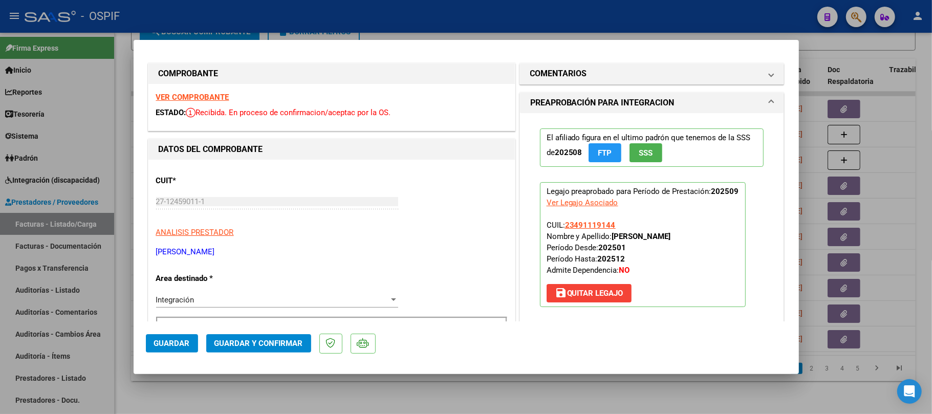
click at [296, 339] on span "Guardar y Confirmar" at bounding box center [258, 343] width 89 height 9
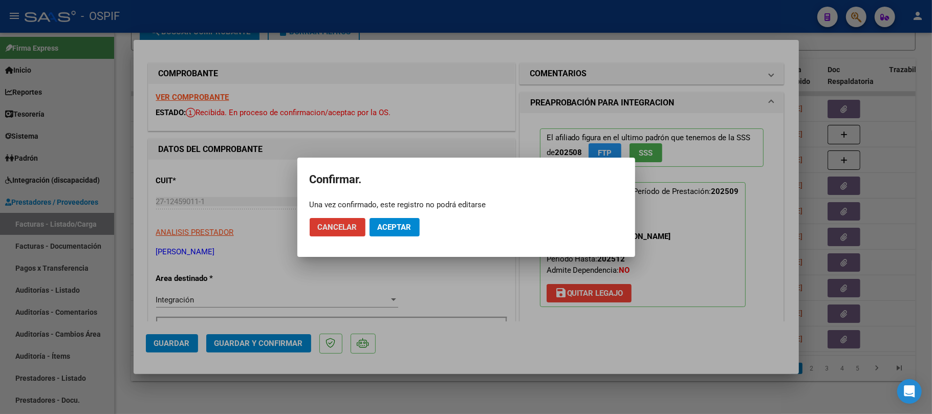
click at [390, 231] on button "Aceptar" at bounding box center [395, 227] width 50 height 18
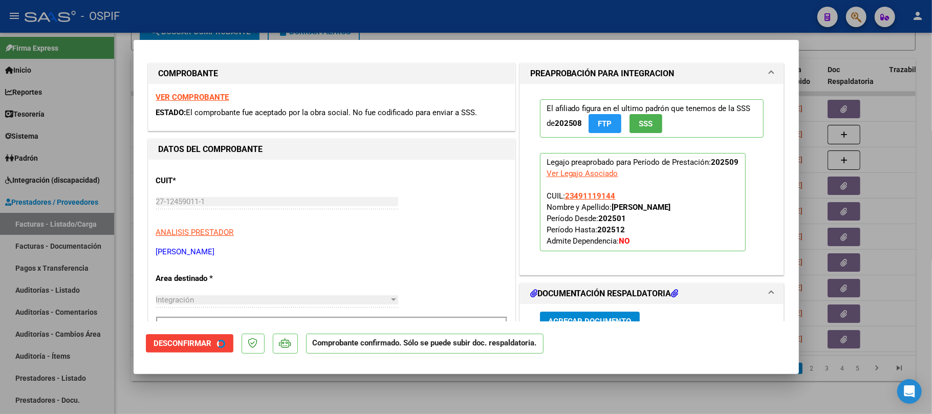
click at [394, 395] on div at bounding box center [466, 207] width 932 height 414
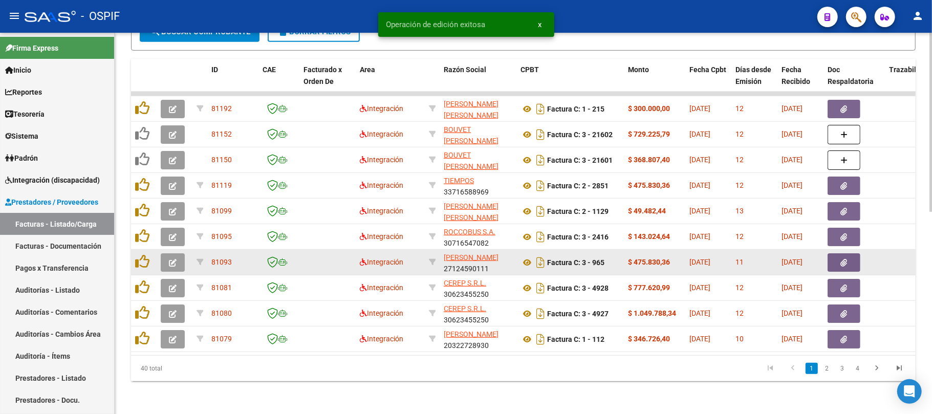
click at [178, 256] on button "button" at bounding box center [173, 262] width 24 height 18
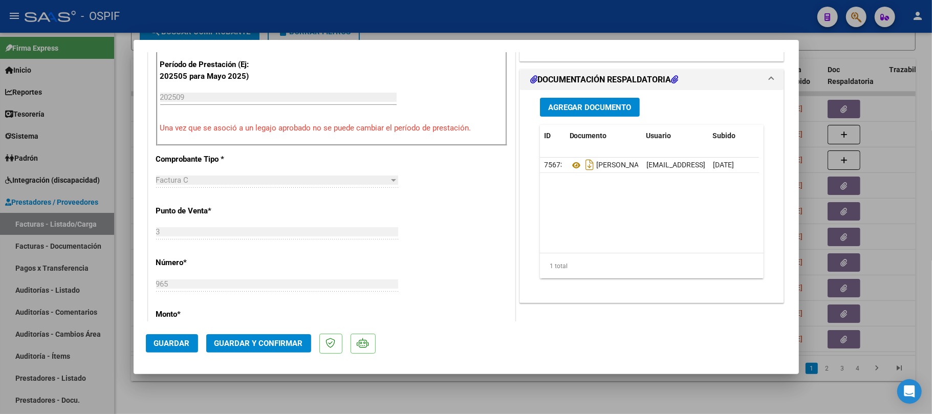
scroll to position [0, 0]
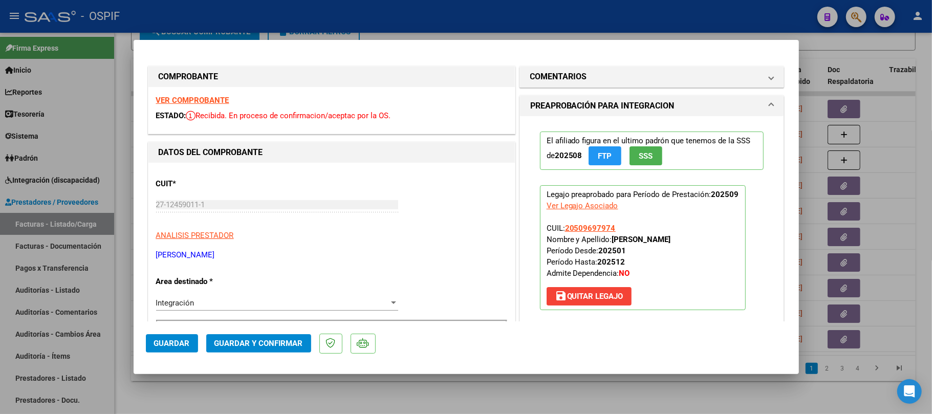
click at [244, 345] on span "Guardar y Confirmar" at bounding box center [258, 343] width 89 height 9
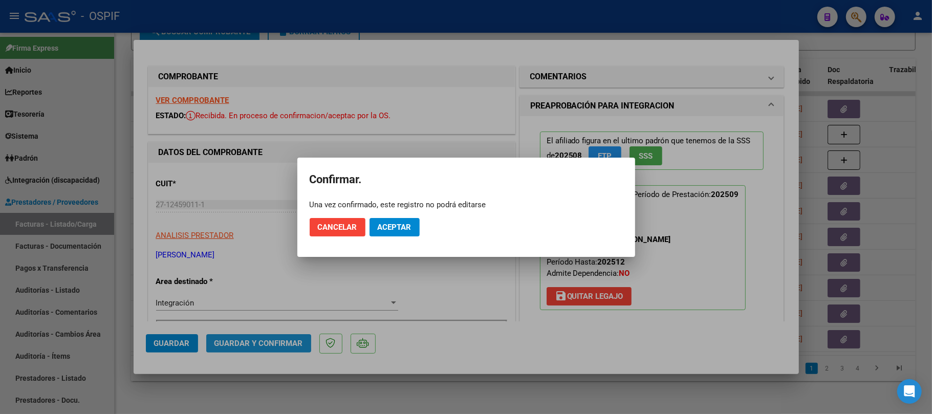
click at [390, 224] on span "Aceptar" at bounding box center [395, 227] width 34 height 9
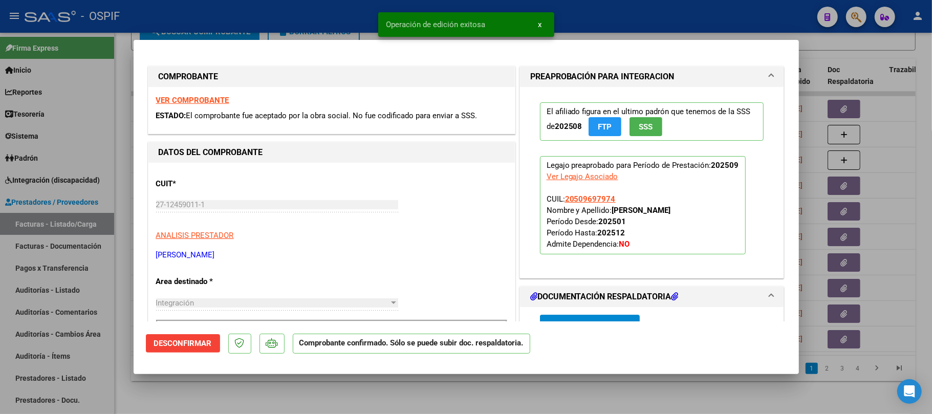
click at [433, 377] on div at bounding box center [466, 207] width 932 height 414
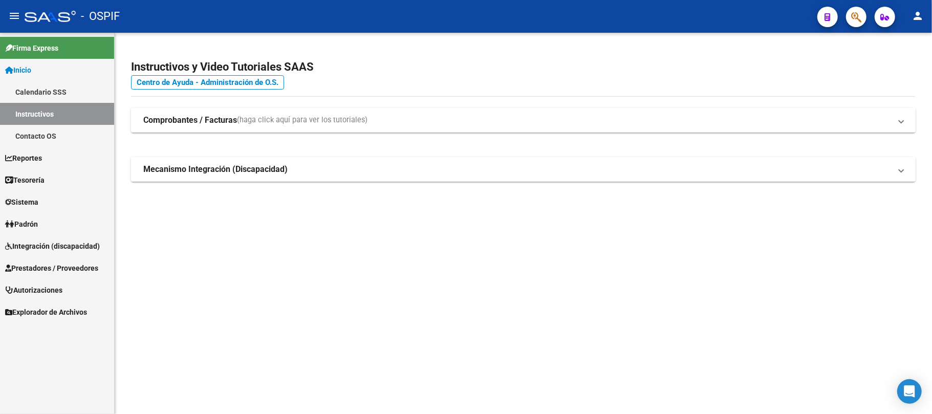
click at [52, 277] on link "Prestadores / Proveedores" at bounding box center [57, 268] width 114 height 22
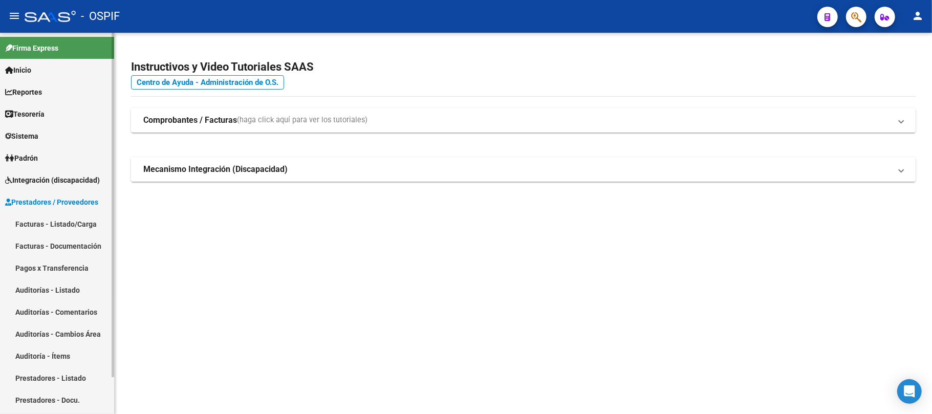
click at [54, 226] on link "Facturas - Listado/Carga" at bounding box center [57, 224] width 114 height 22
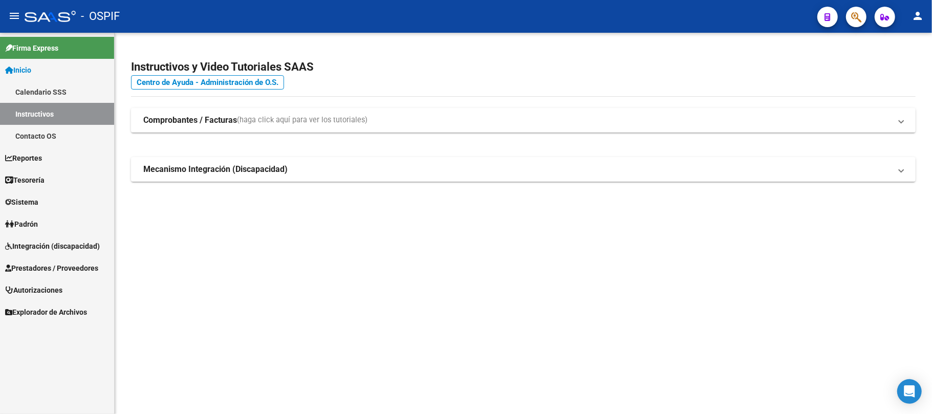
click at [57, 263] on span "Prestadores / Proveedores" at bounding box center [51, 268] width 93 height 11
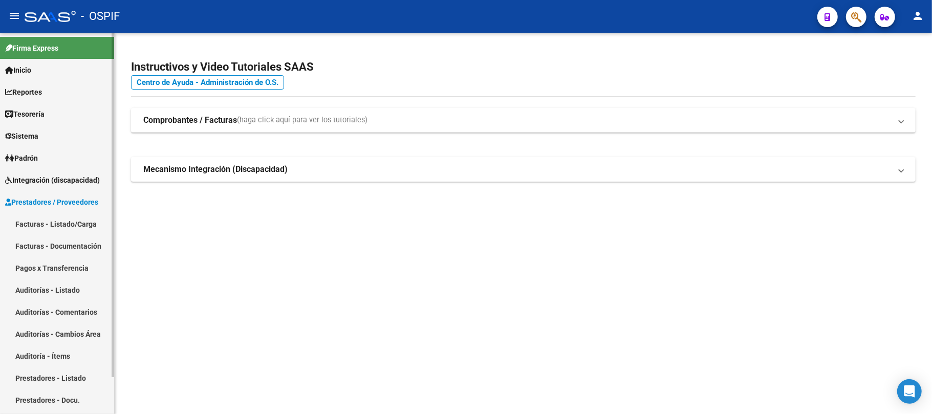
click at [52, 216] on link "Facturas - Listado/Carga" at bounding box center [57, 224] width 114 height 22
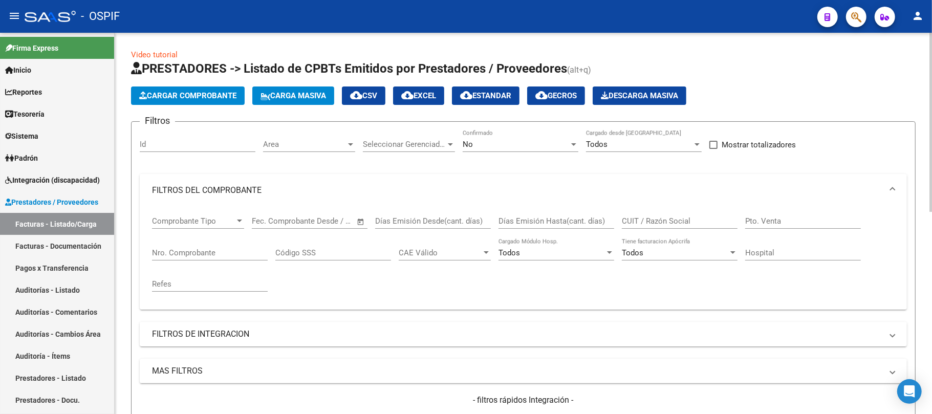
click at [536, 147] on div "No" at bounding box center [516, 144] width 106 height 9
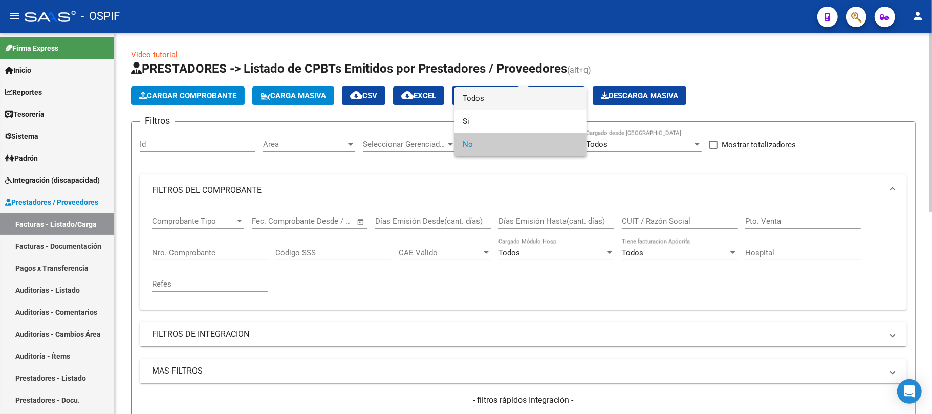
click at [511, 105] on span "Todos" at bounding box center [521, 98] width 116 height 23
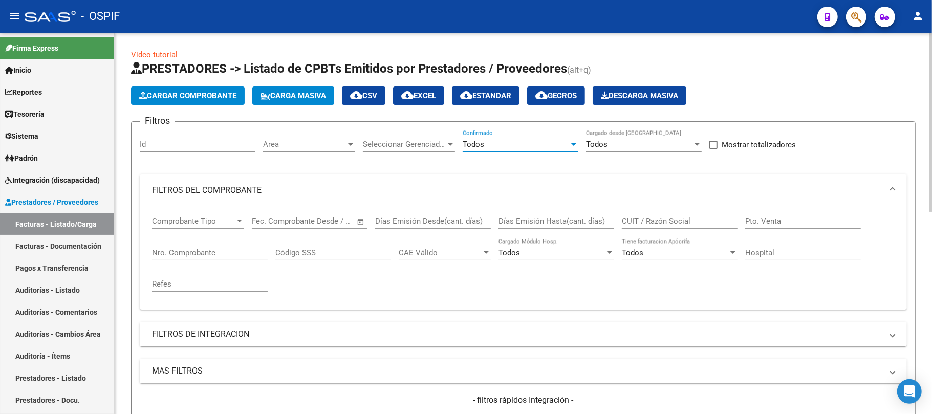
click at [665, 220] on input "CUIT / Razón Social" at bounding box center [680, 221] width 116 height 9
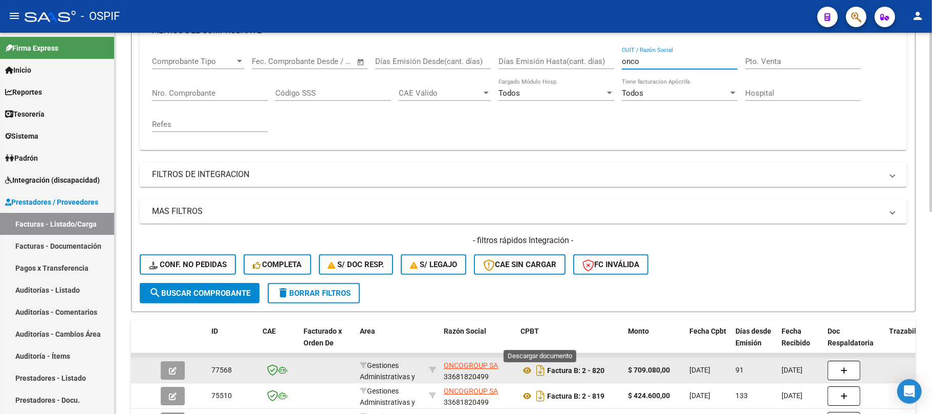
scroll to position [319, 0]
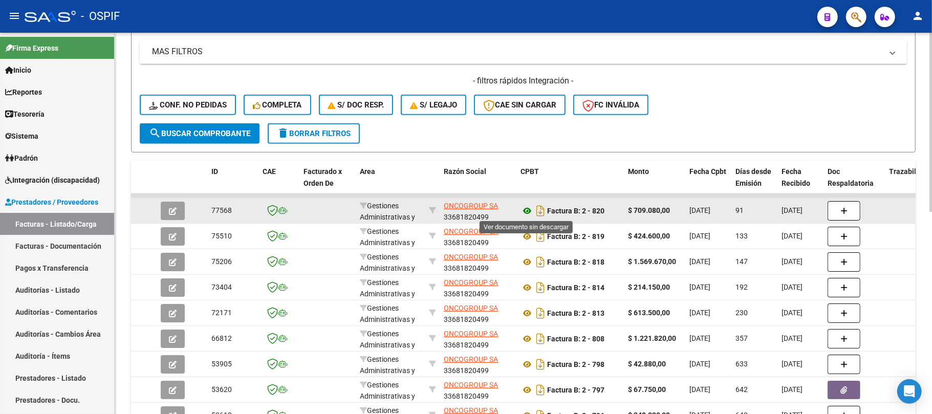
type input "onco"
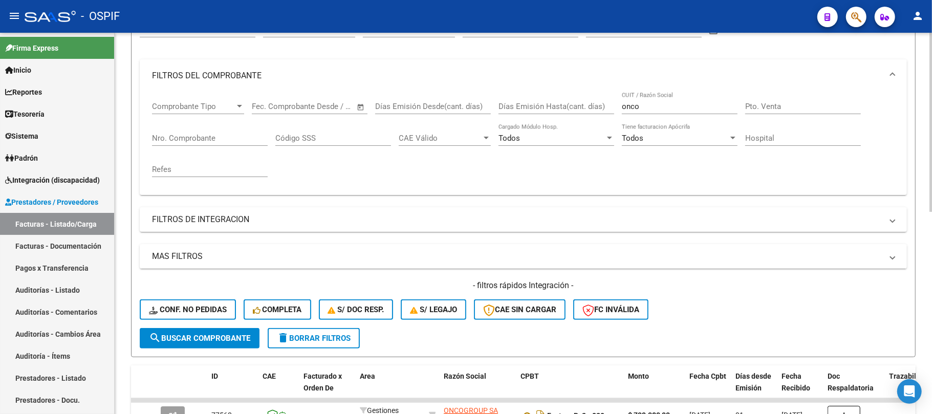
scroll to position [0, 0]
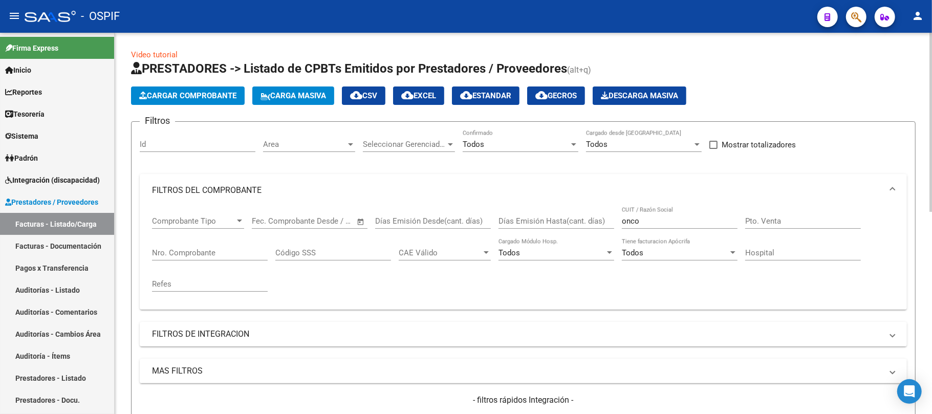
click at [523, 142] on div "Todos" at bounding box center [516, 144] width 106 height 9
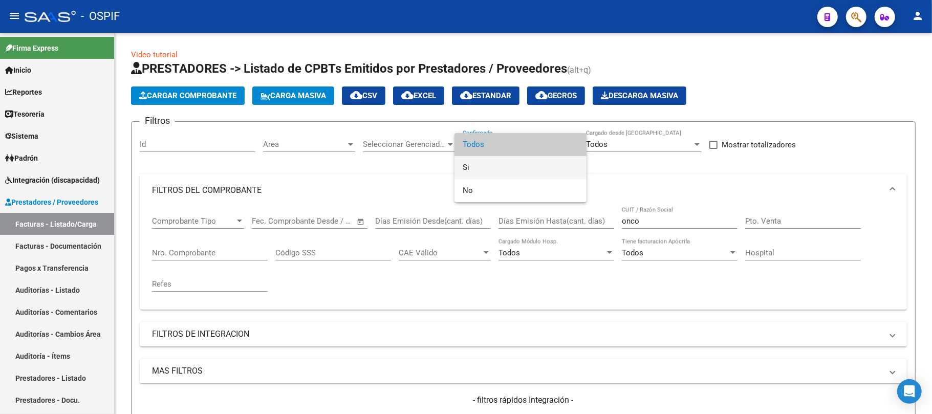
click at [497, 168] on span "Si" at bounding box center [521, 167] width 116 height 23
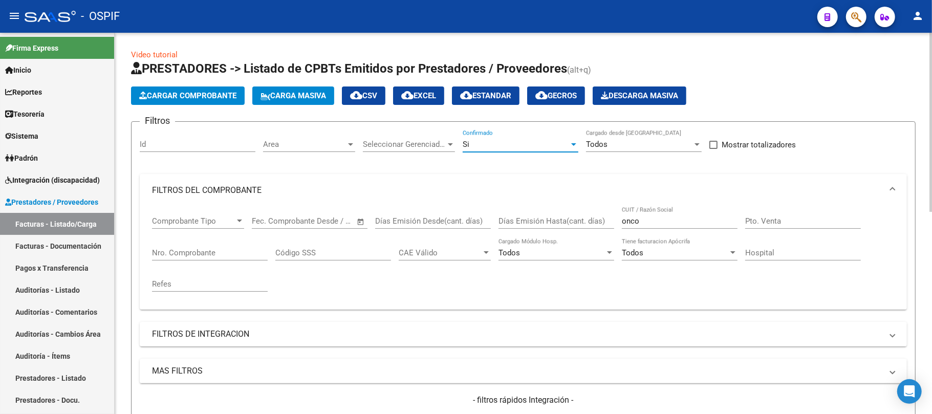
click at [649, 216] on div "onco CUIT / Razón Social" at bounding box center [680, 218] width 116 height 22
click at [644, 227] on div "onco CUIT / Razón Social" at bounding box center [680, 218] width 116 height 22
click at [646, 221] on input "onco" at bounding box center [680, 221] width 116 height 9
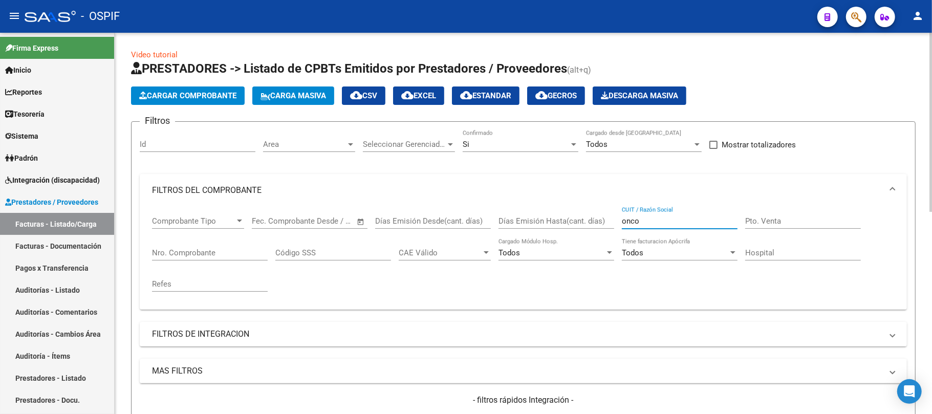
click at [646, 221] on input "onco" at bounding box center [680, 221] width 116 height 9
